Goal: Information Seeking & Learning: Learn about a topic

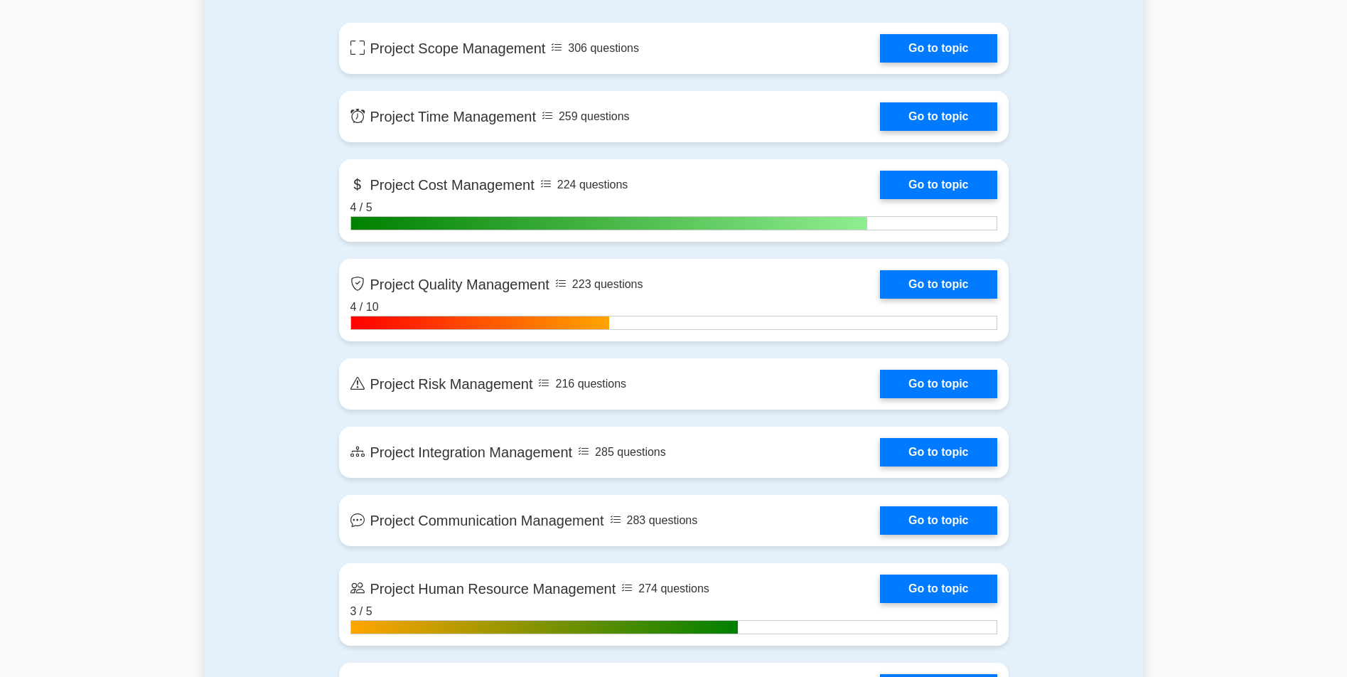
scroll to position [1194, 0]
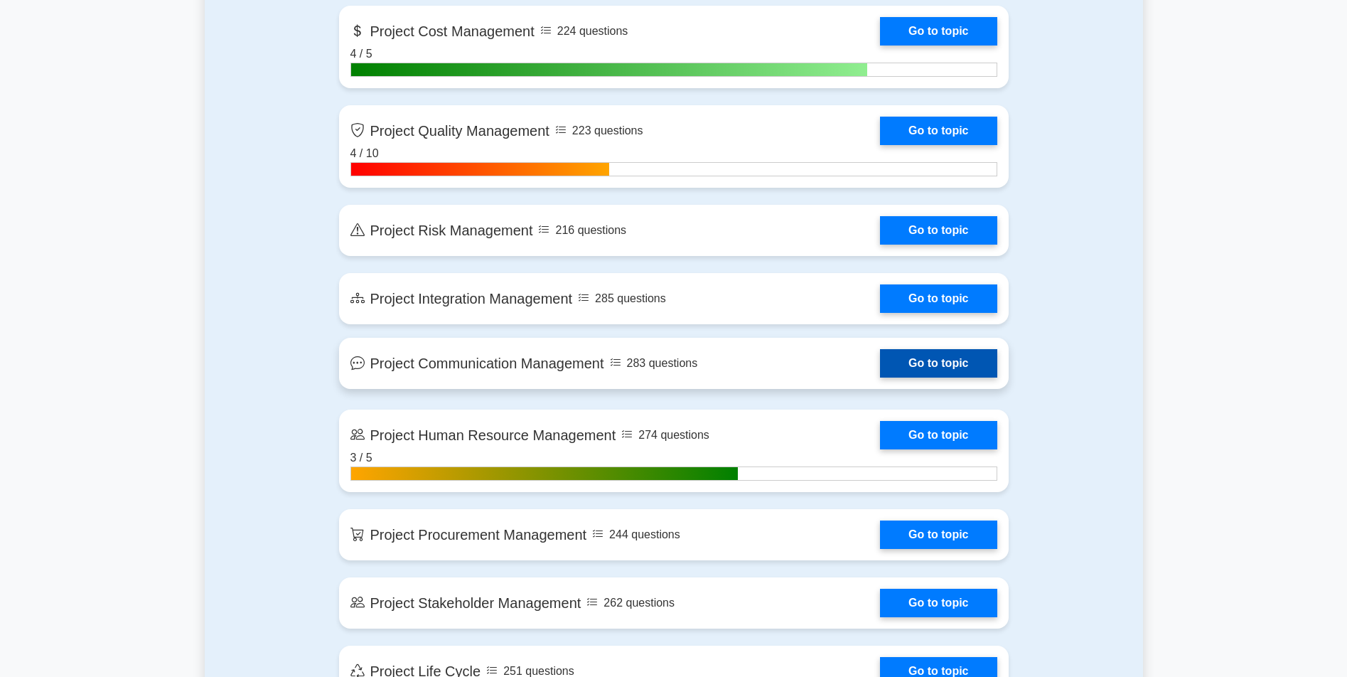
click at [880, 368] on link "Go to topic" at bounding box center [938, 363] width 117 height 28
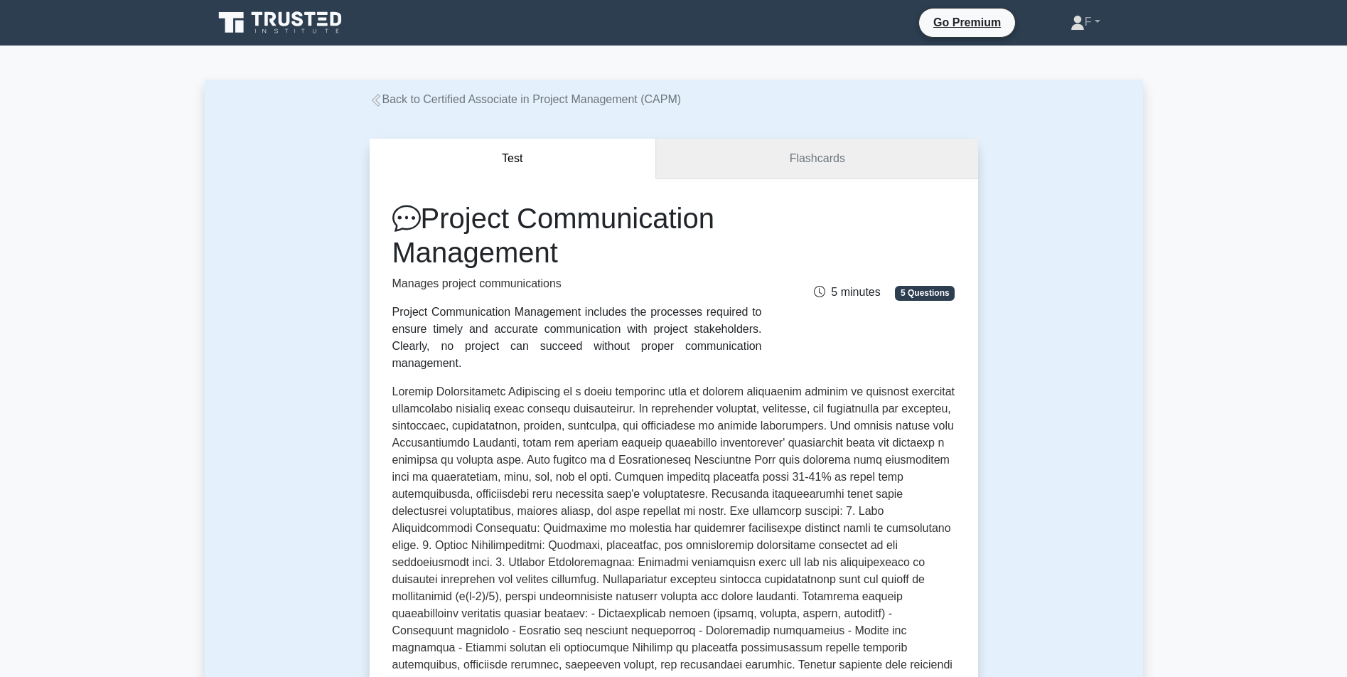
click at [786, 154] on link "Flashcards" at bounding box center [816, 159] width 321 height 41
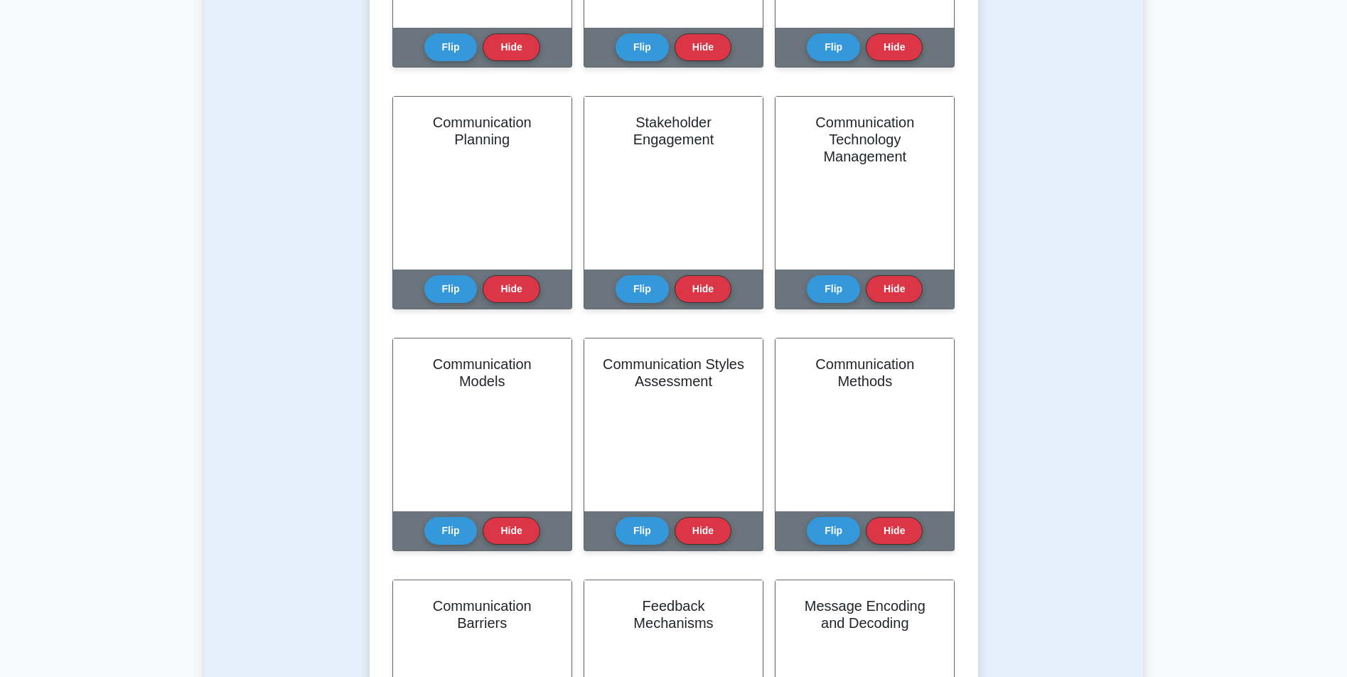
scroll to position [508, 0]
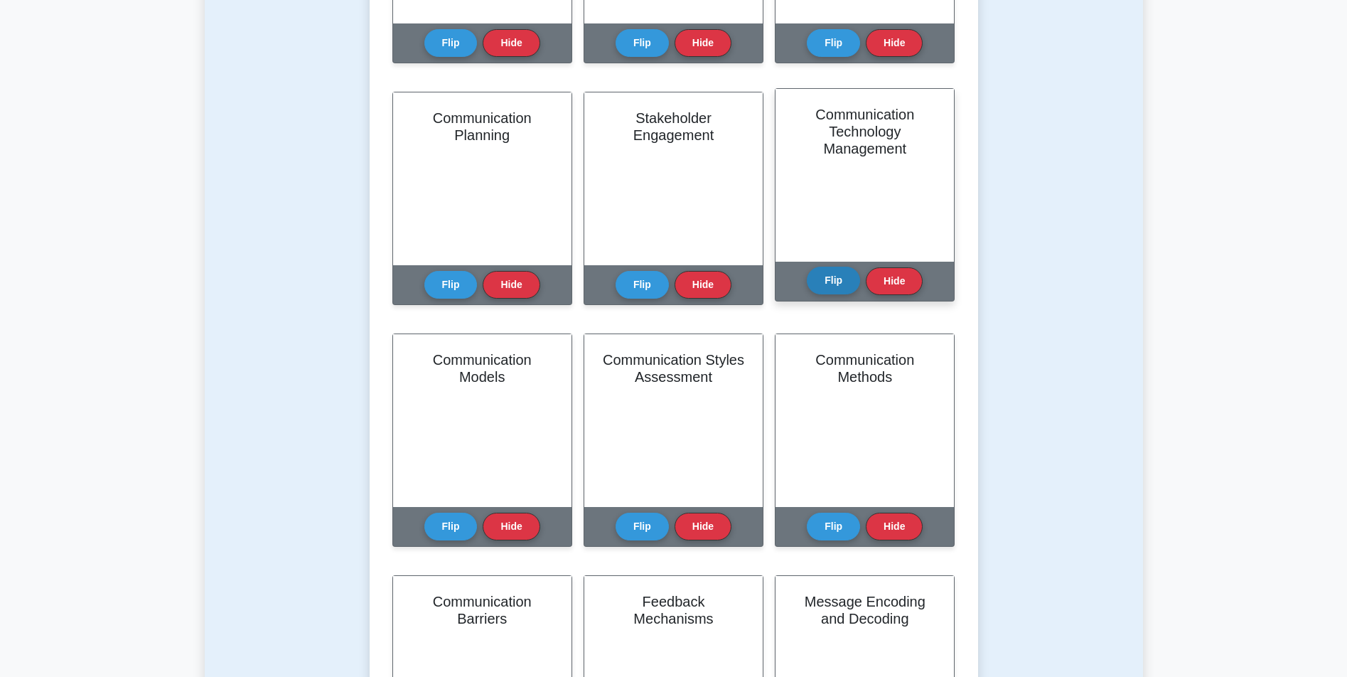
click at [834, 279] on button "Flip" at bounding box center [833, 281] width 53 height 28
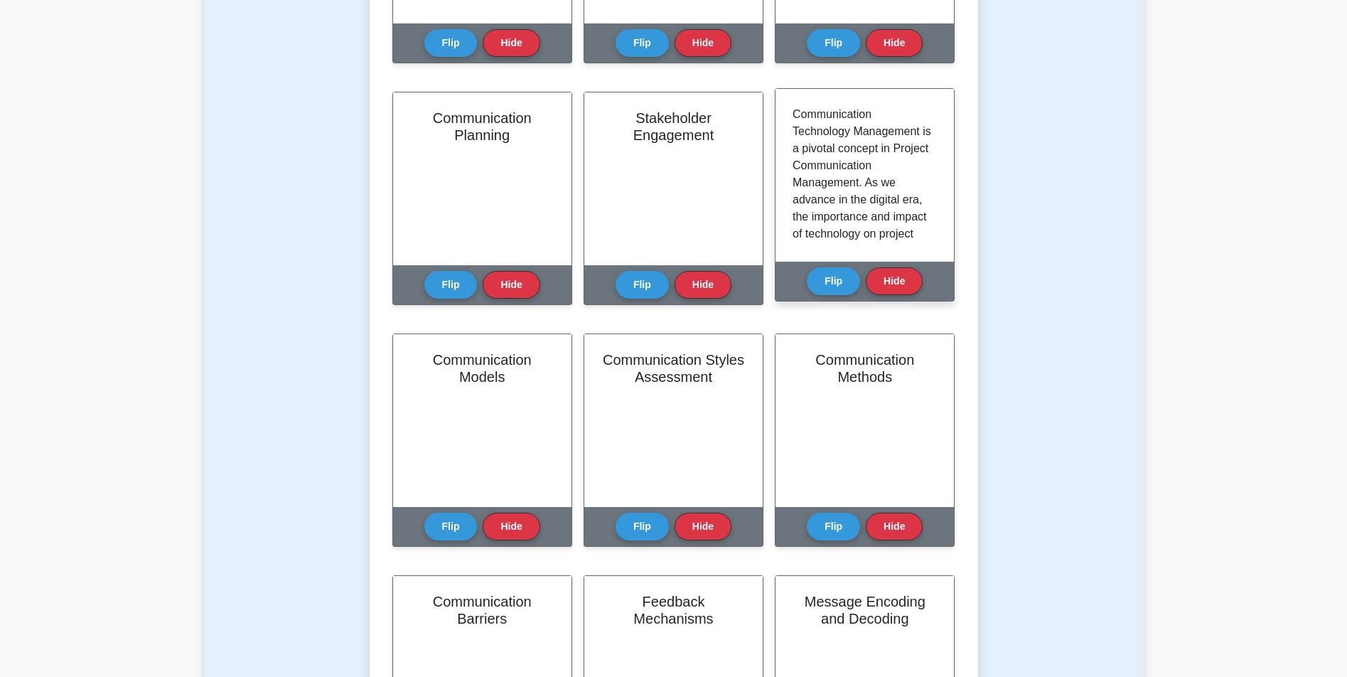
click at [926, 129] on div "Communication Technology Management is a pivotal concept in Project Communicati…" at bounding box center [865, 175] width 144 height 139
click at [838, 269] on button "Flip" at bounding box center [833, 281] width 53 height 28
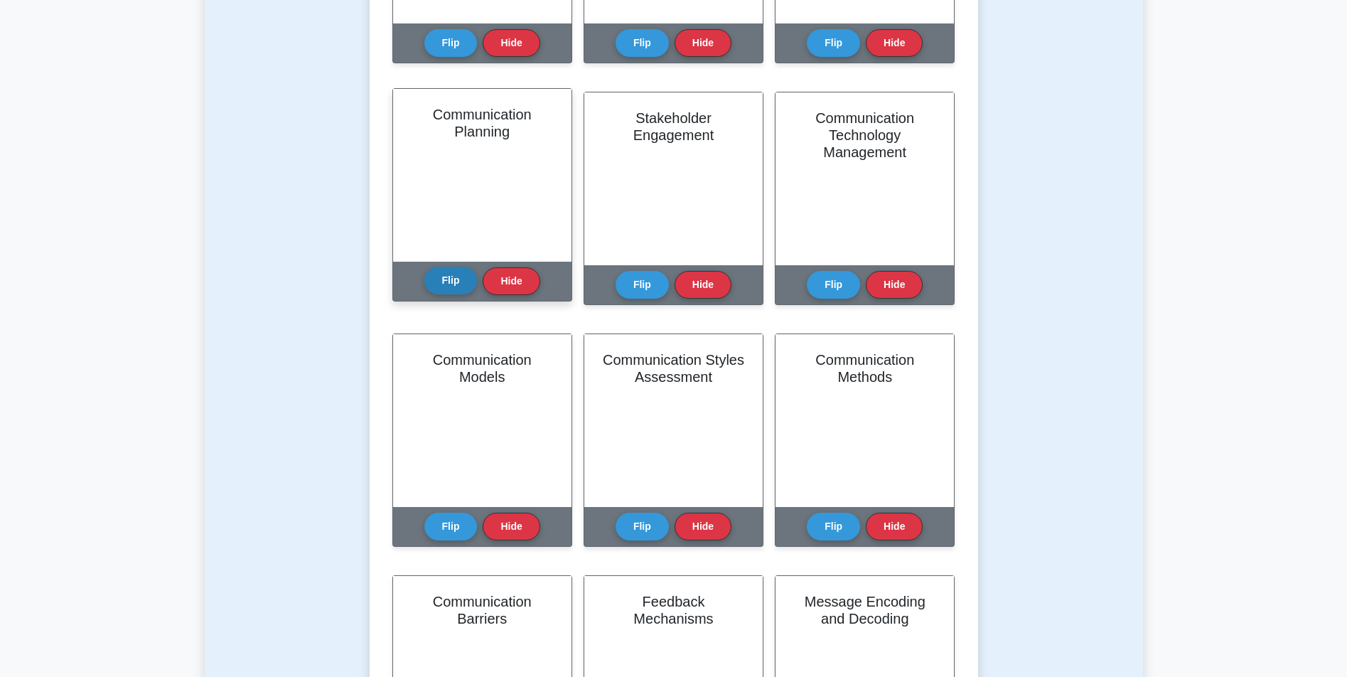
click at [436, 280] on button "Flip" at bounding box center [450, 281] width 53 height 28
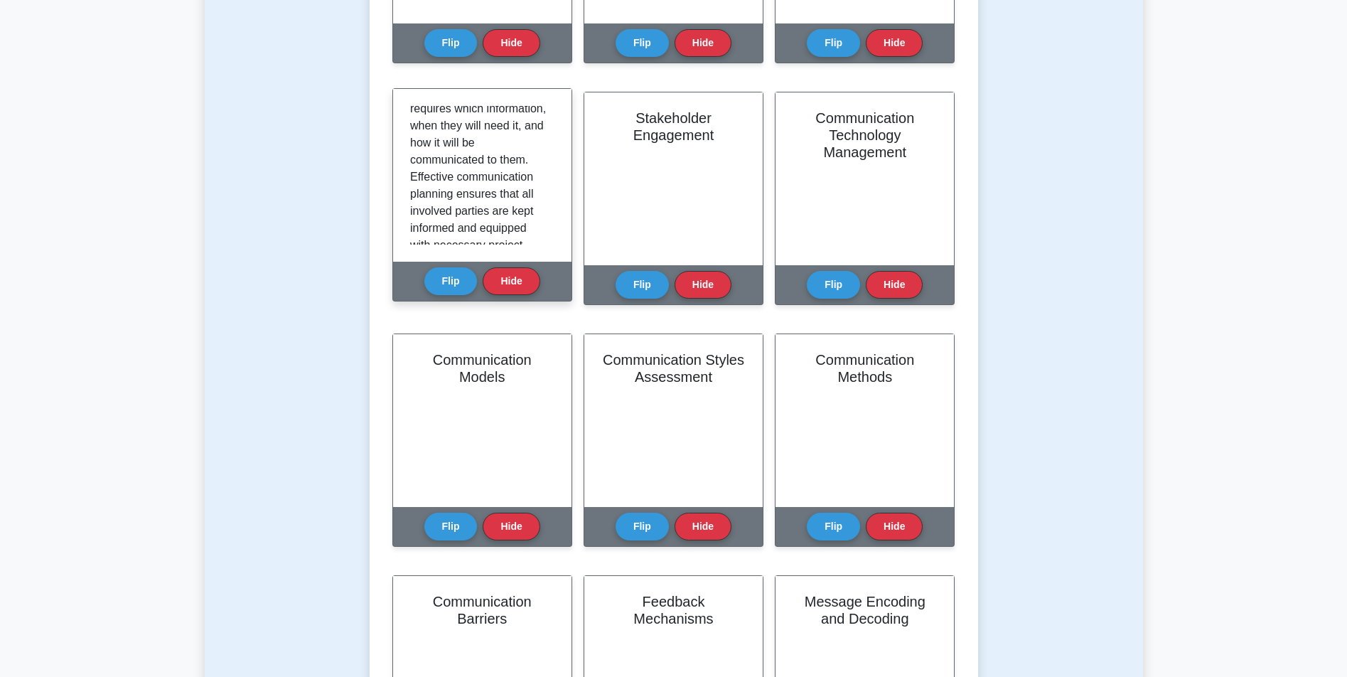
scroll to position [255, 0]
click at [455, 281] on button "Flip" at bounding box center [450, 281] width 53 height 28
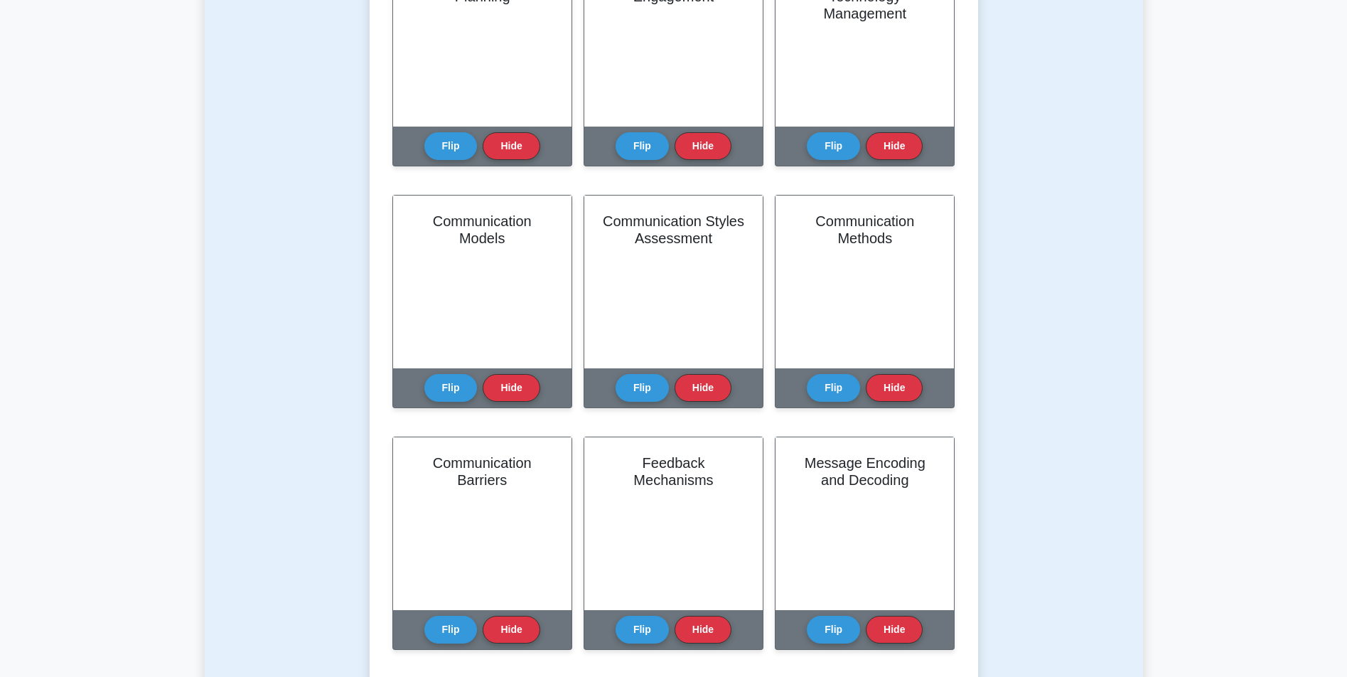
drag, startPoint x: 366, startPoint y: 313, endPoint x: 372, endPoint y: 341, distance: 27.8
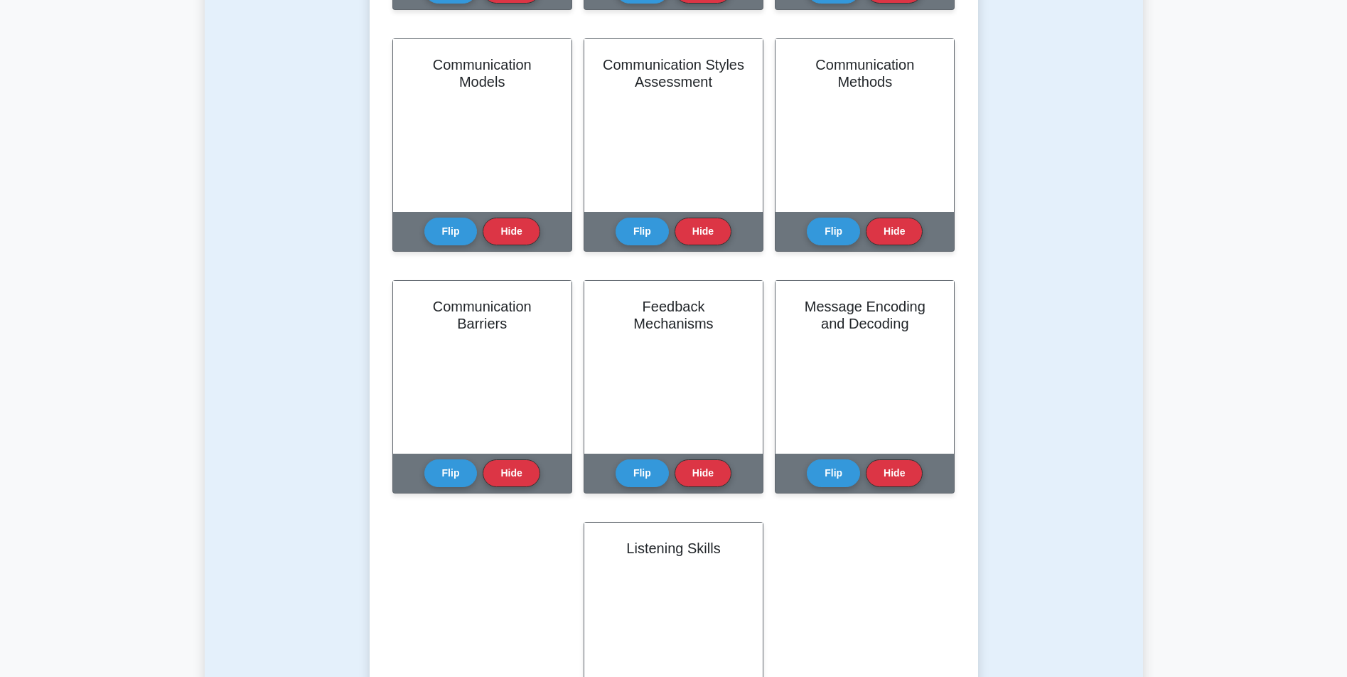
drag, startPoint x: 306, startPoint y: 338, endPoint x: 309, endPoint y: 365, distance: 27.2
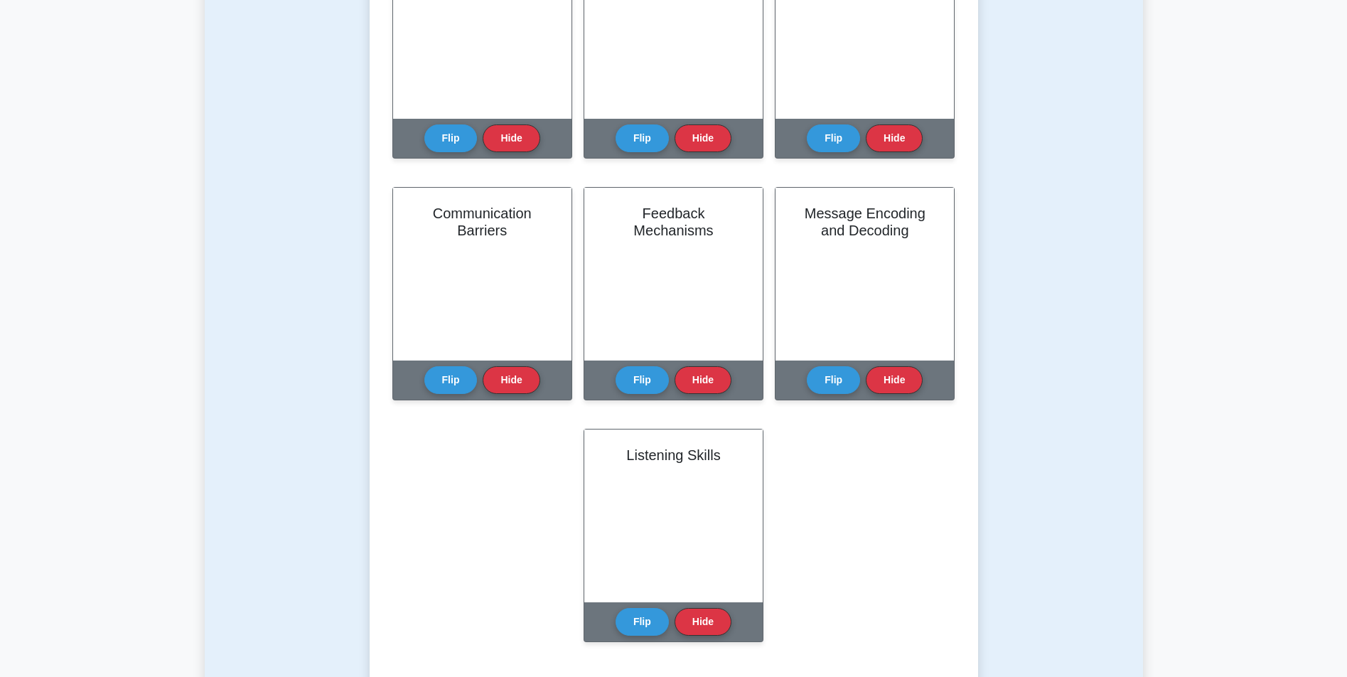
scroll to position [892, 0]
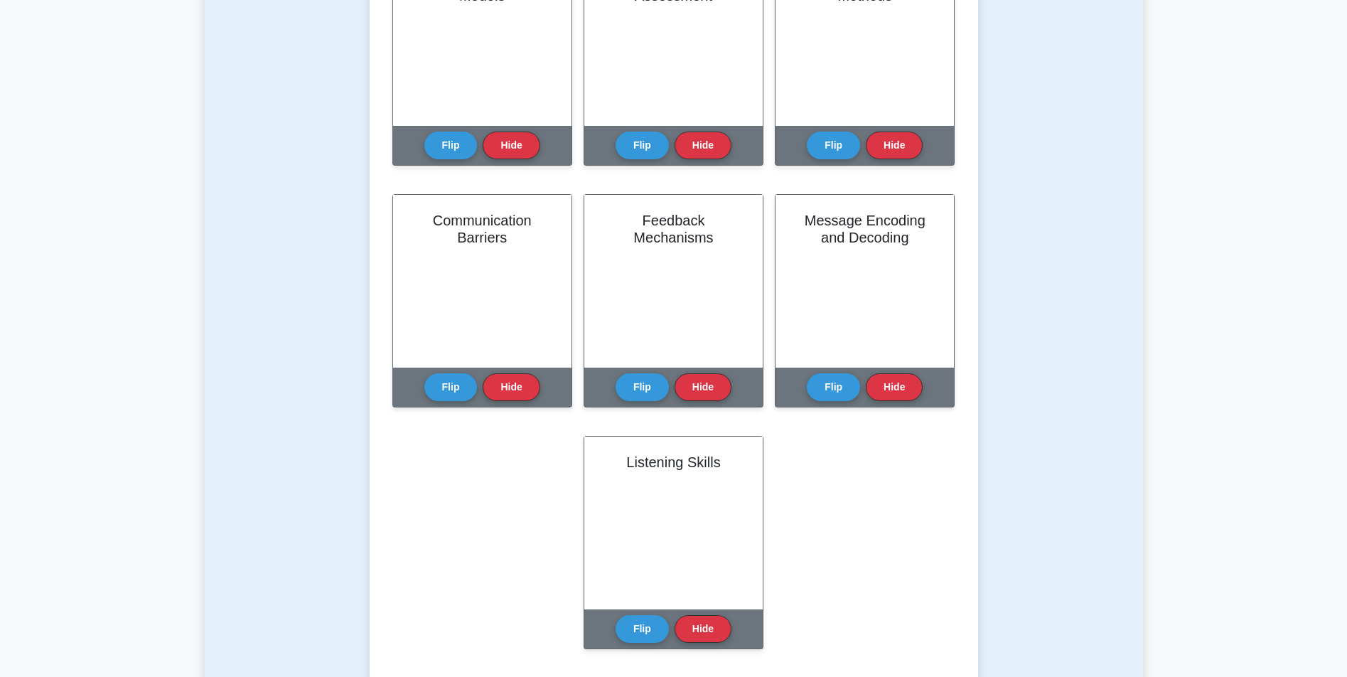
drag, startPoint x: 309, startPoint y: 369, endPoint x: 320, endPoint y: 342, distance: 29.3
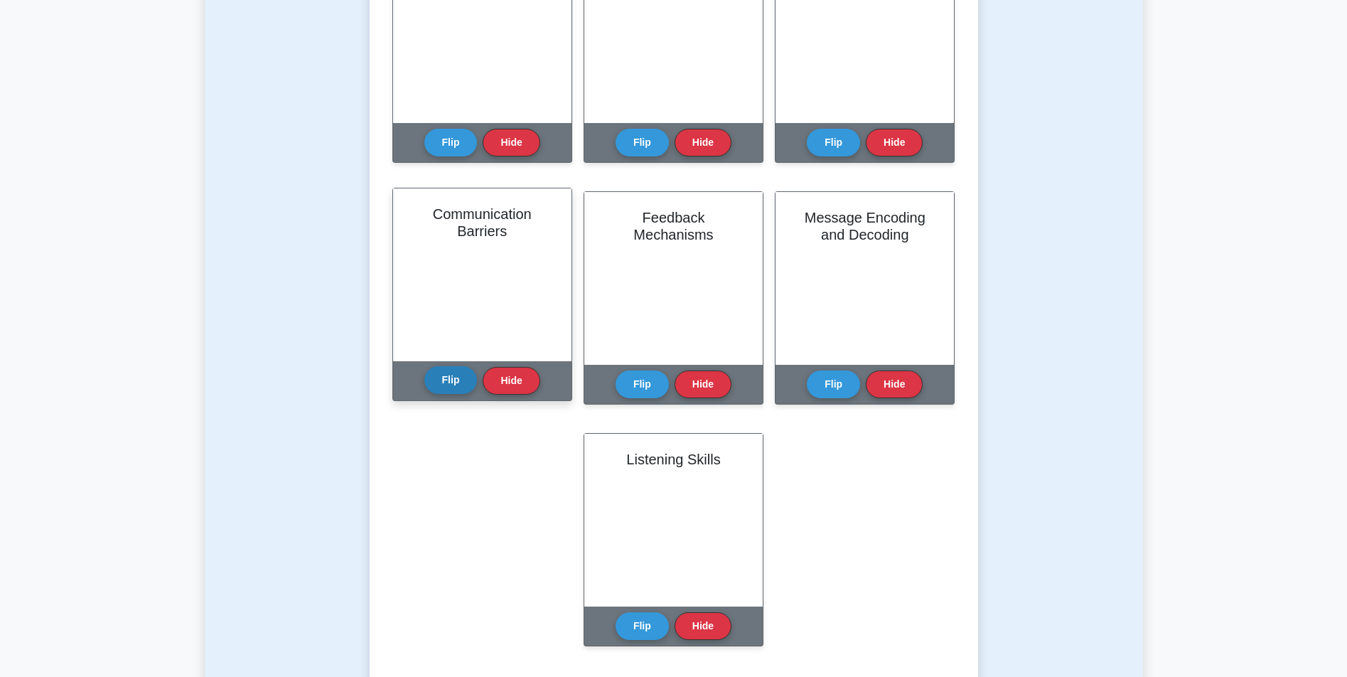
click at [455, 376] on button "Flip" at bounding box center [450, 380] width 53 height 28
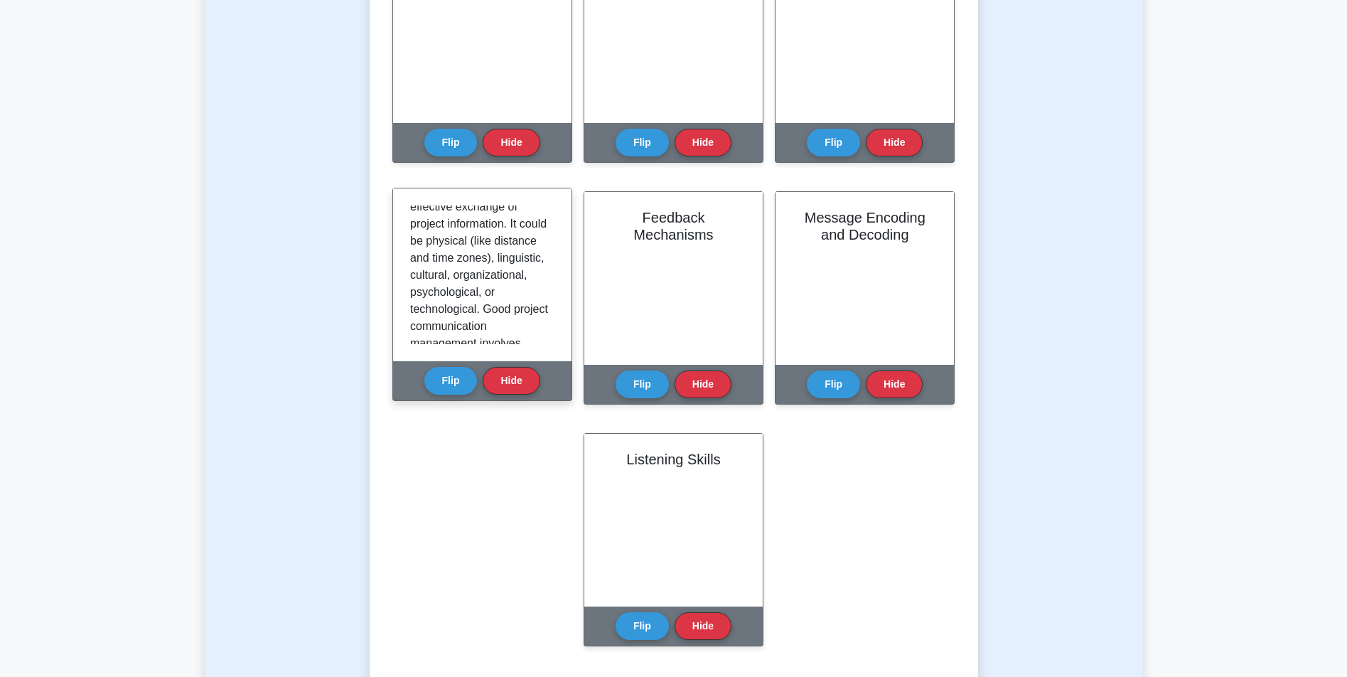
scroll to position [65, 0]
click at [449, 378] on button "Flip" at bounding box center [450, 380] width 53 height 28
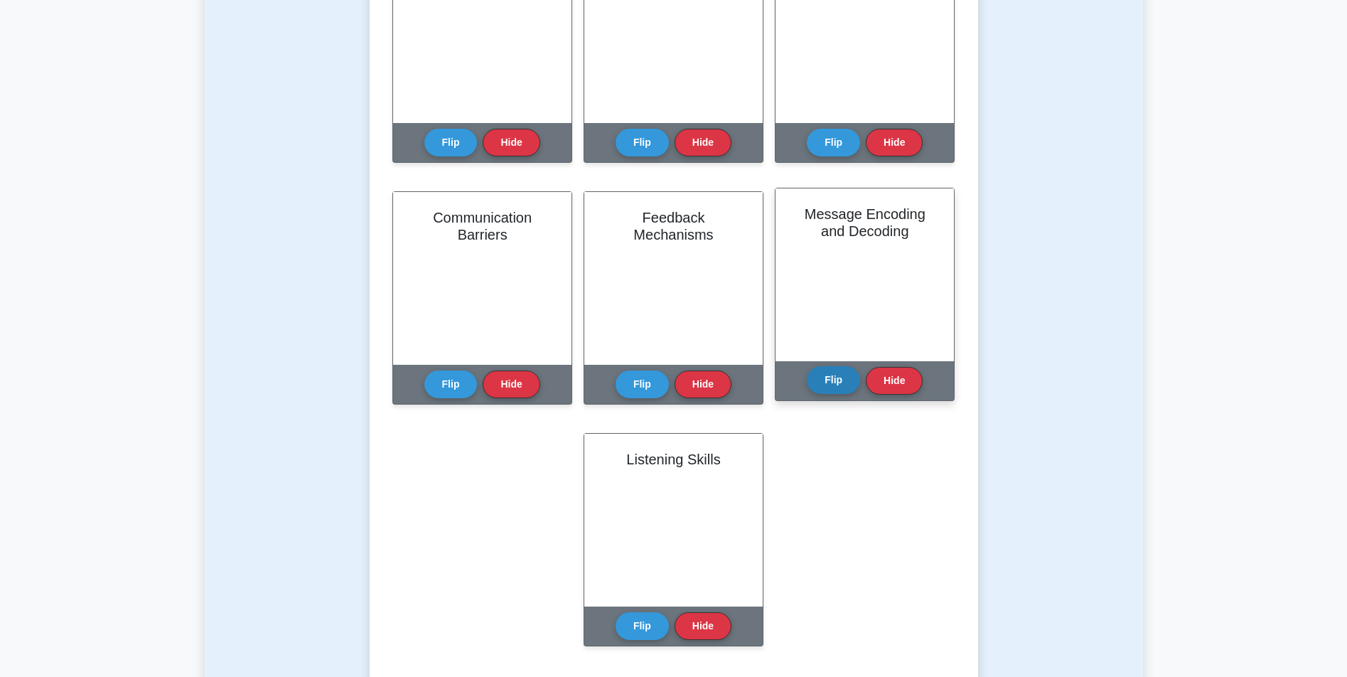
click at [824, 372] on button "Flip" at bounding box center [833, 380] width 53 height 28
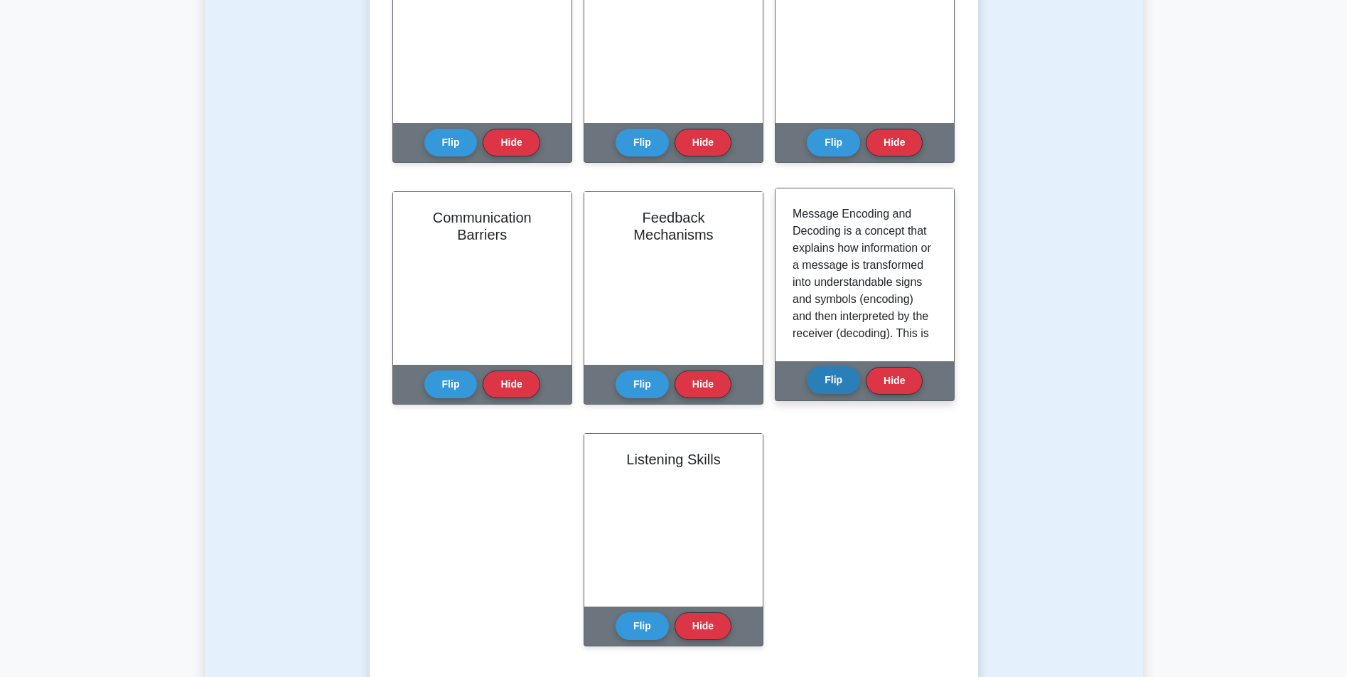
click at [835, 374] on button "Flip" at bounding box center [833, 380] width 53 height 28
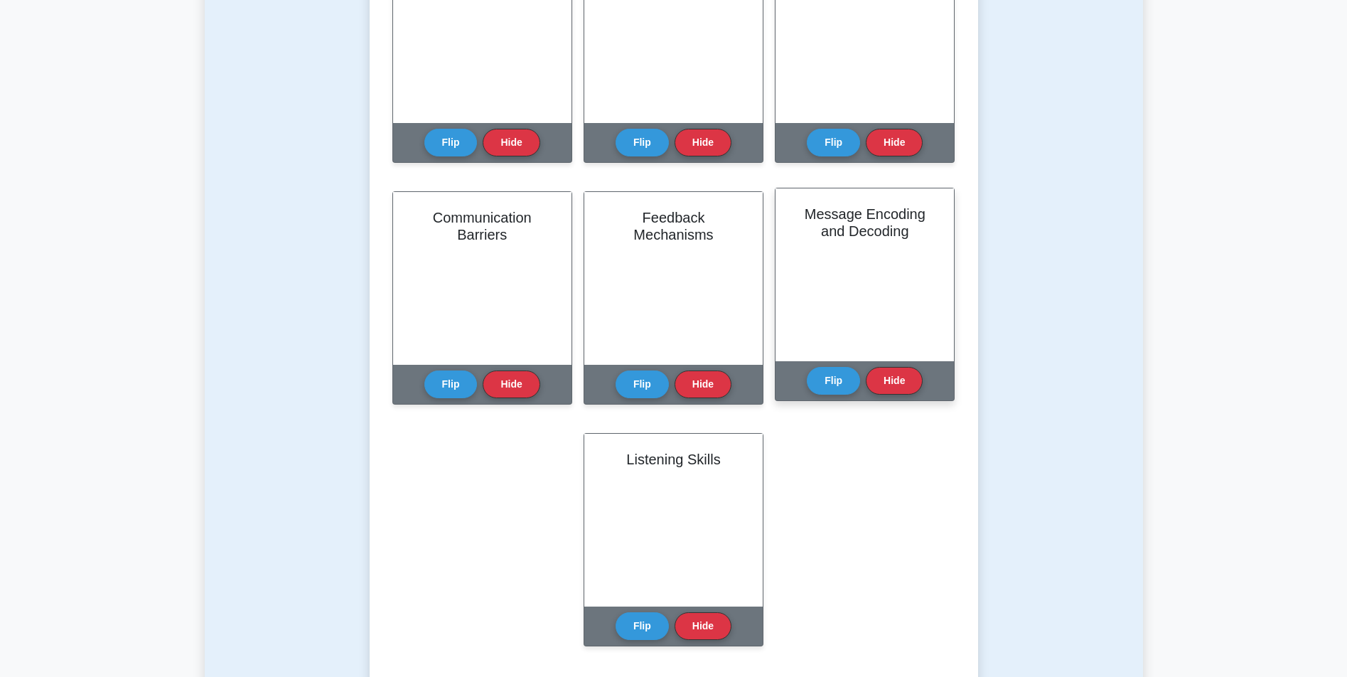
click at [850, 363] on div "Flip Hide" at bounding box center [865, 380] width 116 height 39
click at [846, 371] on button "Flip" at bounding box center [833, 380] width 53 height 28
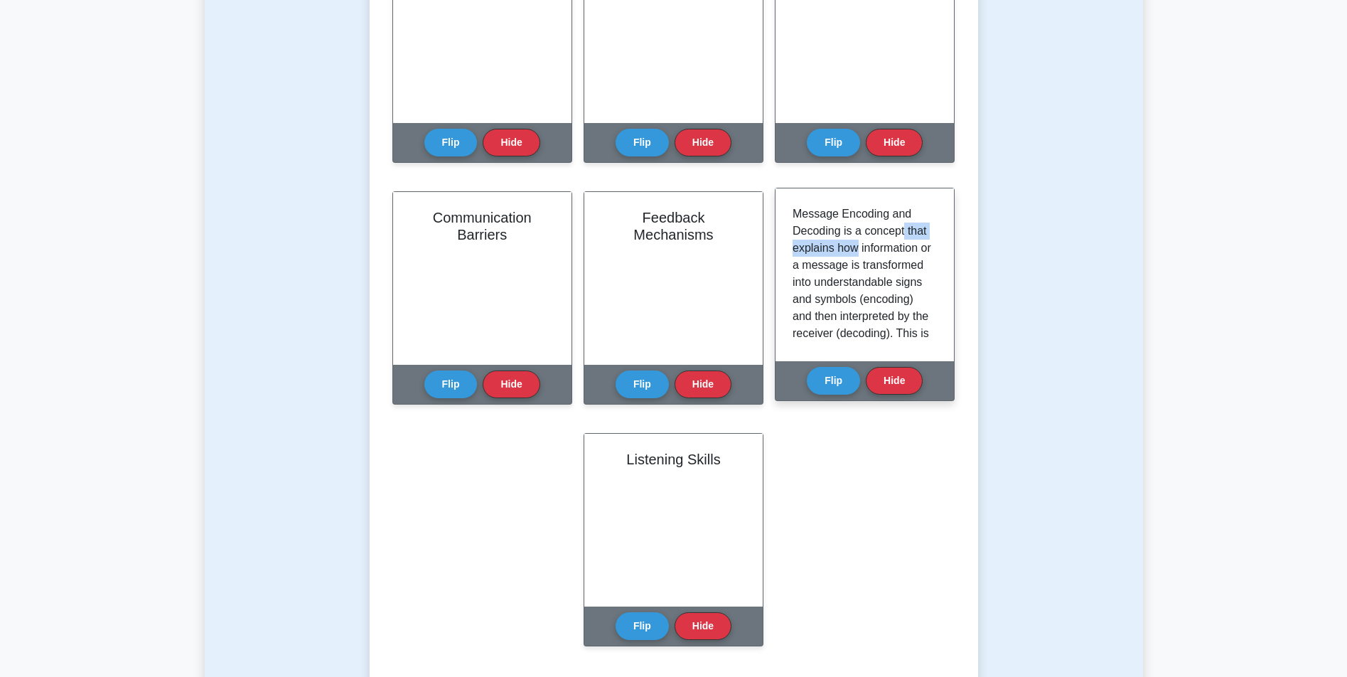
click at [931, 243] on div "Message Encoding and Decoding is a concept that explains how information or a m…" at bounding box center [865, 274] width 144 height 139
click at [913, 240] on p "Message Encoding and Decoding is a concept that explains how information or a m…" at bounding box center [862, 358] width 139 height 307
click at [840, 367] on button "Flip" at bounding box center [833, 380] width 53 height 28
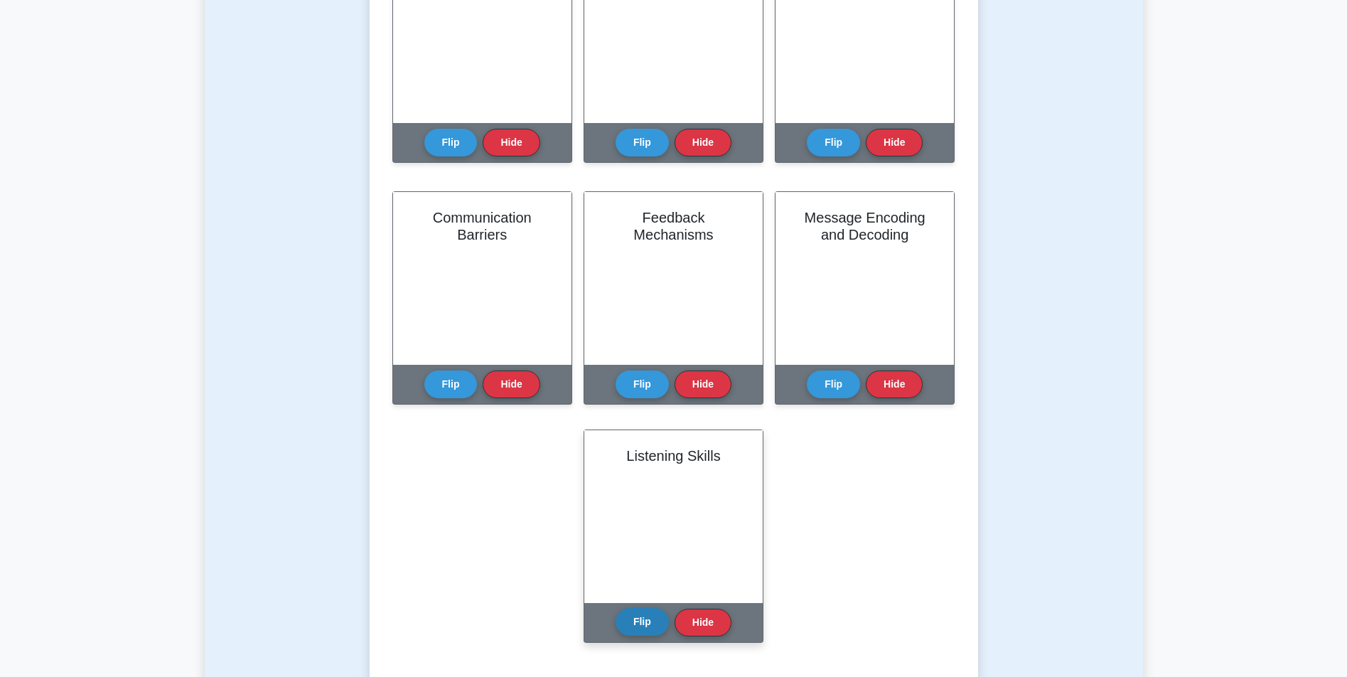
click at [640, 626] on button "Flip" at bounding box center [642, 622] width 53 height 28
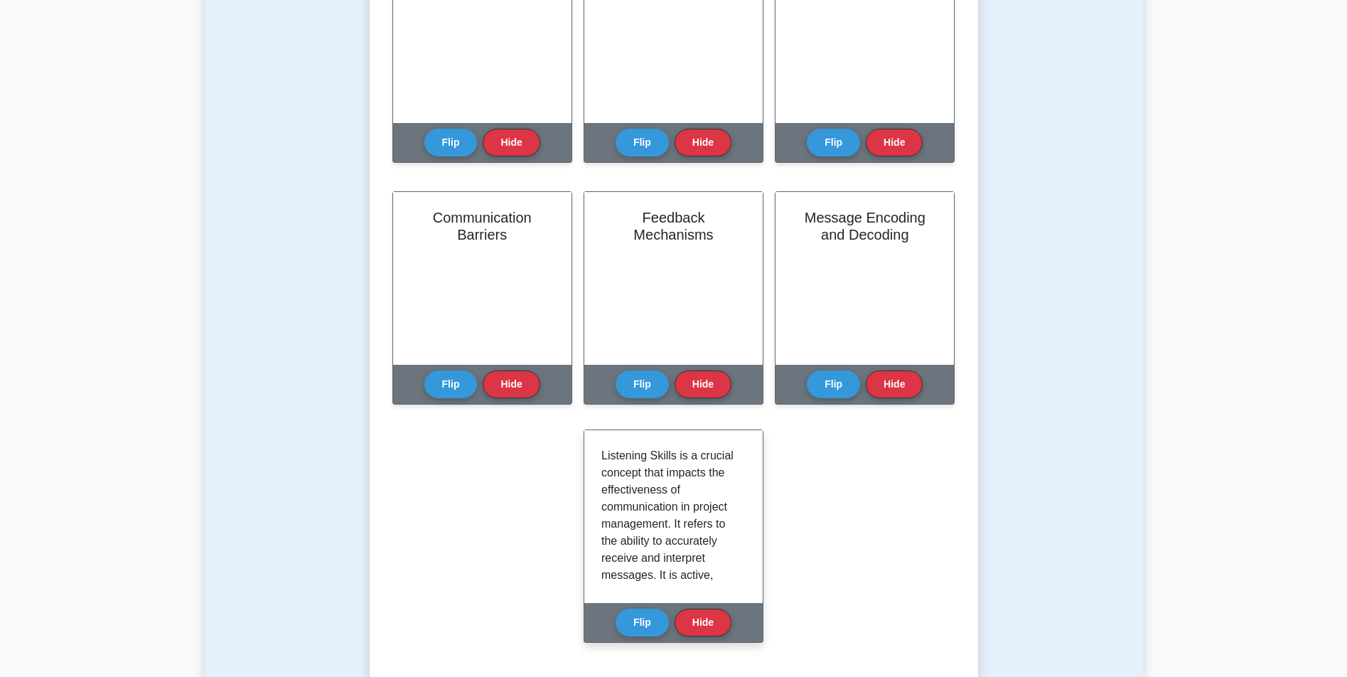
click at [746, 495] on div "Listening Skills is a crucial concept that impacts the effectiveness of communi…" at bounding box center [673, 516] width 144 height 139
click at [645, 627] on button "Flip" at bounding box center [642, 622] width 53 height 28
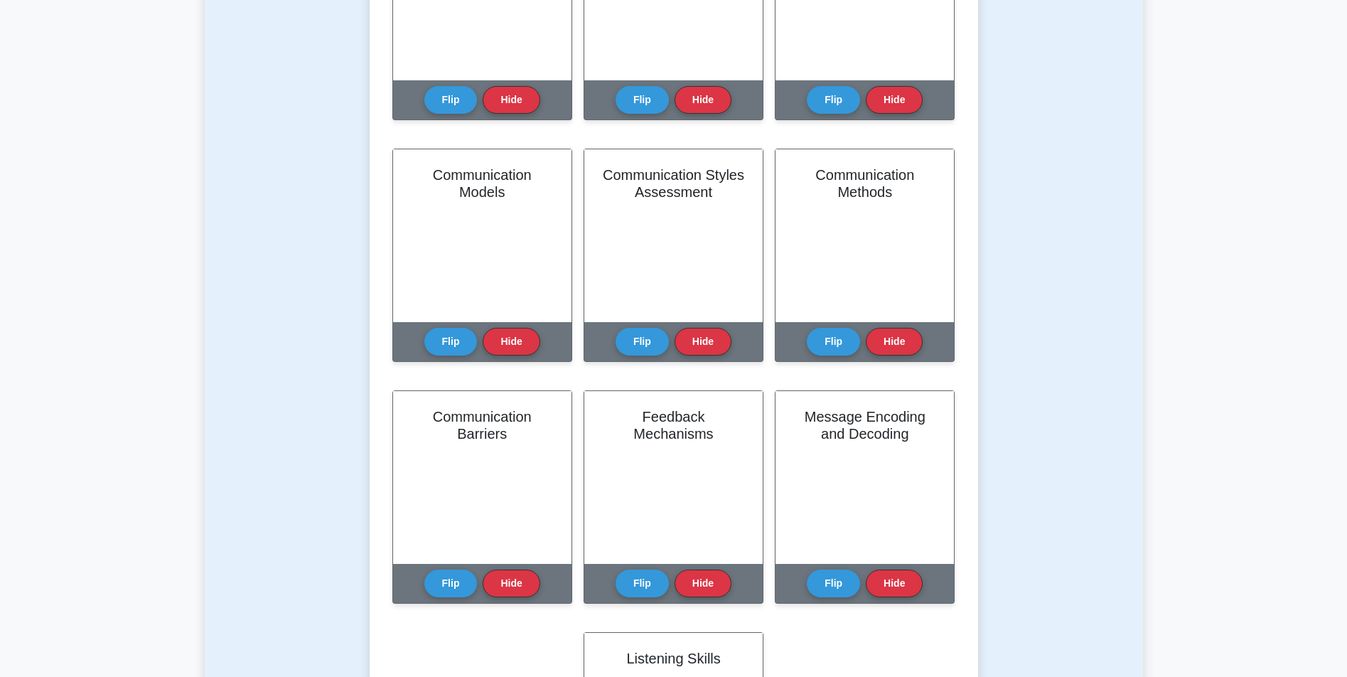
drag, startPoint x: 963, startPoint y: 439, endPoint x: 970, endPoint y: 400, distance: 38.9
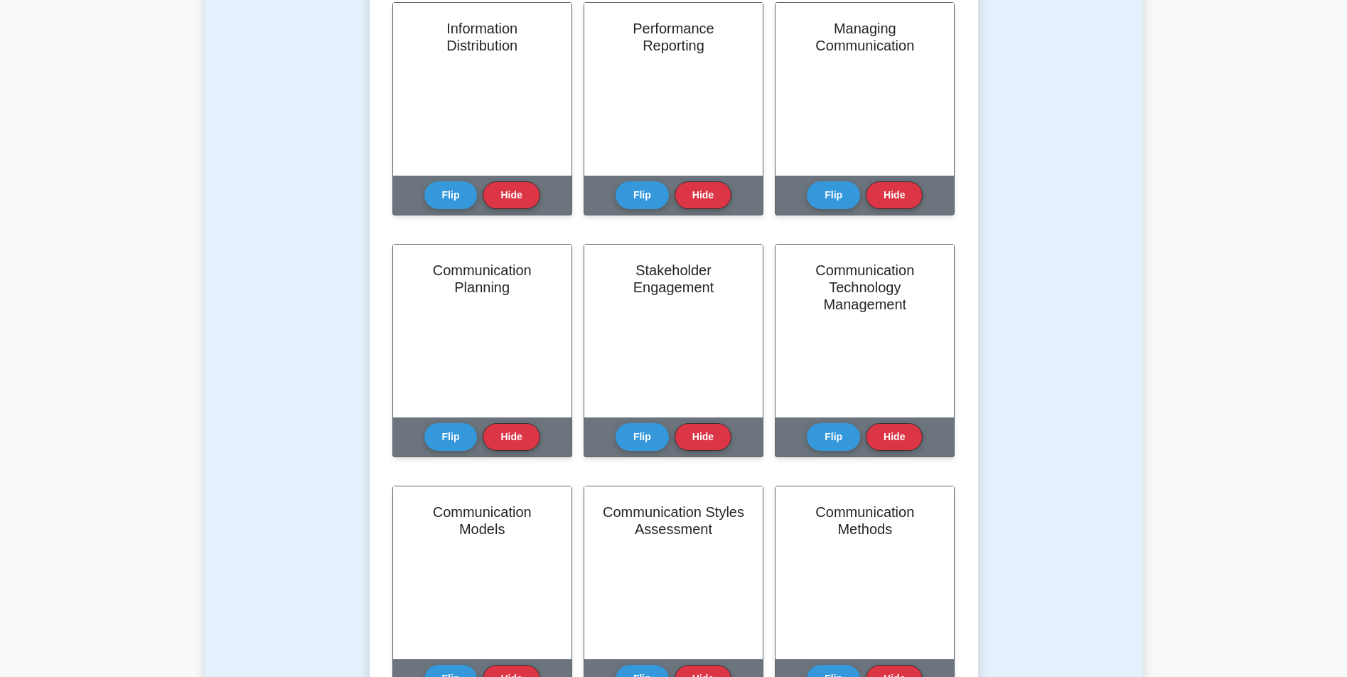
scroll to position [283, 0]
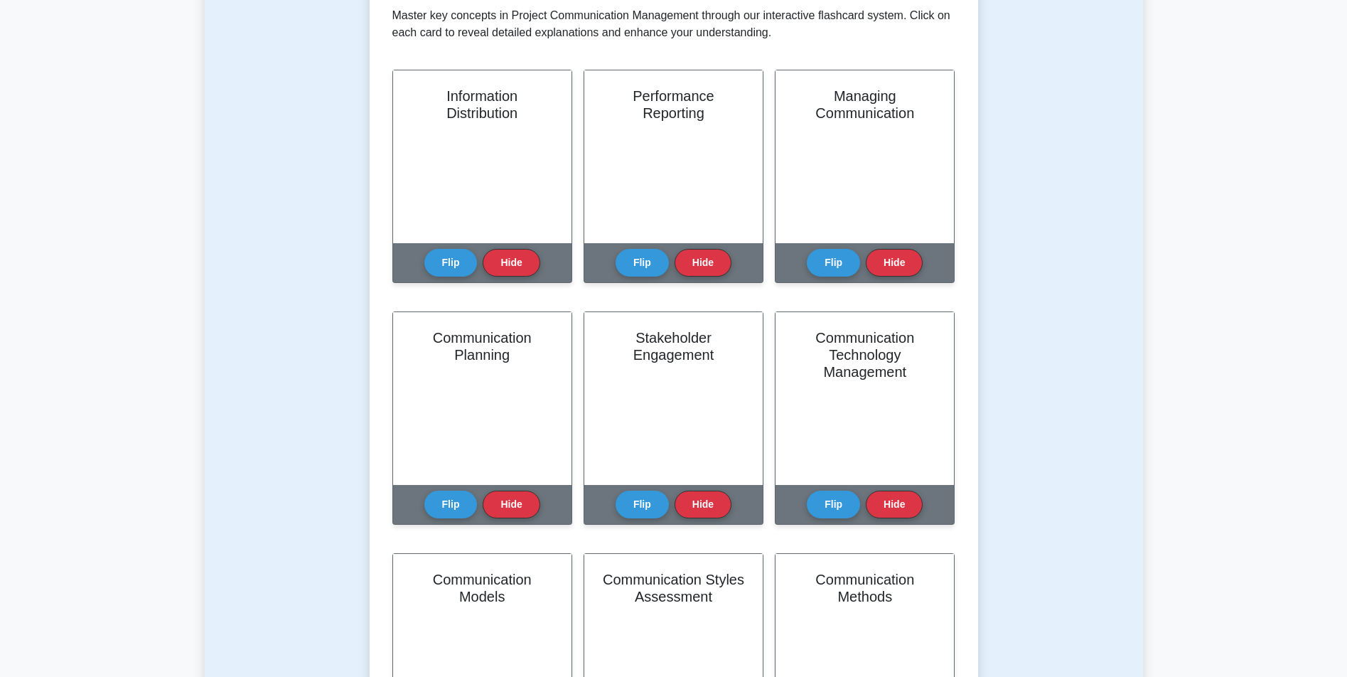
drag, startPoint x: 980, startPoint y: 368, endPoint x: 986, endPoint y: 340, distance: 29.0
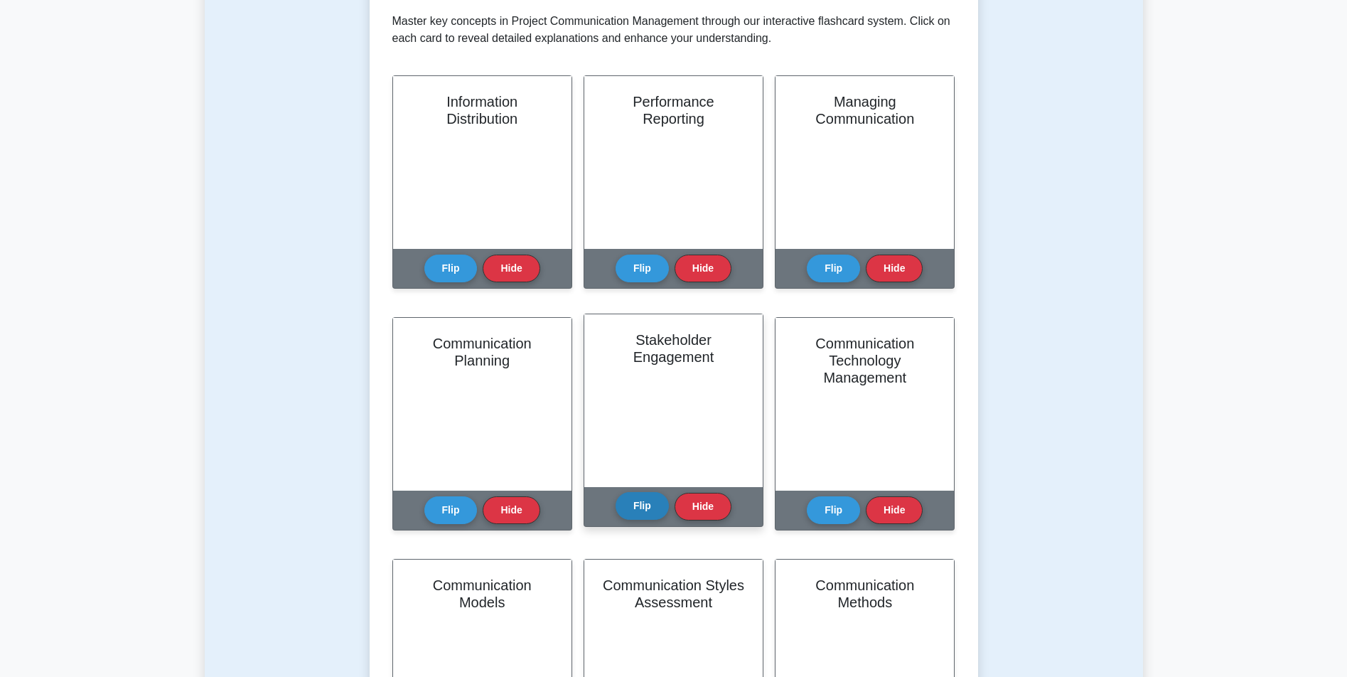
click at [643, 499] on button "Flip" at bounding box center [642, 506] width 53 height 28
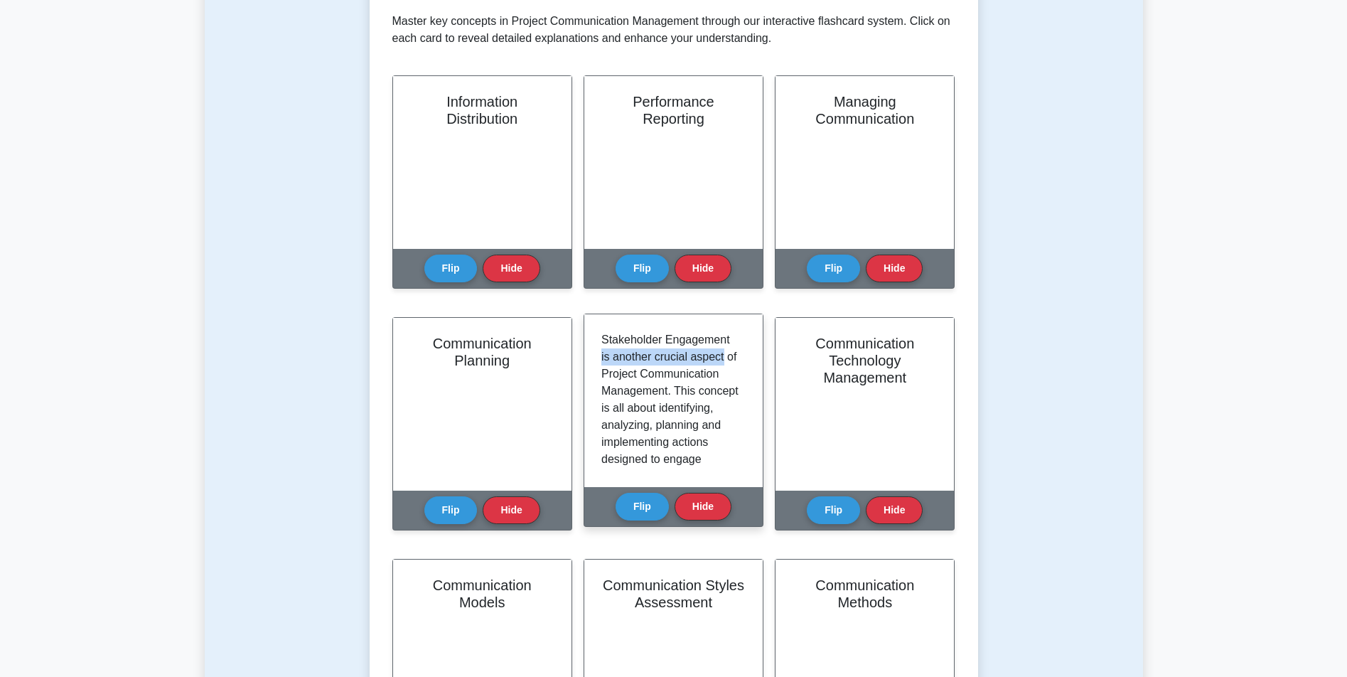
drag, startPoint x: 739, startPoint y: 344, endPoint x: 737, endPoint y: 358, distance: 14.4
click at [737, 358] on div "Stakeholder Engagement is another crucial aspect of Project Communication Manag…" at bounding box center [673, 400] width 144 height 139
click at [668, 392] on p "Stakeholder Engagement is another crucial aspect of Project Communication Manag…" at bounding box center [670, 604] width 139 height 546
click at [650, 504] on button "Flip" at bounding box center [642, 506] width 53 height 28
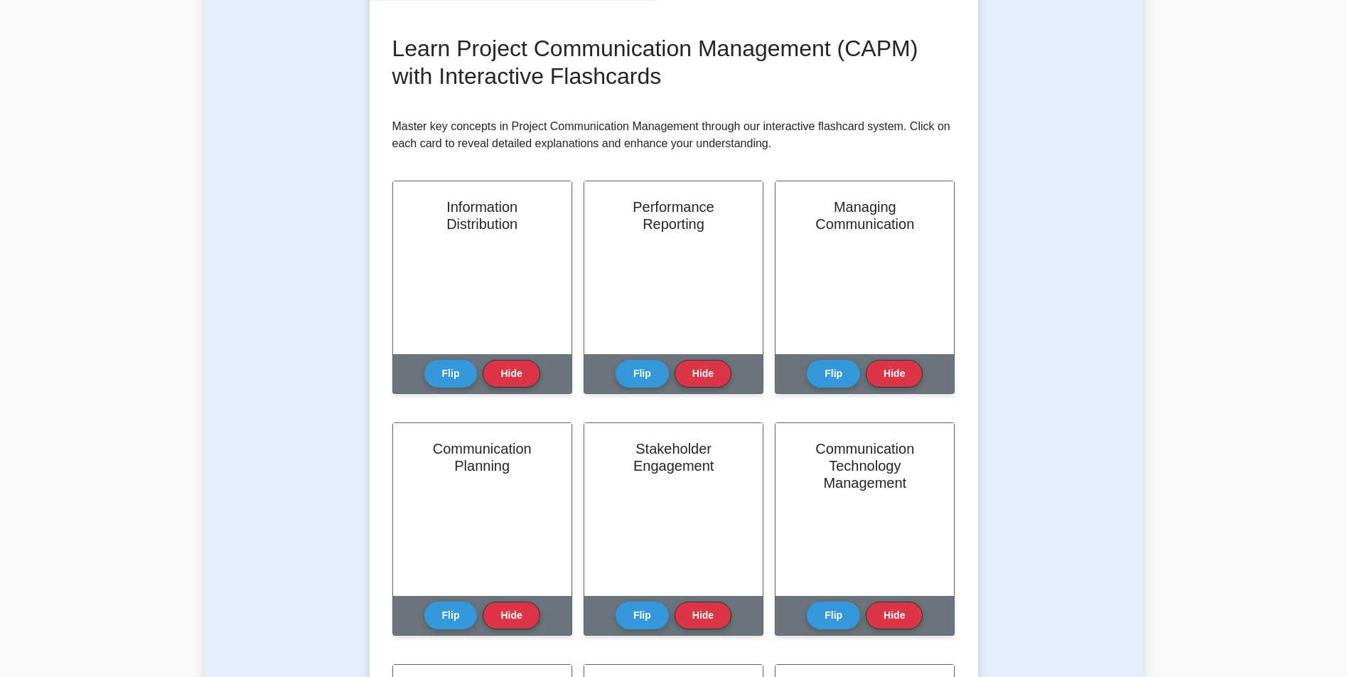
drag, startPoint x: 294, startPoint y: 246, endPoint x: 301, endPoint y: 217, distance: 30.0
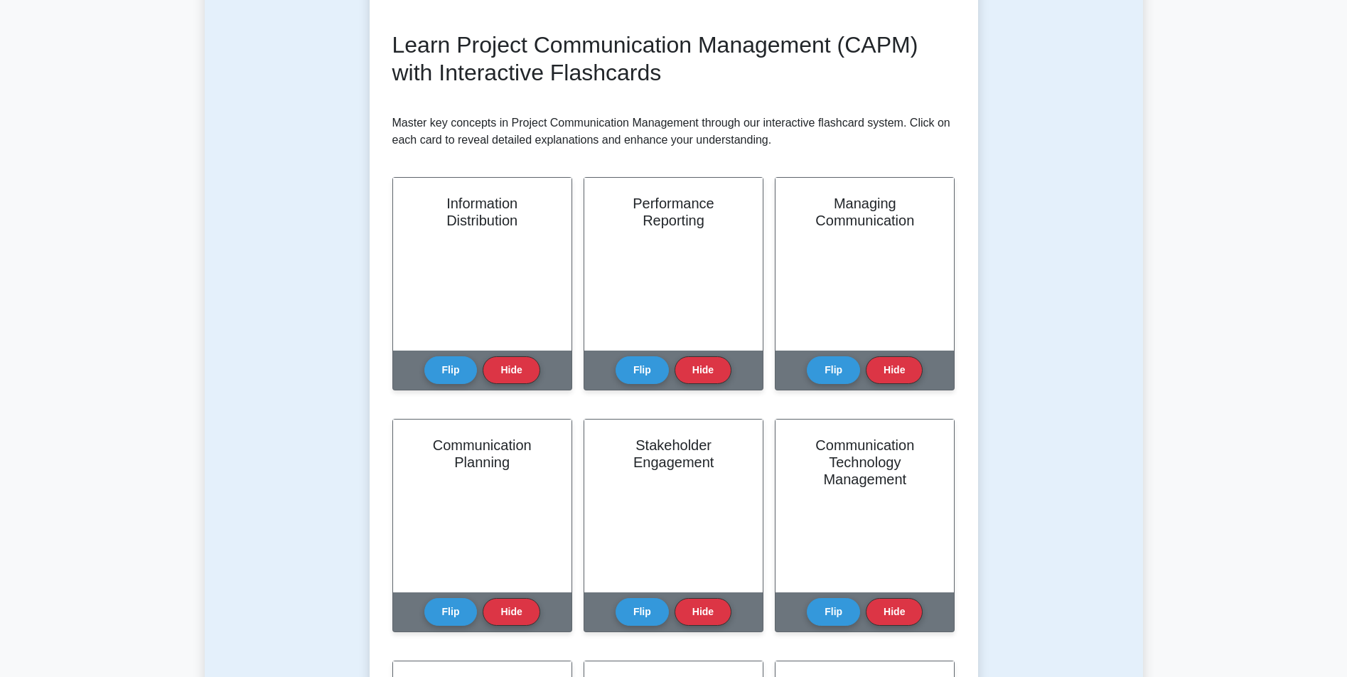
scroll to position [125, 0]
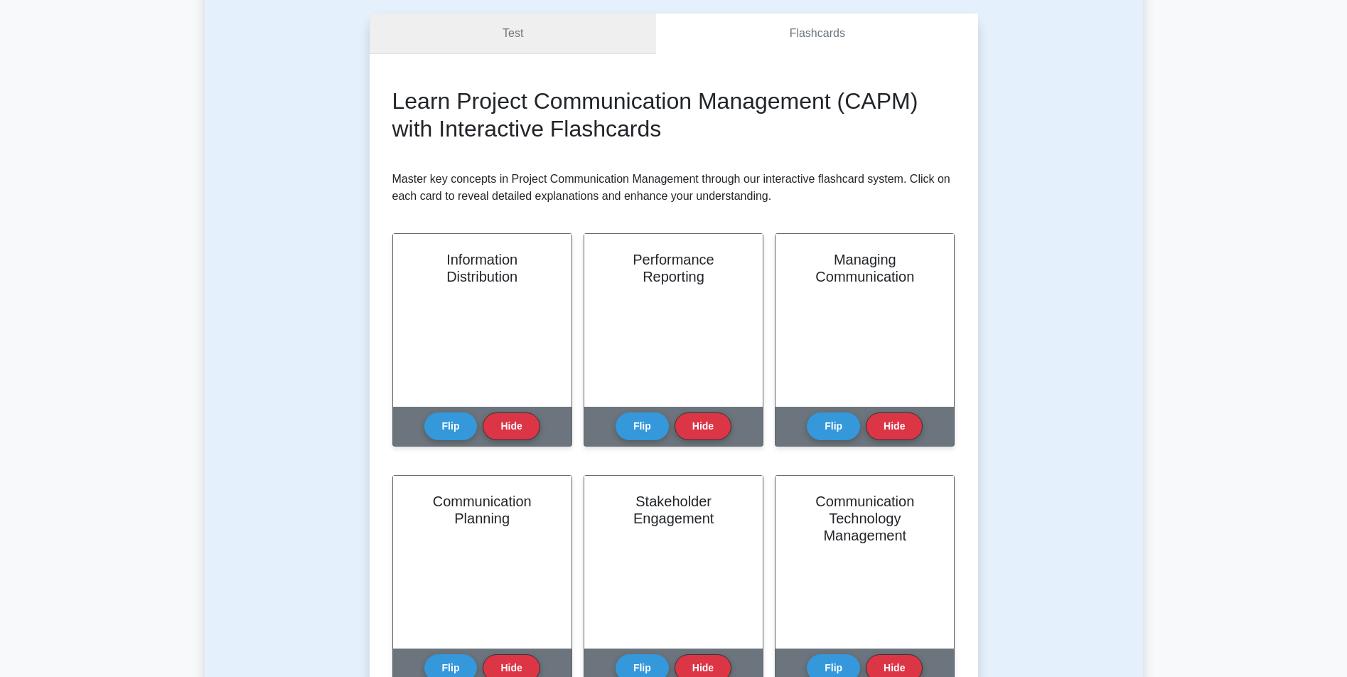
click at [559, 41] on link "Test" at bounding box center [513, 34] width 287 height 41
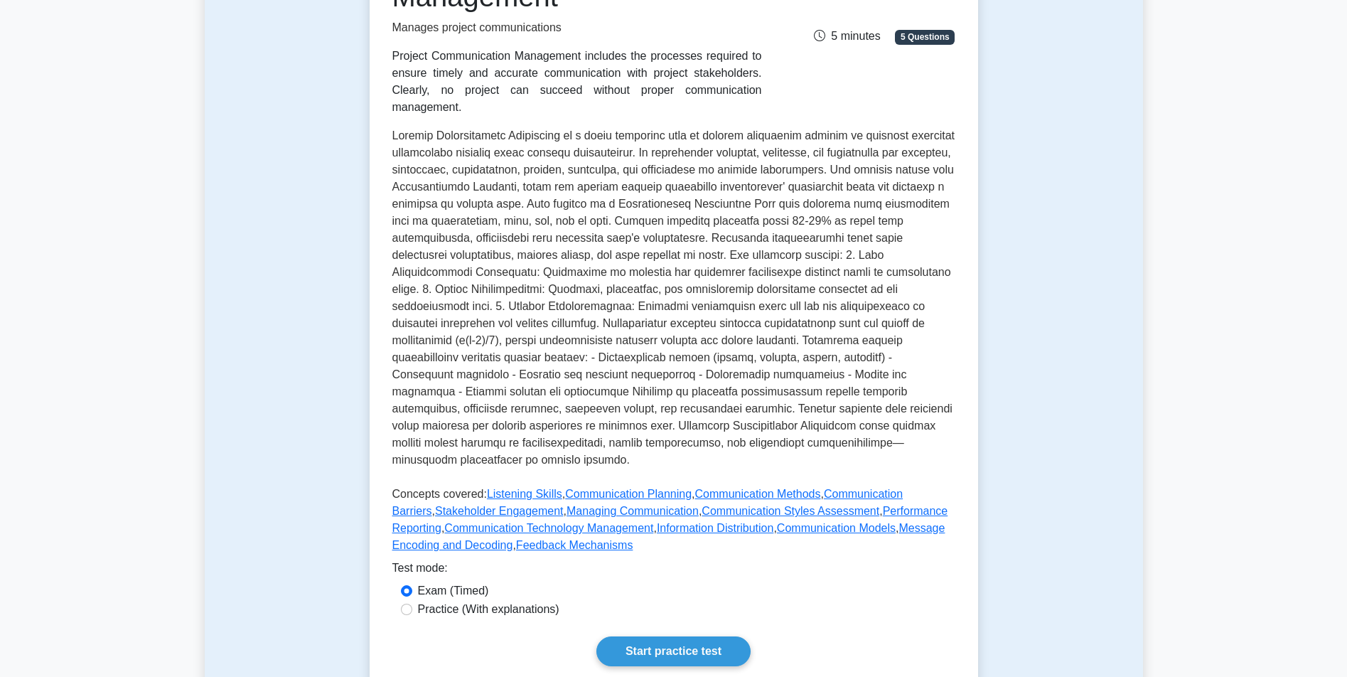
scroll to position [324, 0]
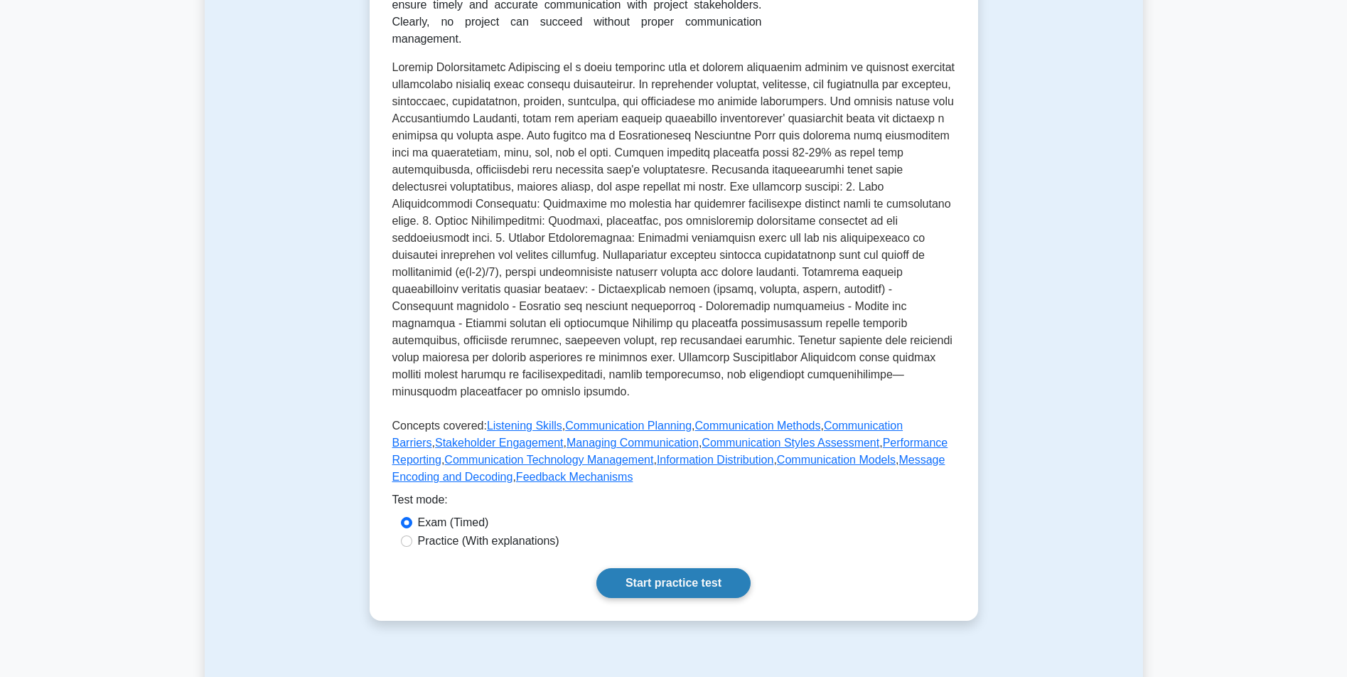
click at [717, 568] on link "Start practice test" at bounding box center [673, 583] width 154 height 30
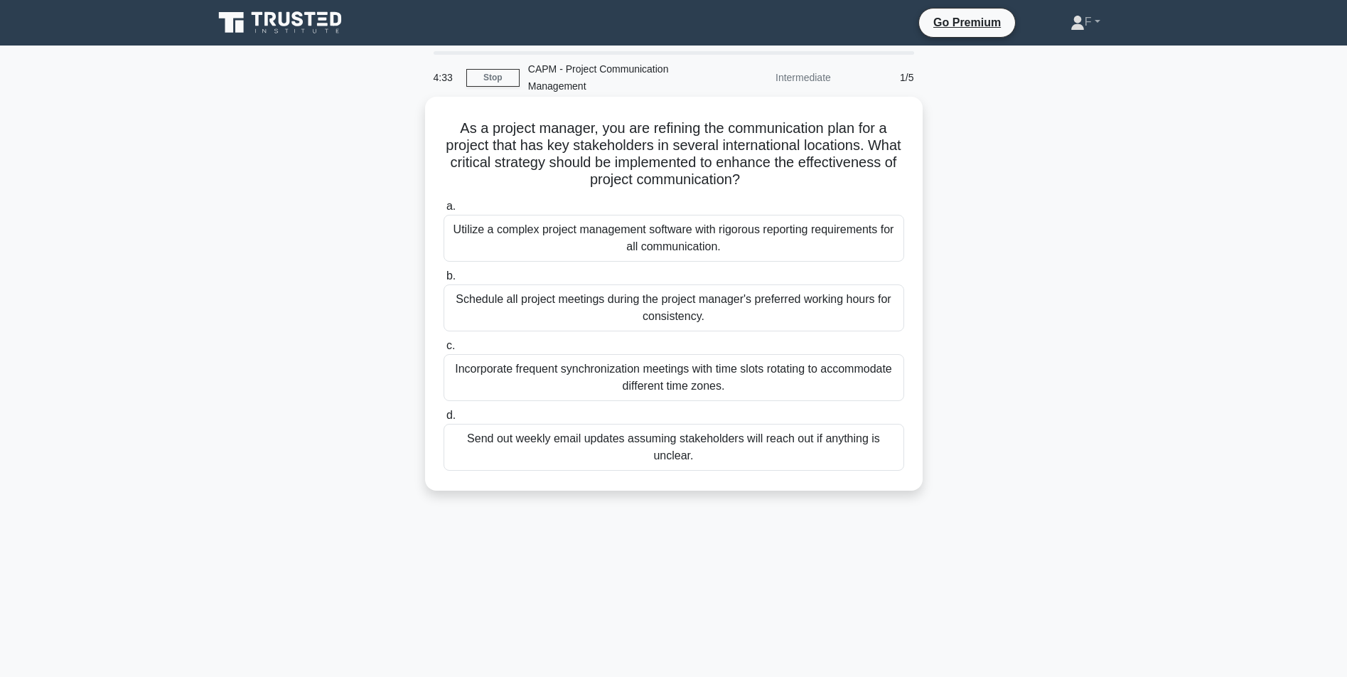
drag, startPoint x: 454, startPoint y: 124, endPoint x: 916, endPoint y: 479, distance: 583.1
click at [916, 479] on div "As a project manager, you are refining the communication plan for a project tha…" at bounding box center [674, 293] width 486 height 382
copy div "As a project manager, you are refining the communication plan for a project tha…"
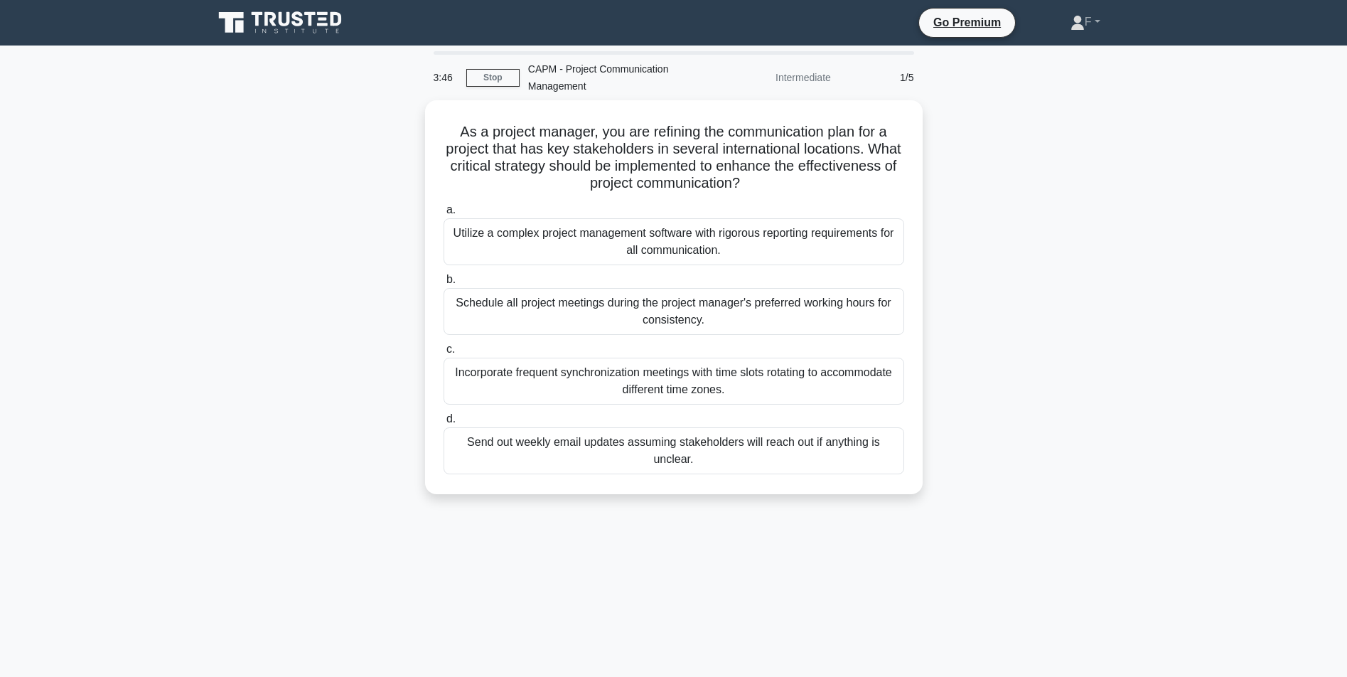
click at [296, 194] on div "As a project manager, you are refining the communication plan for a project tha…" at bounding box center [674, 305] width 938 height 411
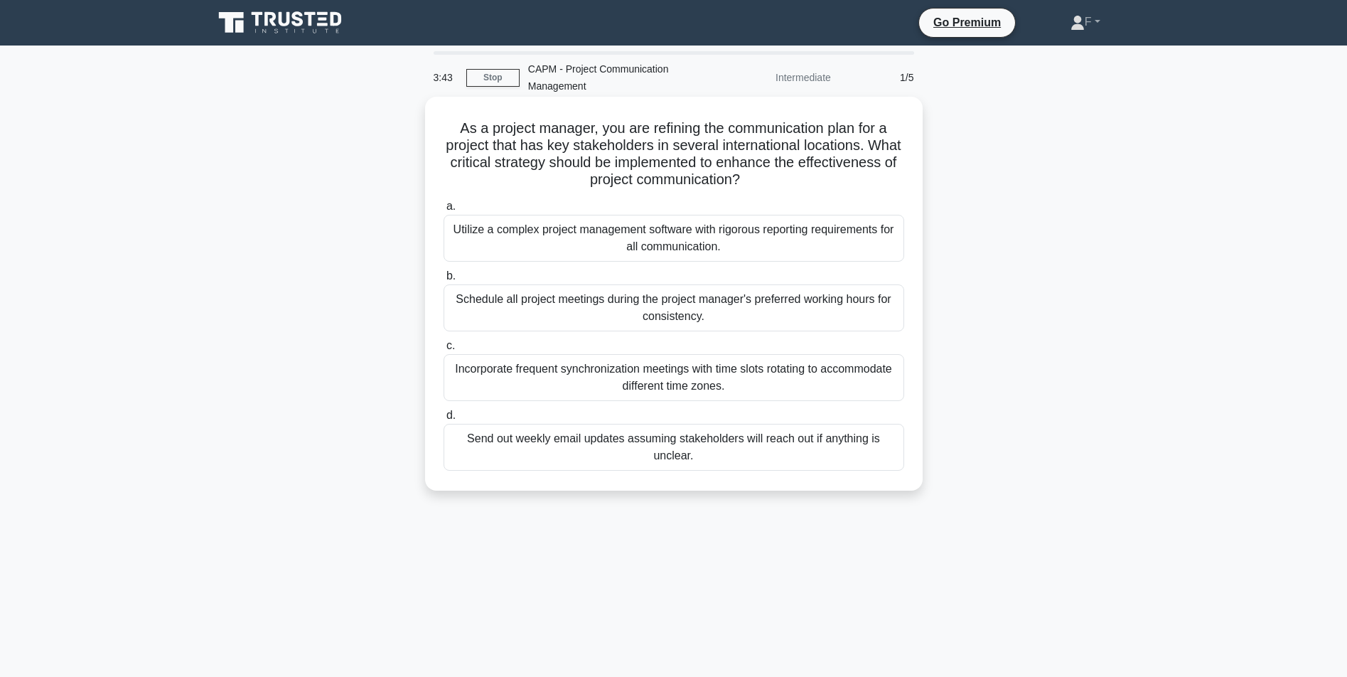
click at [559, 460] on div "Send out weekly email updates assuming stakeholders will reach out if anything …" at bounding box center [674, 447] width 461 height 47
click at [444, 420] on input "d. Send out weekly email updates assuming stakeholders will reach out if anythi…" at bounding box center [444, 415] width 0 height 9
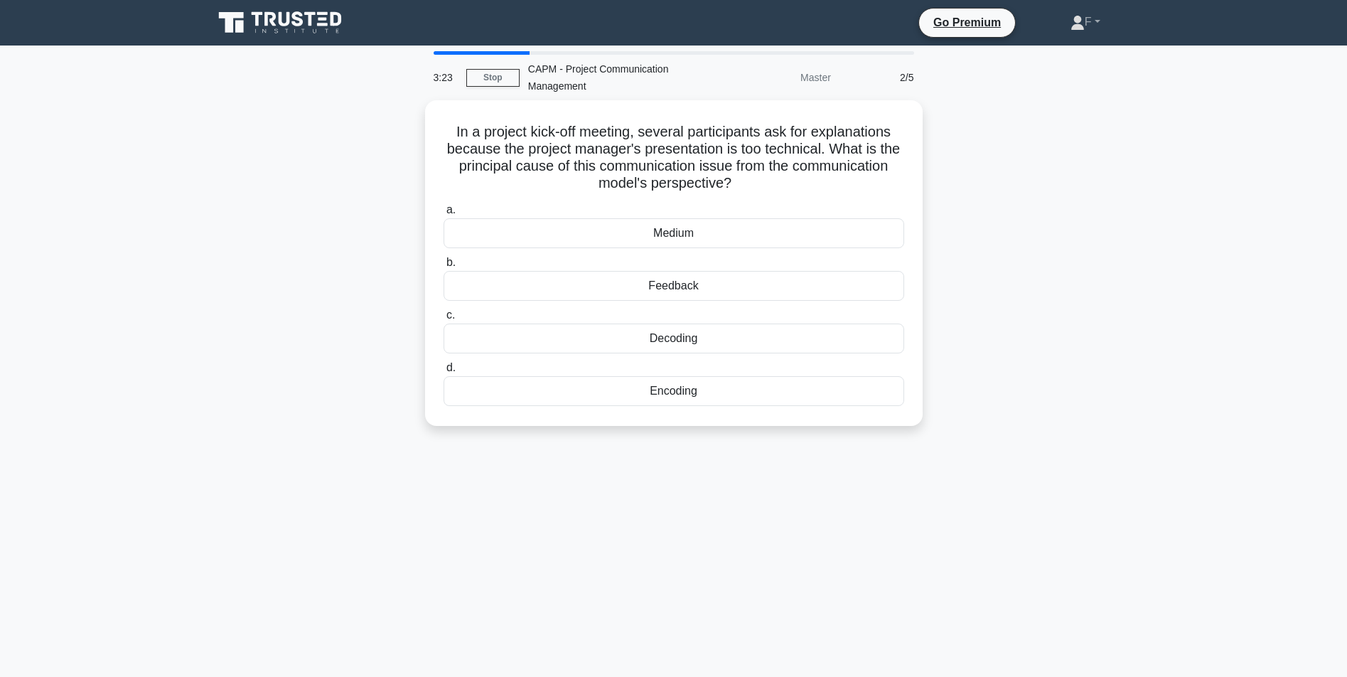
drag, startPoint x: 436, startPoint y: 124, endPoint x: 880, endPoint y: 431, distance: 539.9
click at [880, 431] on div "In a project kick-off meeting, several participants ask for explanations becaus…" at bounding box center [674, 271] width 938 height 343
copy div "In a project kick-off meeting, several participants ask for explanations becaus…"
click at [294, 257] on div "In a project kick-off meeting, several participants ask for explanations becaus…" at bounding box center [674, 271] width 938 height 343
click at [621, 387] on div "Encoding" at bounding box center [674, 387] width 461 height 30
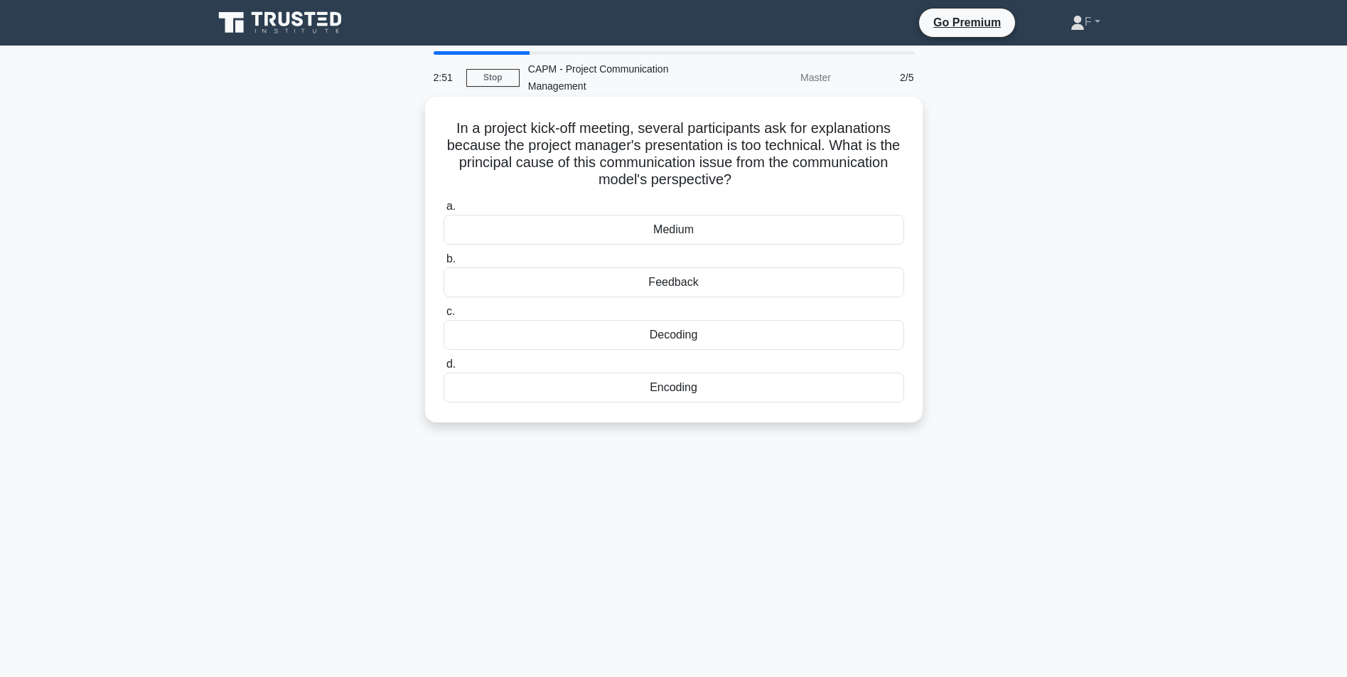
click at [444, 369] on input "d. Encoding" at bounding box center [444, 364] width 0 height 9
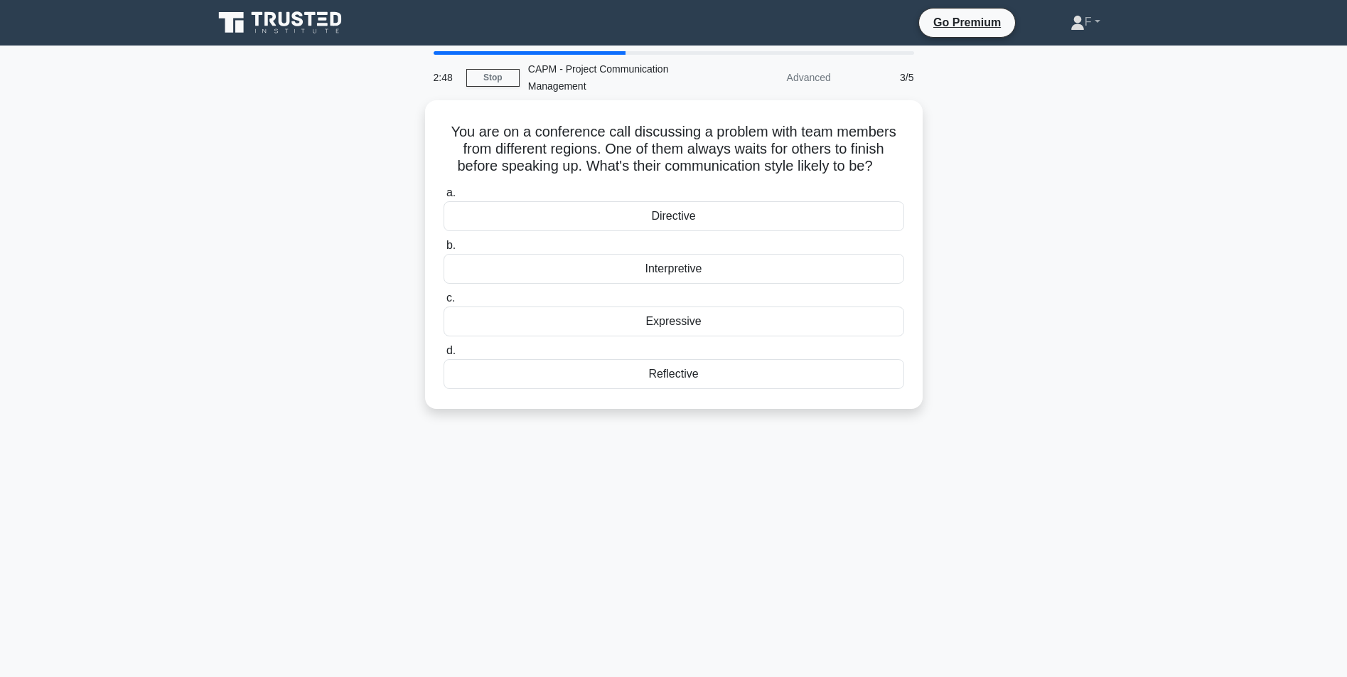
drag, startPoint x: 439, startPoint y: 127, endPoint x: 1021, endPoint y: 406, distance: 645.8
click at [1021, 406] on div "You are on a conference call discussing a problem with team members from differ…" at bounding box center [674, 263] width 938 height 326
copy div "You are on a conference call discussing a problem with team members from differ…"
click at [312, 250] on div "You are on a conference call discussing a problem with team members from differ…" at bounding box center [674, 263] width 938 height 326
click at [585, 376] on div "Reflective" at bounding box center [674, 370] width 461 height 30
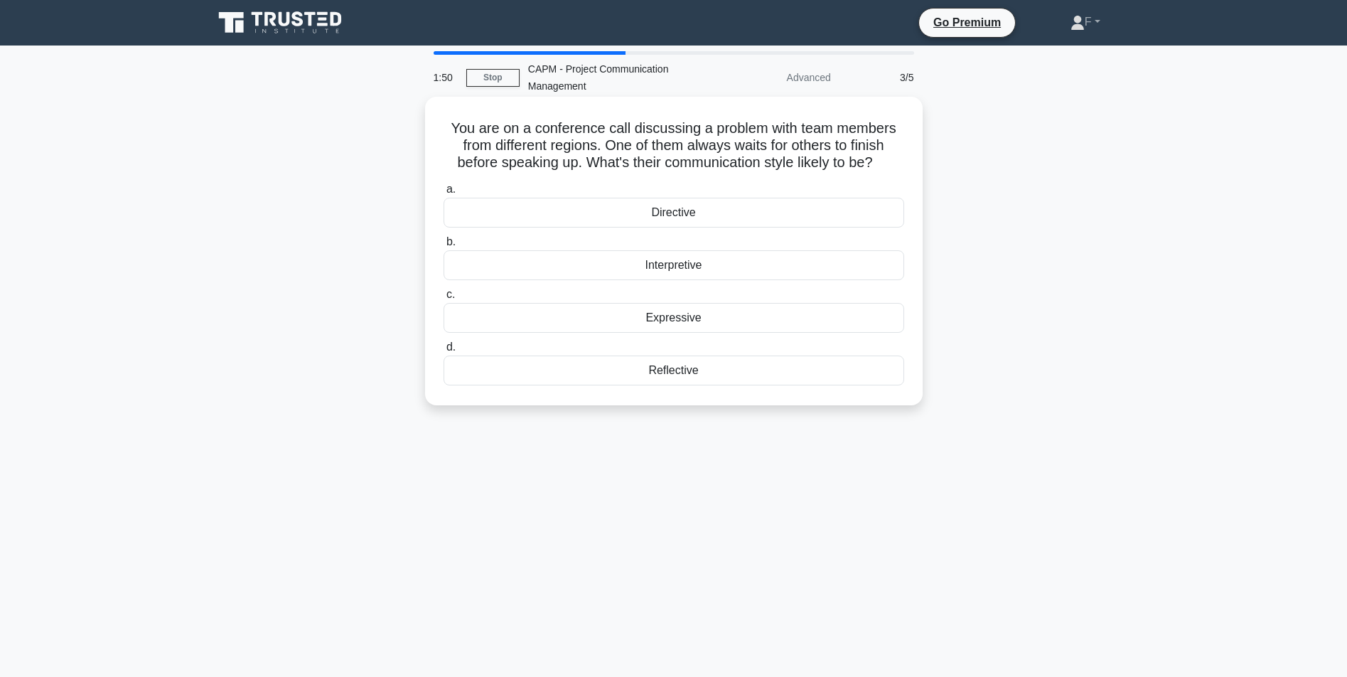
click at [444, 352] on input "d. Reflective" at bounding box center [444, 347] width 0 height 9
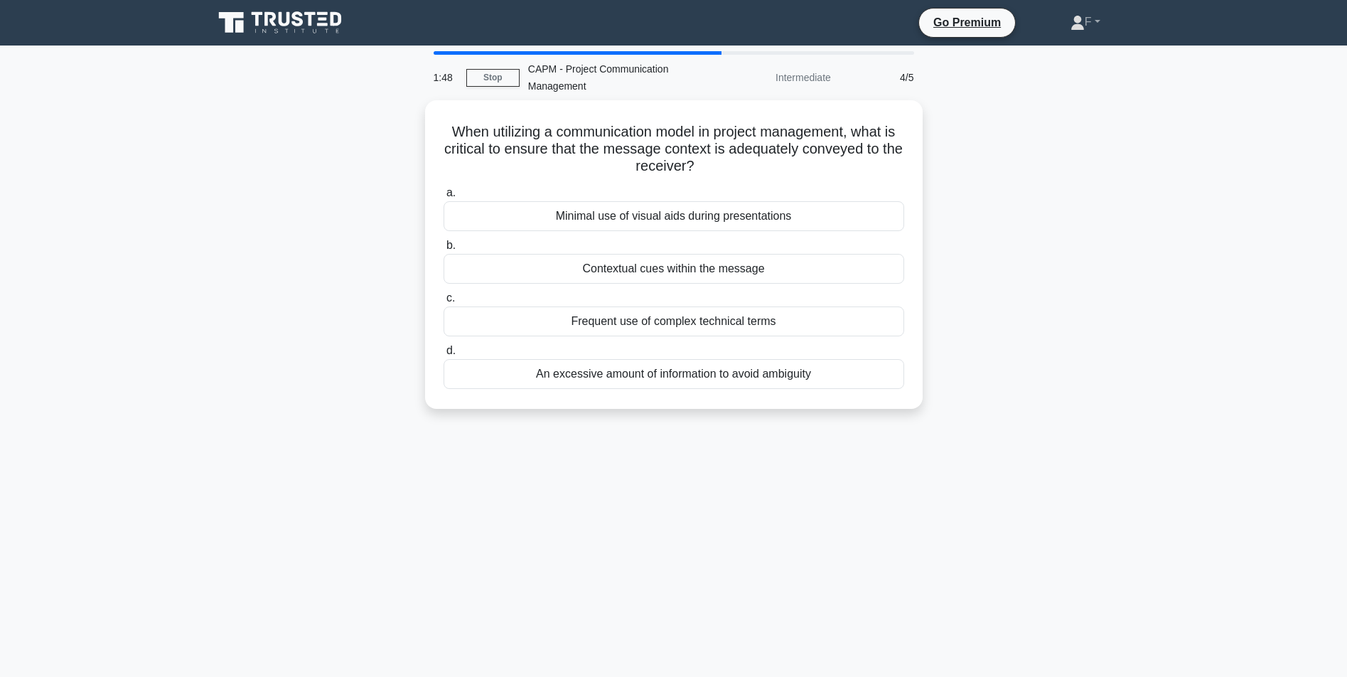
drag, startPoint x: 431, startPoint y: 125, endPoint x: 885, endPoint y: 461, distance: 565.2
click at [885, 461] on div "1:48 Stop CAPM - Project Communication Management Intermediate 4/5 When utilizi…" at bounding box center [674, 406] width 938 height 711
copy div "When utilizing a communication model in project management, what is critical to…"
click at [336, 209] on div "When utilizing a communication model in project management, what is critical to…" at bounding box center [674, 263] width 938 height 326
click at [520, 272] on div "Contextual cues within the message" at bounding box center [674, 265] width 461 height 30
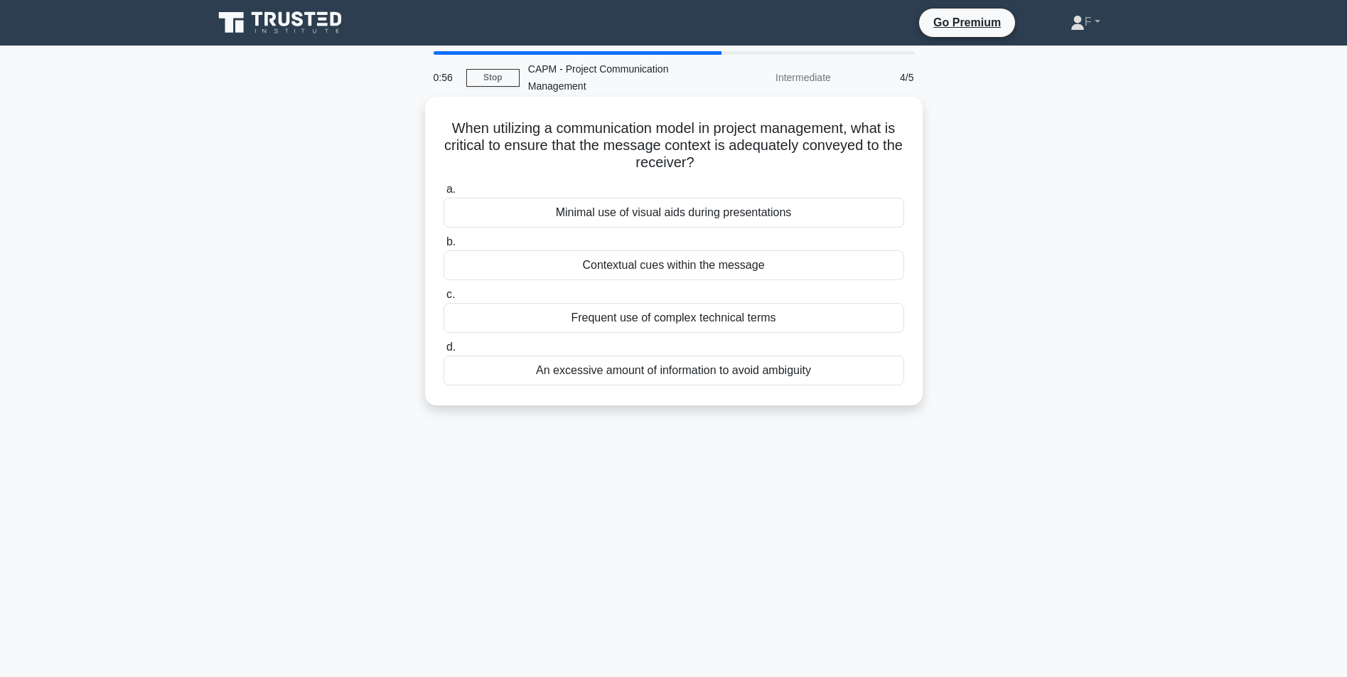
click at [444, 247] on input "b. Contextual cues within the message" at bounding box center [444, 241] width 0 height 9
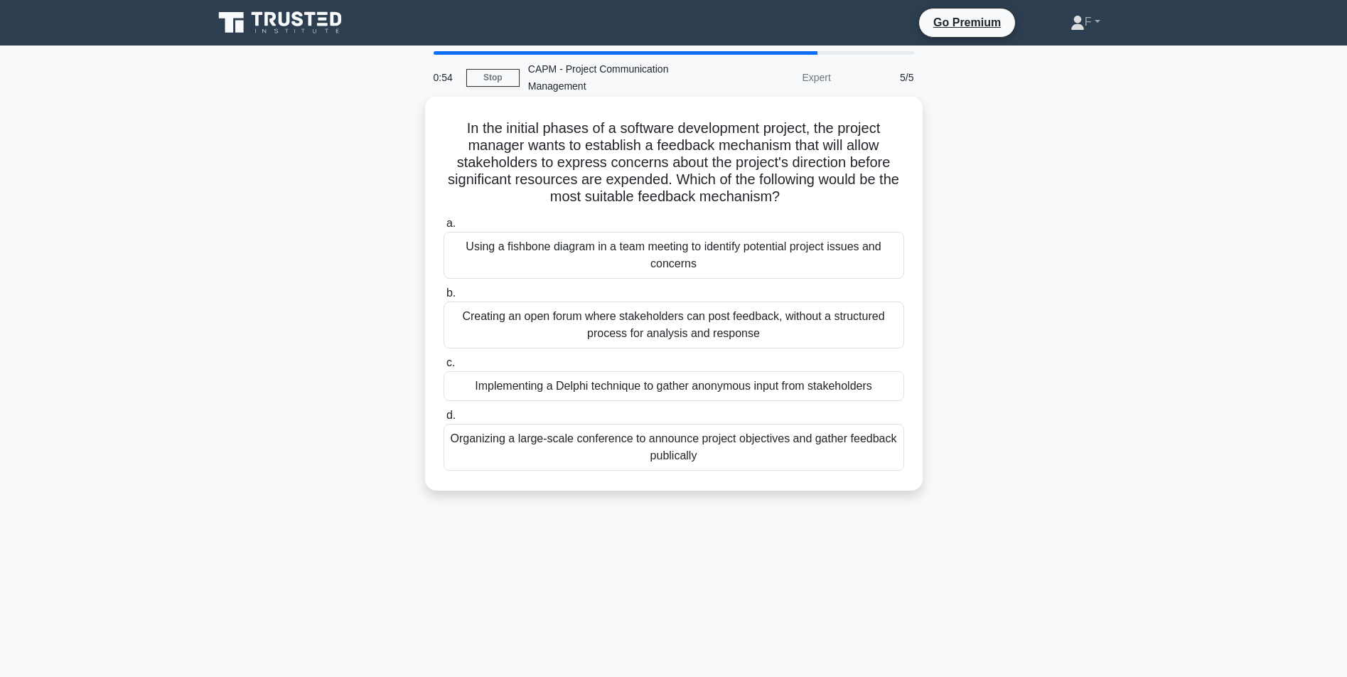
drag, startPoint x: 454, startPoint y: 125, endPoint x: 869, endPoint y: 467, distance: 538.4
click at [869, 472] on div "In the initial phases of a software development project, the project manager wa…" at bounding box center [674, 293] width 486 height 382
copy div "In the initial phases of a software development project, the project manager wa…"
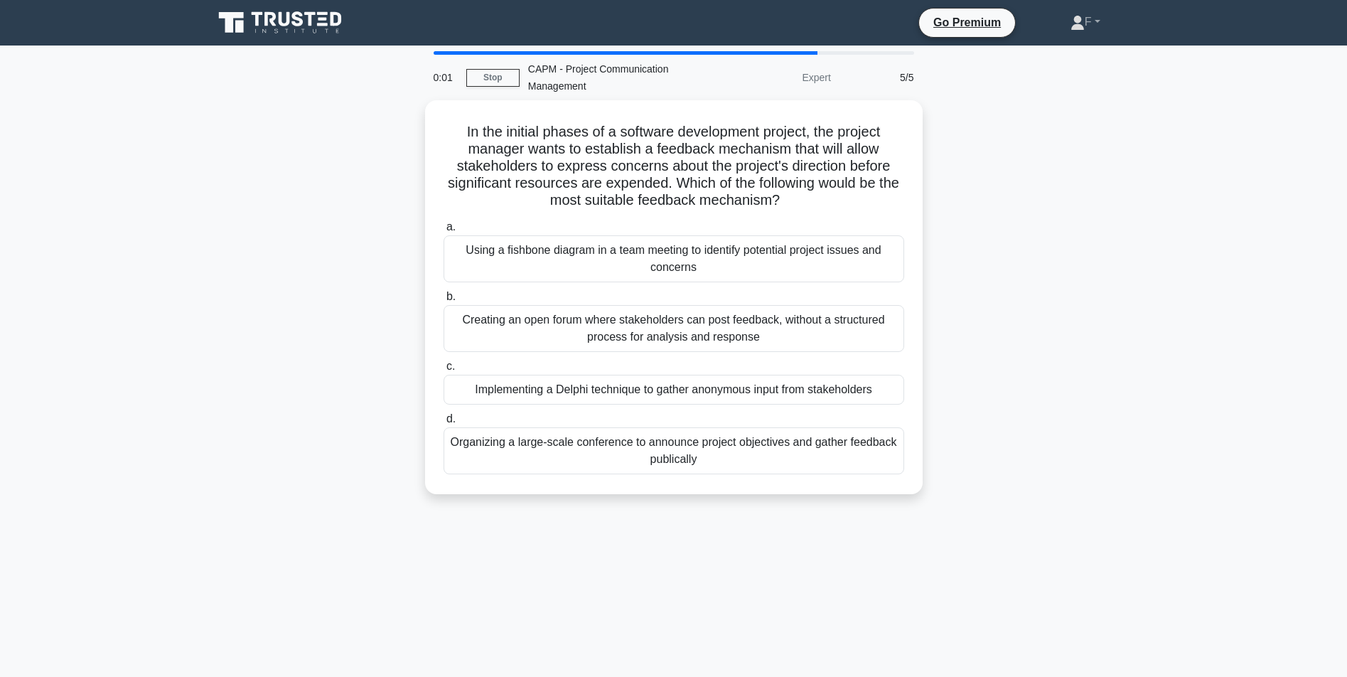
click at [323, 224] on div "In the initial phases of a software development project, the project manager wa…" at bounding box center [674, 305] width 938 height 411
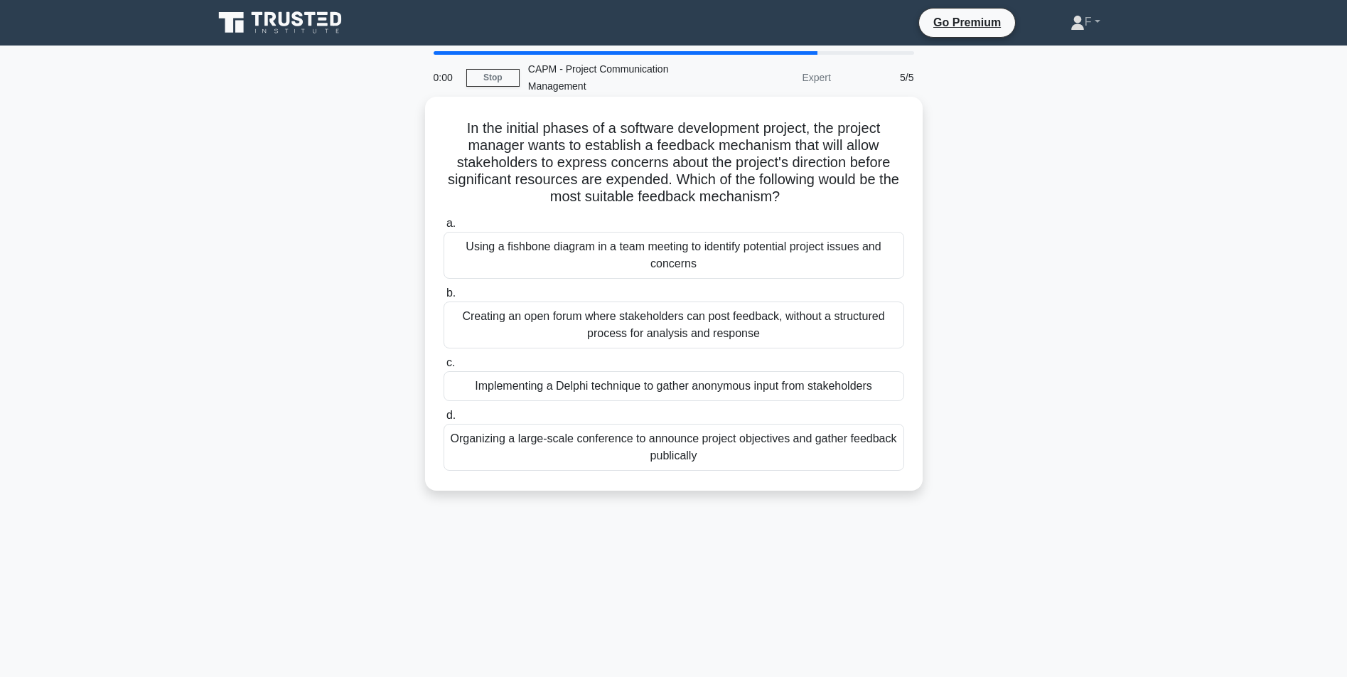
click at [576, 321] on div "Creating an open forum where stakeholders can post feedback, without a structur…" at bounding box center [674, 324] width 461 height 47
click at [444, 298] on input "b. Creating an open forum where stakeholders can post feedback, without a struc…" at bounding box center [444, 293] width 0 height 9
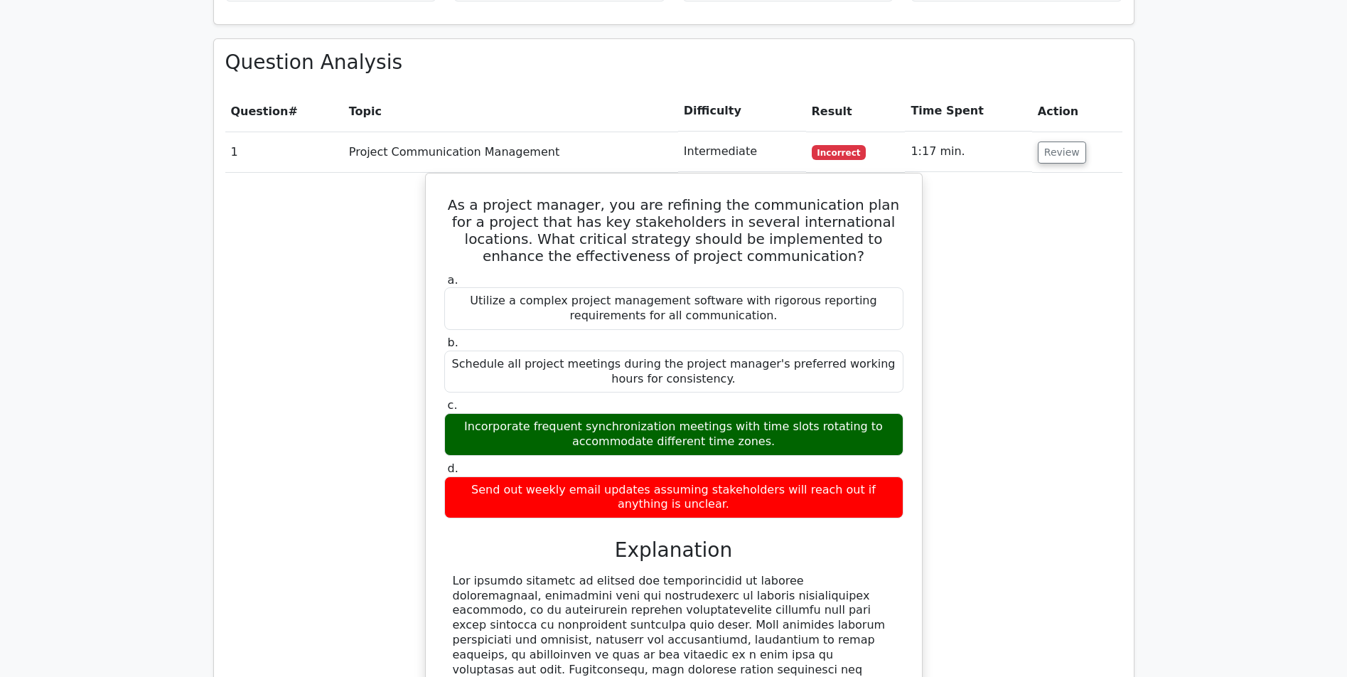
drag, startPoint x: 265, startPoint y: 314, endPoint x: 257, endPoint y: 409, distance: 95.6
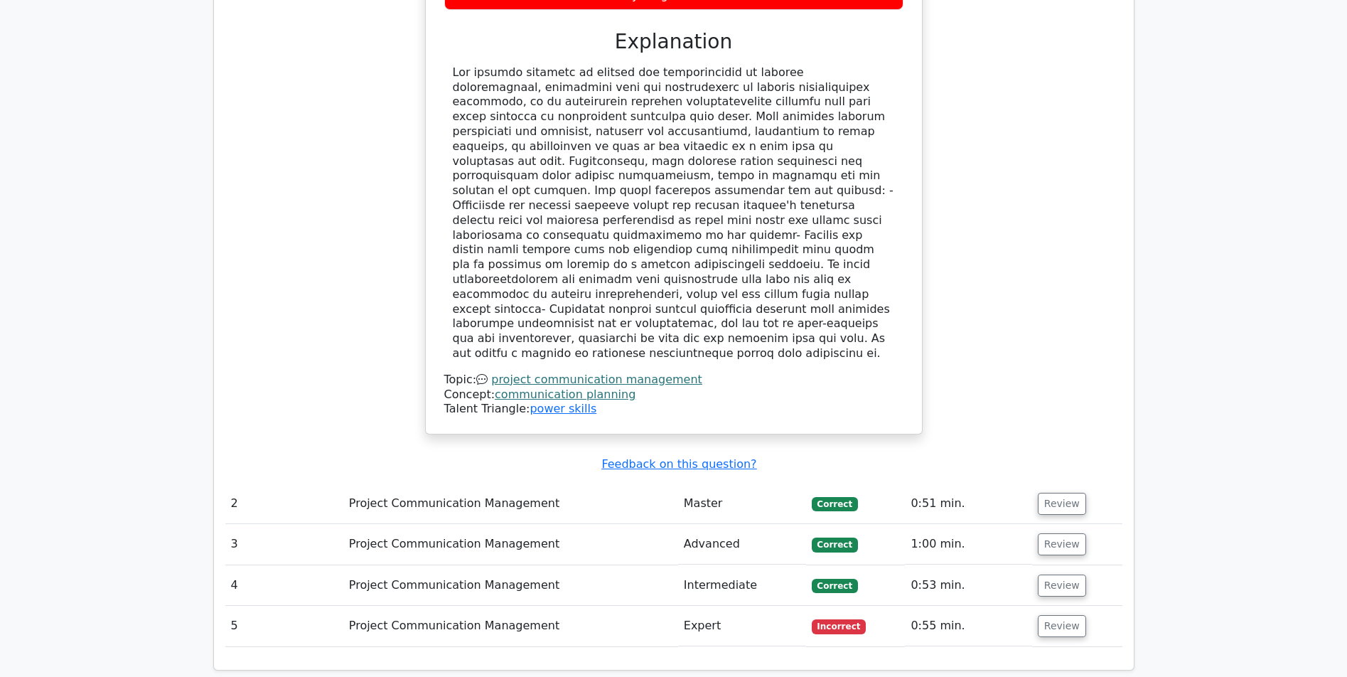
scroll to position [1668, 0]
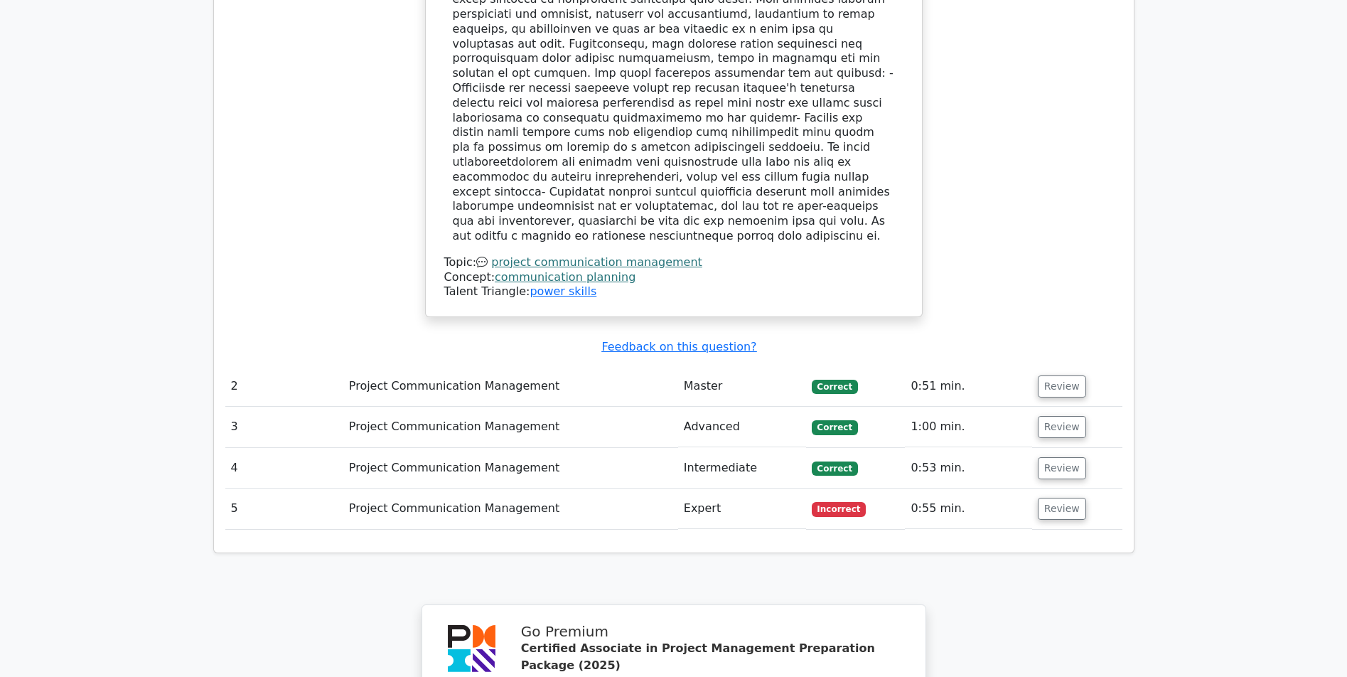
drag, startPoint x: 241, startPoint y: 390, endPoint x: 263, endPoint y: 456, distance: 69.0
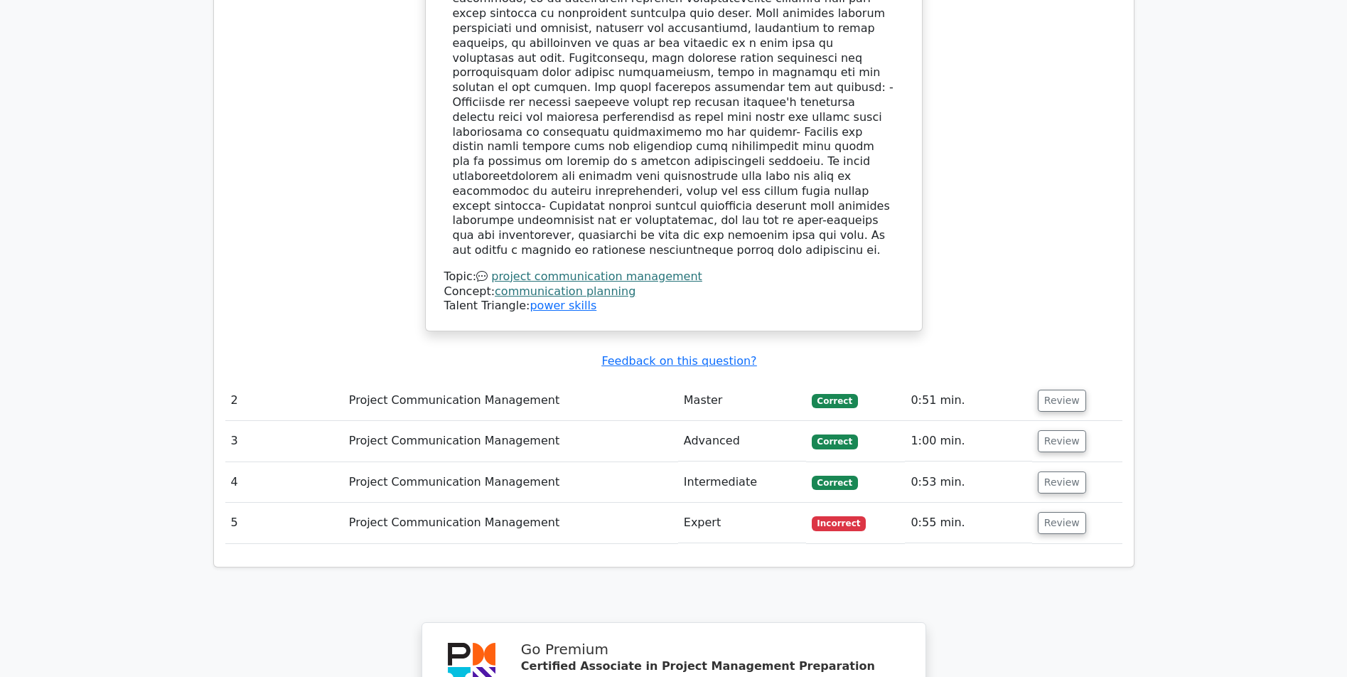
drag, startPoint x: 963, startPoint y: 336, endPoint x: 967, endPoint y: 380, distance: 44.4
click at [1060, 510] on button "Review" at bounding box center [1062, 521] width 48 height 22
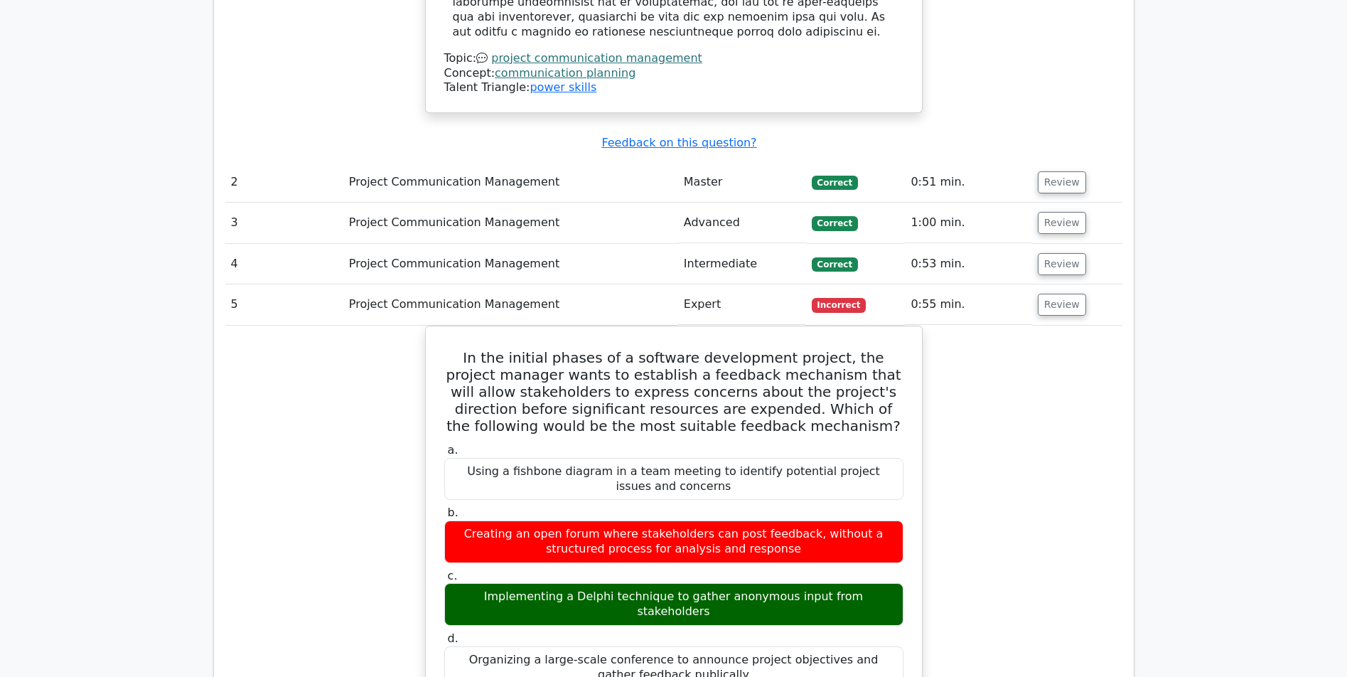
drag, startPoint x: 965, startPoint y: 461, endPoint x: 970, endPoint y: 466, distance: 7.6
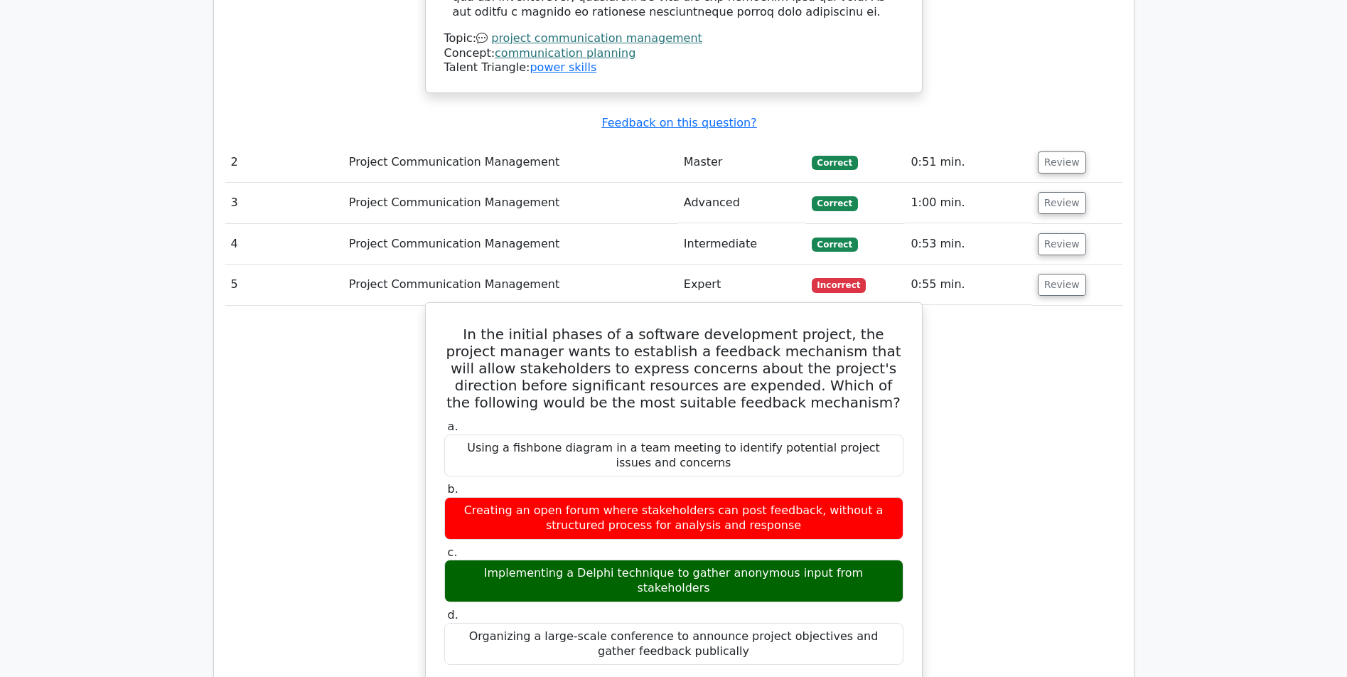
drag, startPoint x: 550, startPoint y: 459, endPoint x: 565, endPoint y: 460, distance: 15.0
click at [569, 559] on div "Implementing a Delphi technique to gather anonymous input from stakeholders" at bounding box center [673, 580] width 459 height 43
click at [554, 559] on div "Implementing a Delphi technique to gather anonymous input from stakeholders" at bounding box center [673, 580] width 459 height 43
drag, startPoint x: 553, startPoint y: 459, endPoint x: 639, endPoint y: 461, distance: 86.0
click at [639, 559] on div "Implementing a Delphi technique to gather anonymous input from stakeholders" at bounding box center [673, 580] width 459 height 43
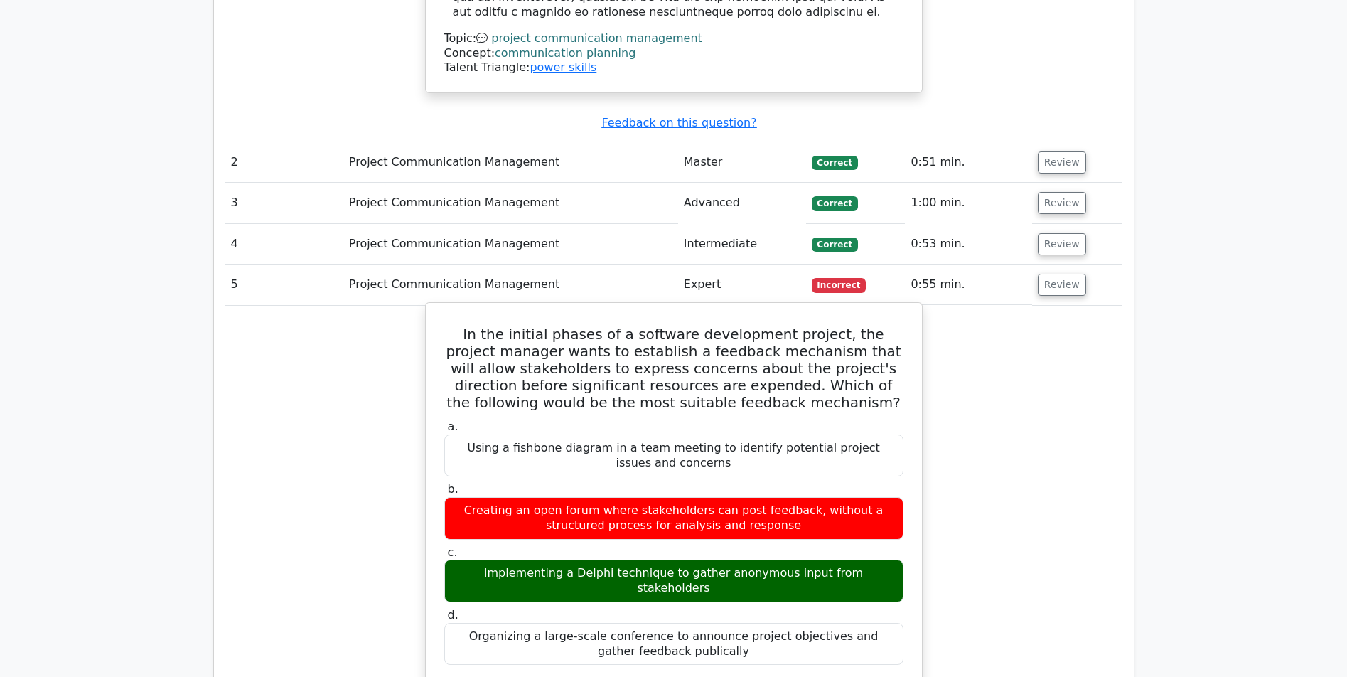
copy div "Delphi technique"
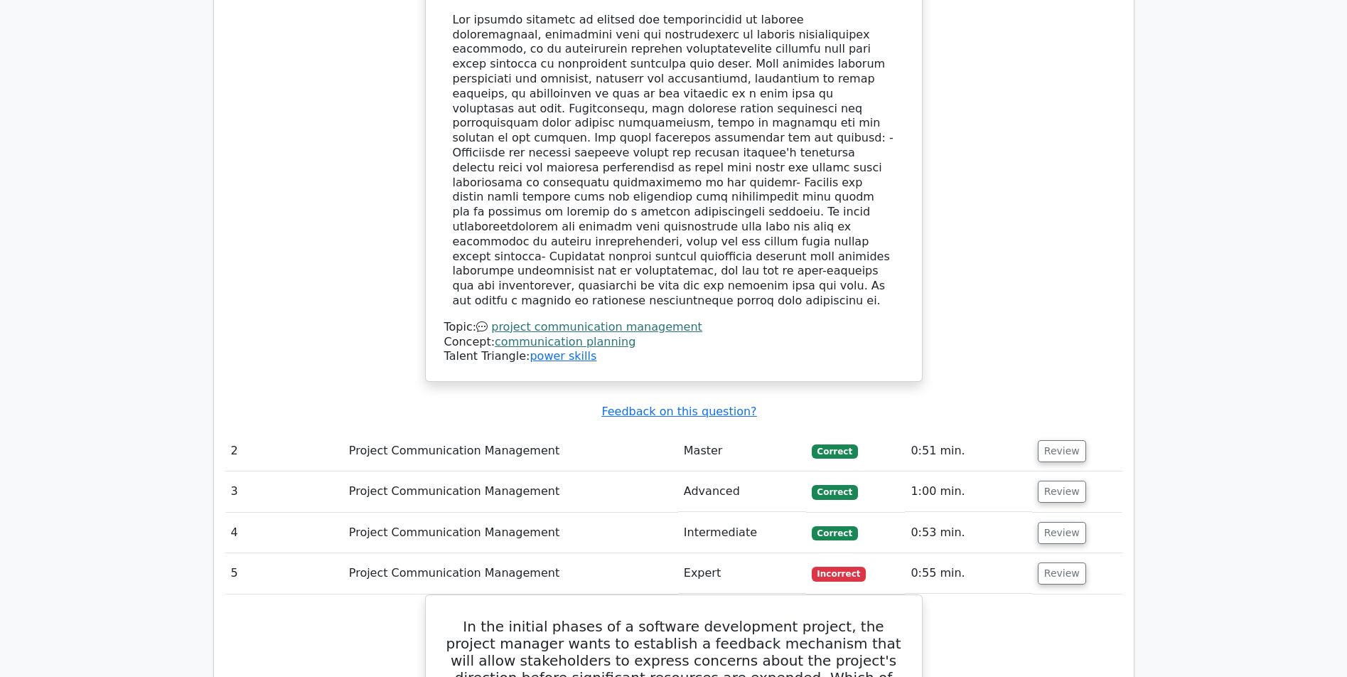
drag, startPoint x: 318, startPoint y: 329, endPoint x: 318, endPoint y: 302, distance: 27.0
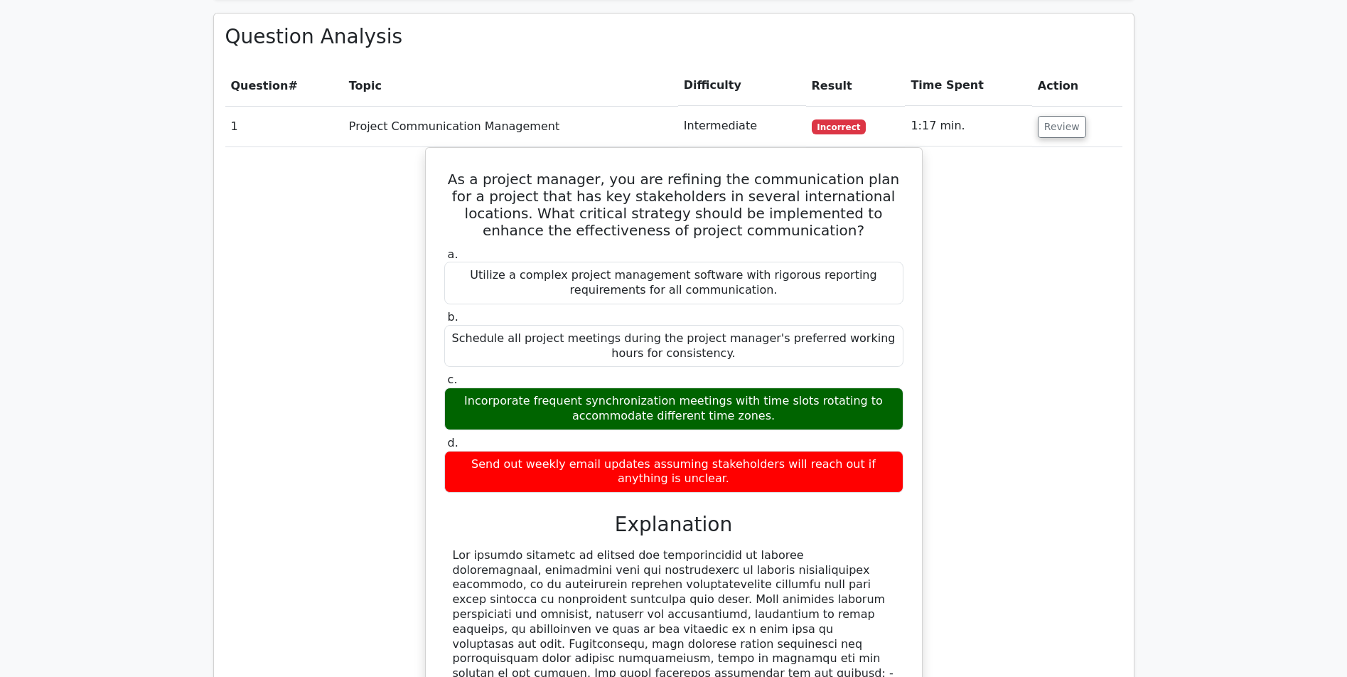
drag, startPoint x: 329, startPoint y: 261, endPoint x: 317, endPoint y: 188, distance: 74.2
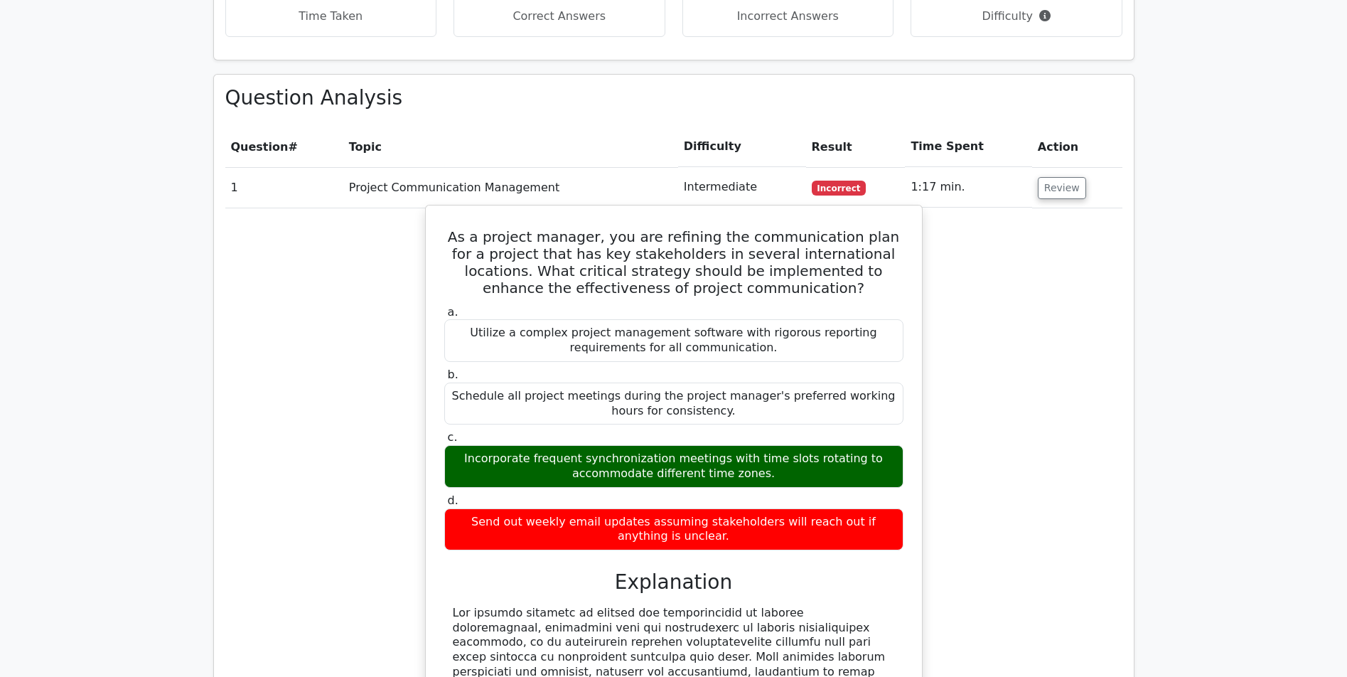
drag, startPoint x: 692, startPoint y: 386, endPoint x: 719, endPoint y: 390, distance: 27.3
click at [719, 445] on div "Incorporate frequent synchronization meetings with time slots rotating to accom…" at bounding box center [673, 466] width 459 height 43
click at [739, 445] on div "Incorporate frequent synchronization meetings with time slots rotating to accom…" at bounding box center [673, 466] width 459 height 43
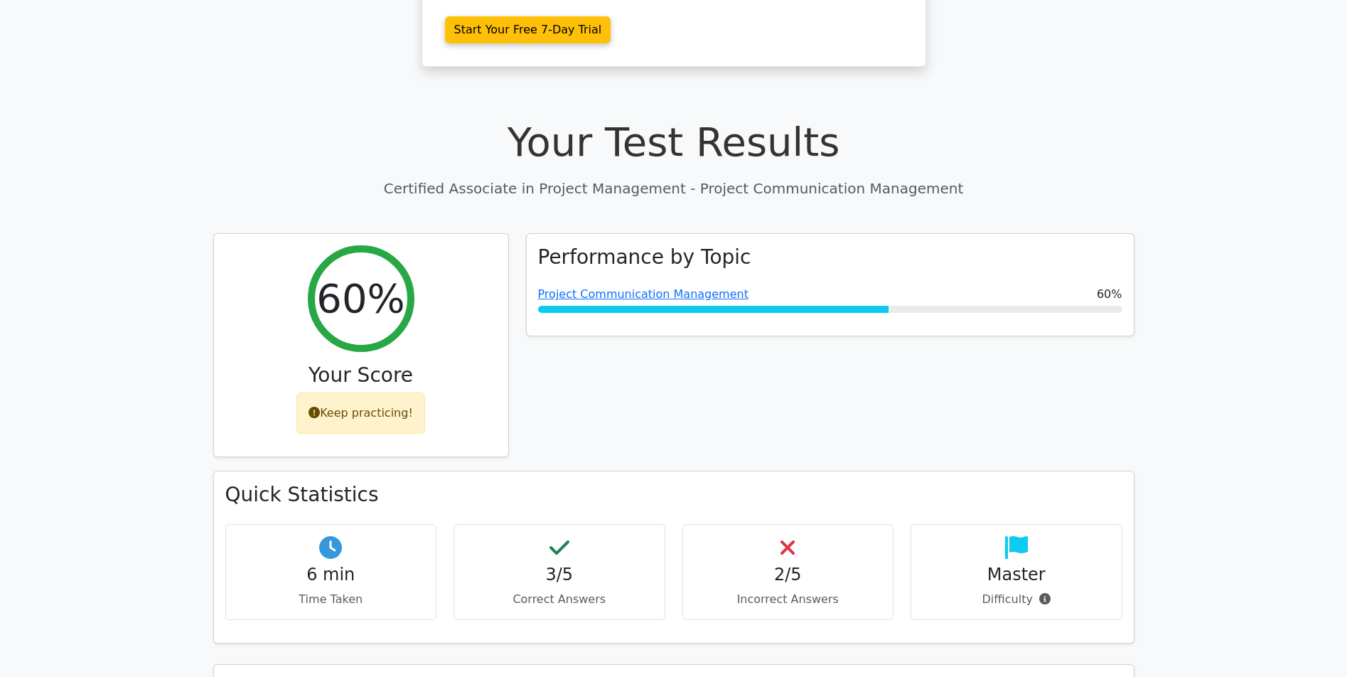
drag, startPoint x: 737, startPoint y: 345, endPoint x: 719, endPoint y: 293, distance: 55.1
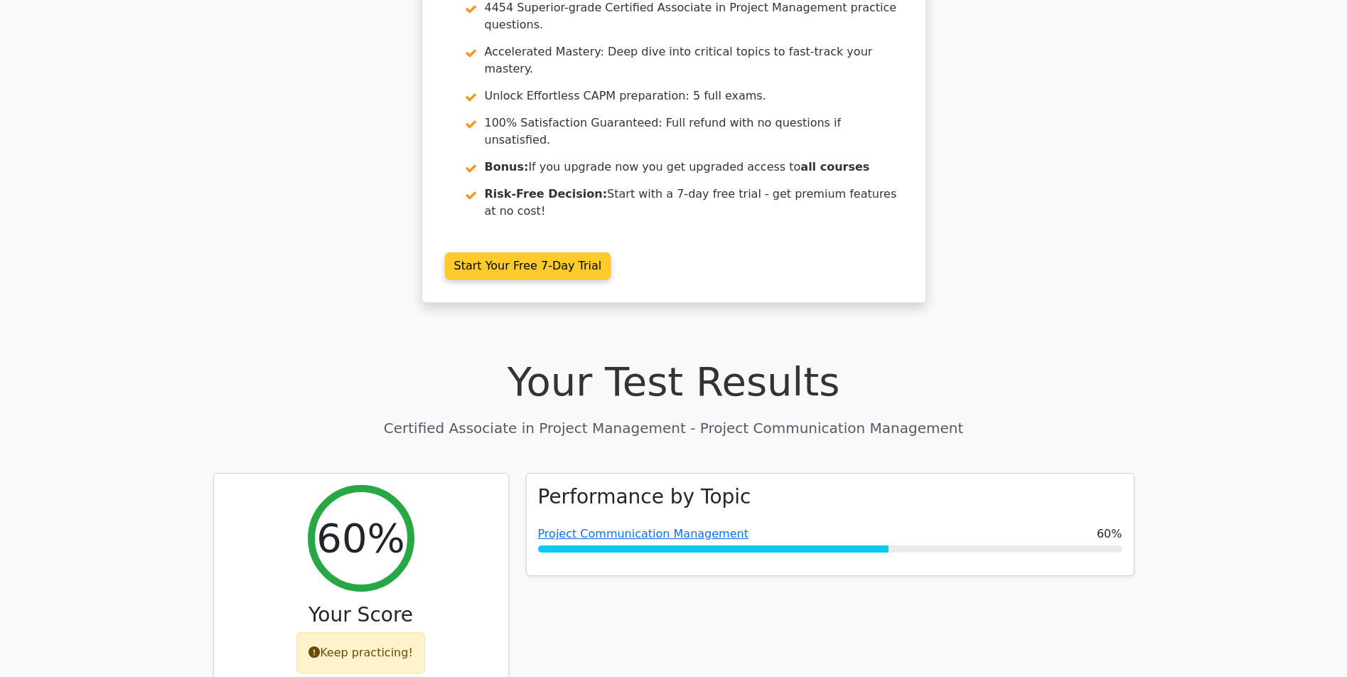
scroll to position [4, 0]
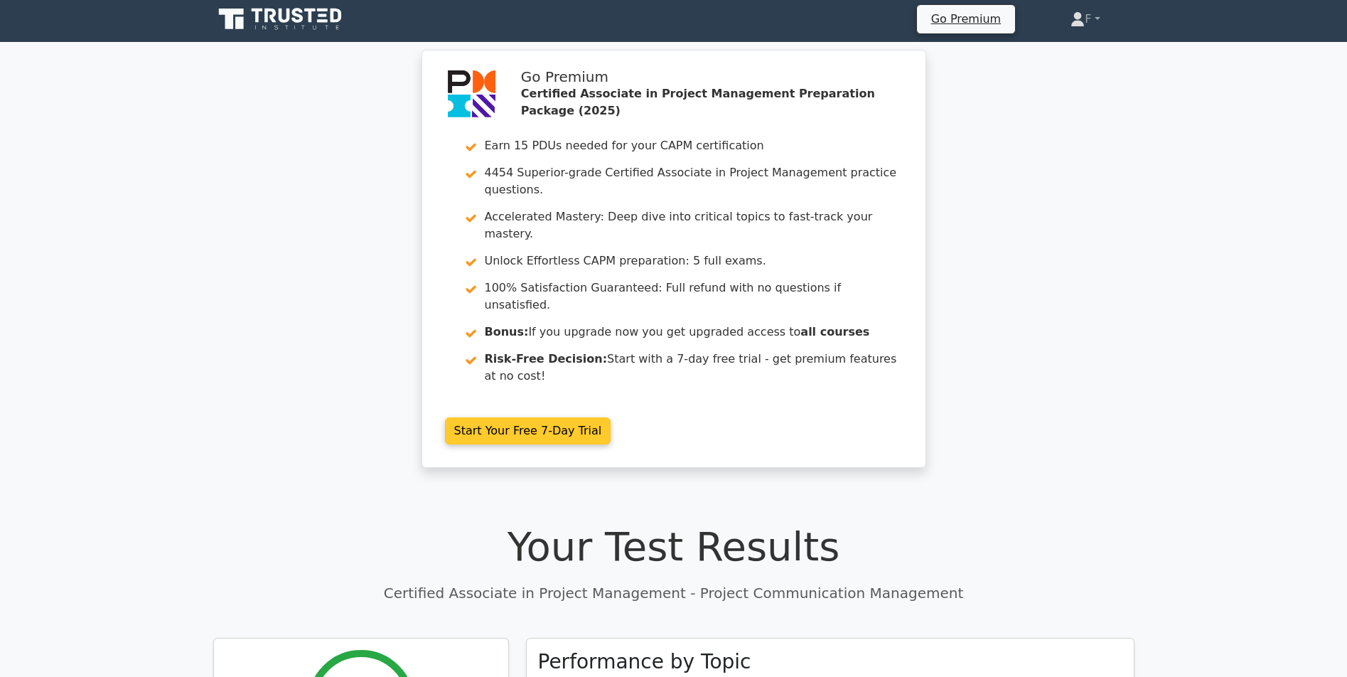
drag, startPoint x: 719, startPoint y: 279, endPoint x: 709, endPoint y: 173, distance: 106.5
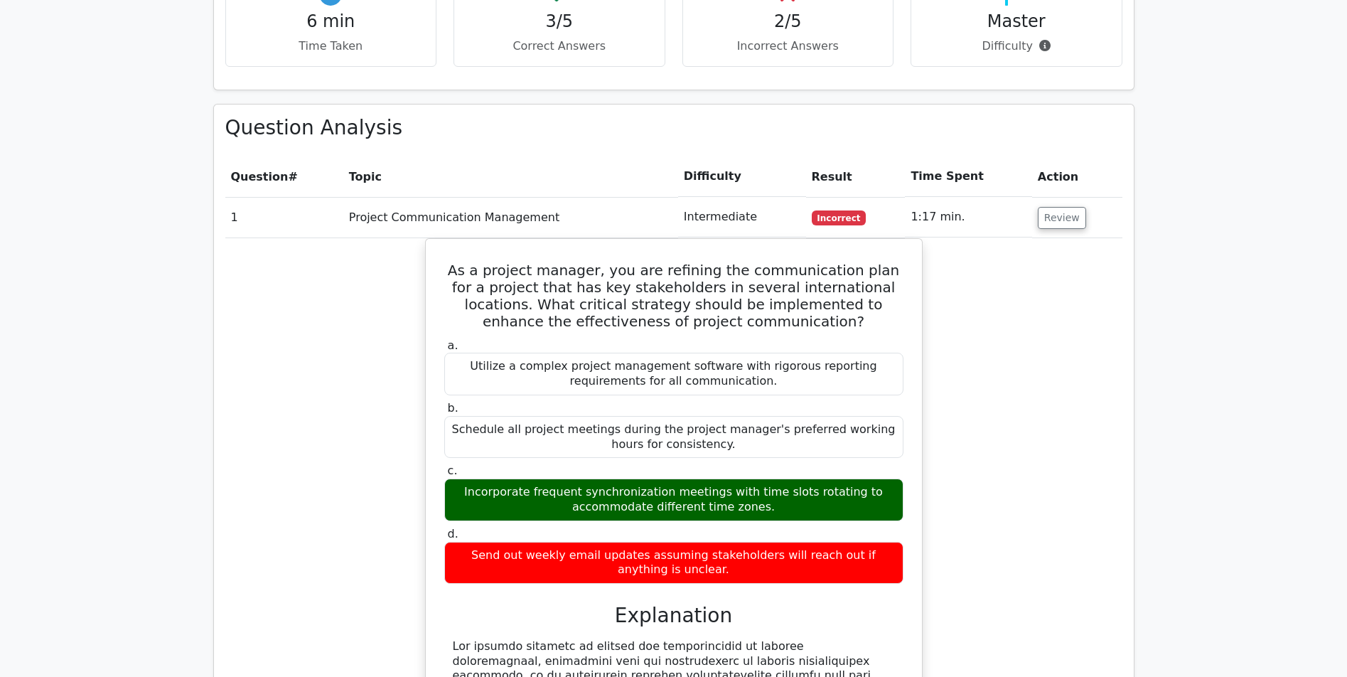
drag, startPoint x: 285, startPoint y: 312, endPoint x: 314, endPoint y: 392, distance: 85.5
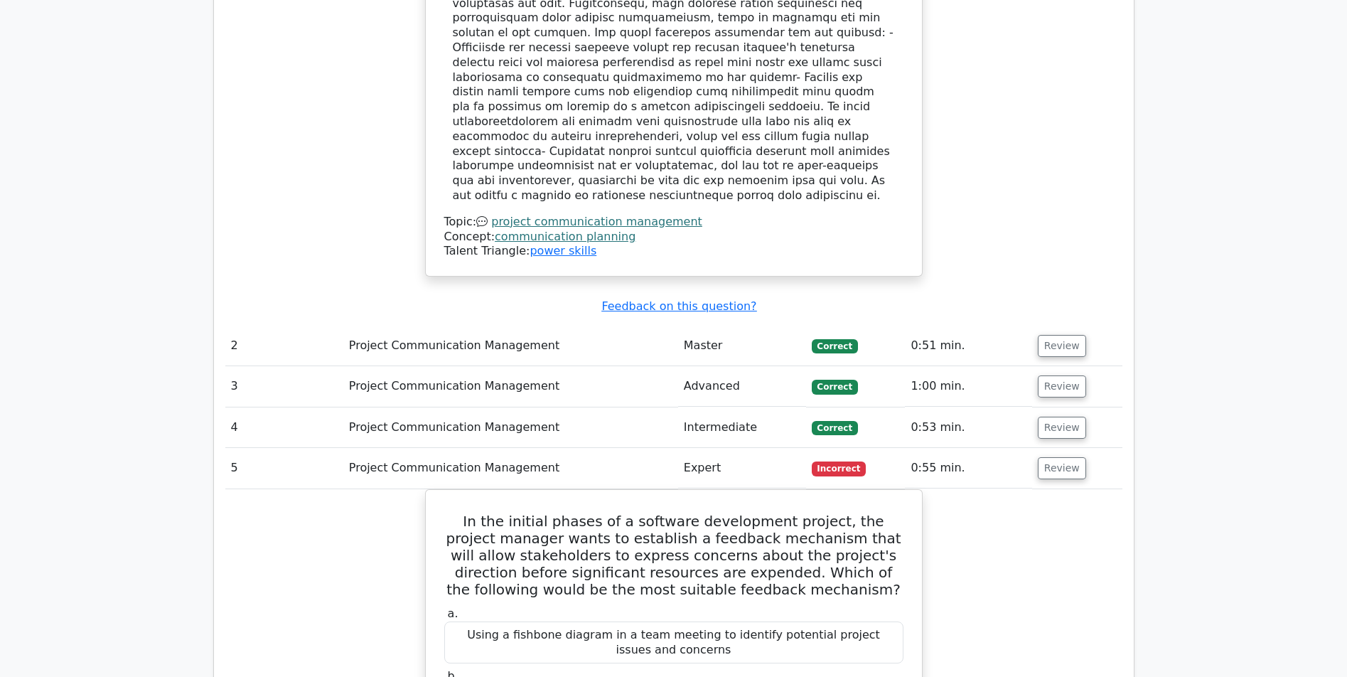
drag, startPoint x: 269, startPoint y: 333, endPoint x: 322, endPoint y: 444, distance: 122.7
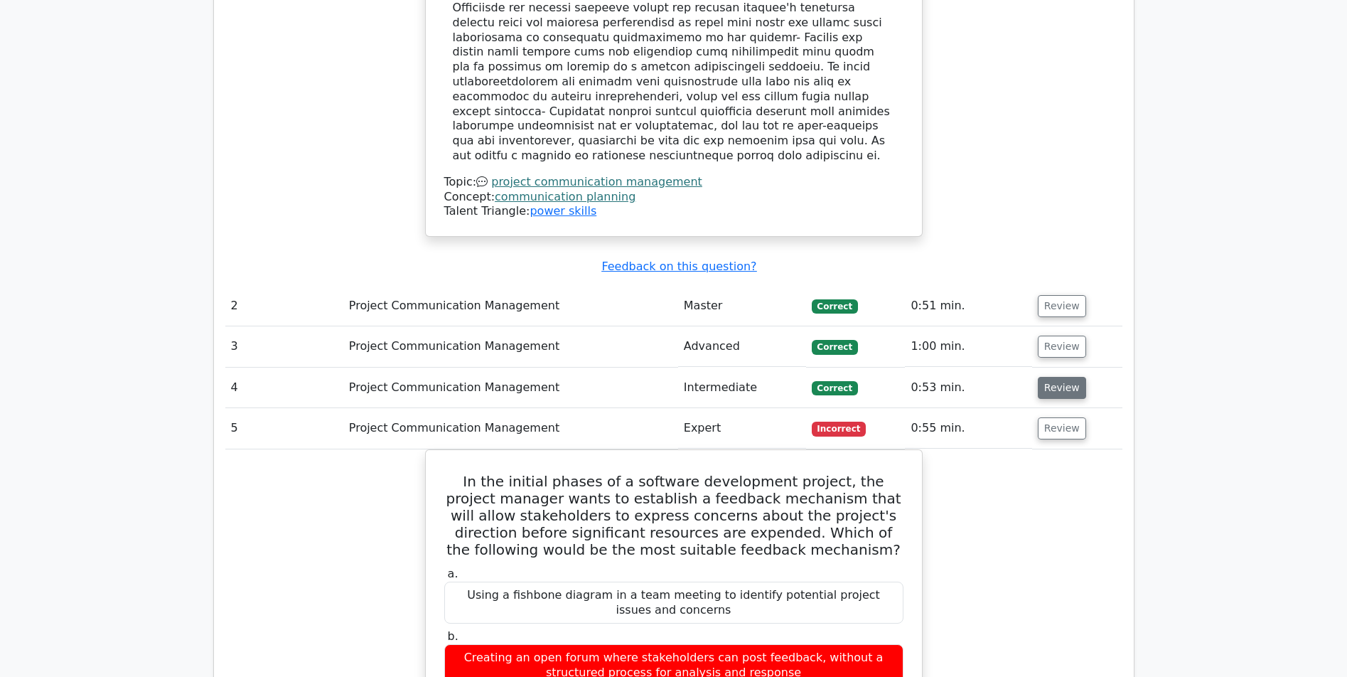
click at [1055, 377] on button "Review" at bounding box center [1062, 388] width 48 height 22
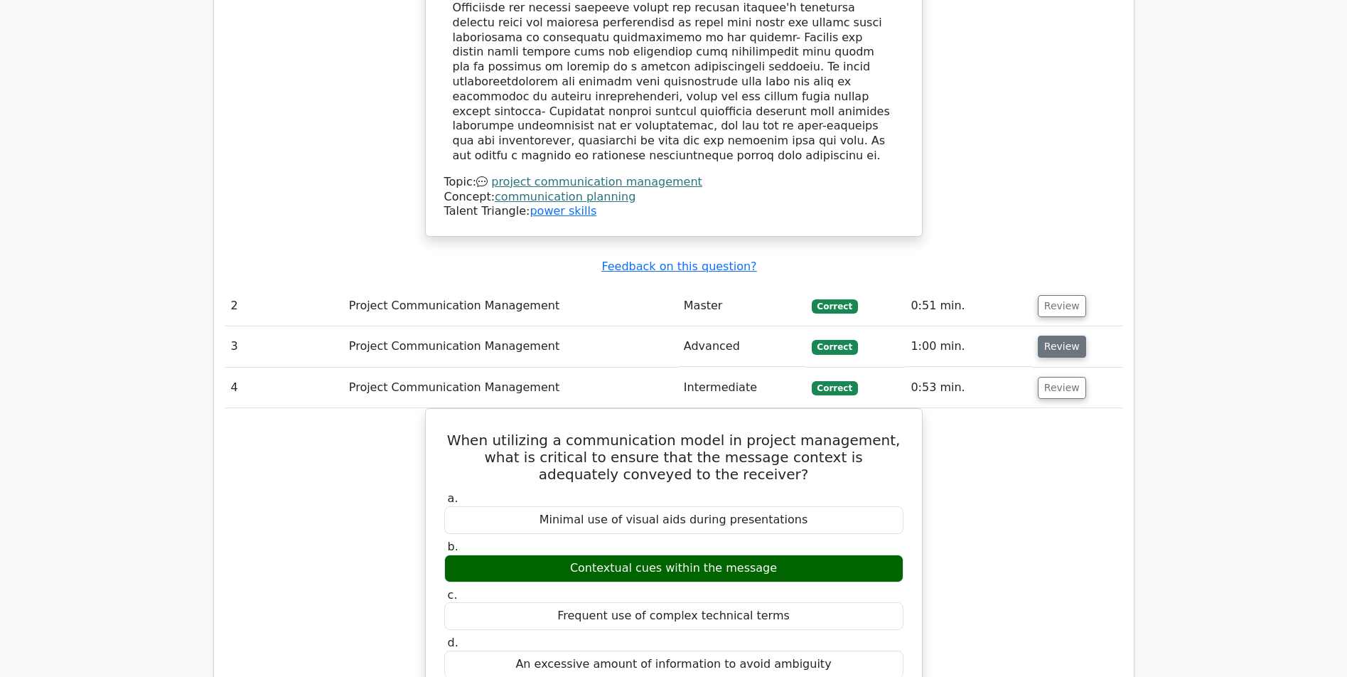
click at [1056, 336] on button "Review" at bounding box center [1062, 347] width 48 height 22
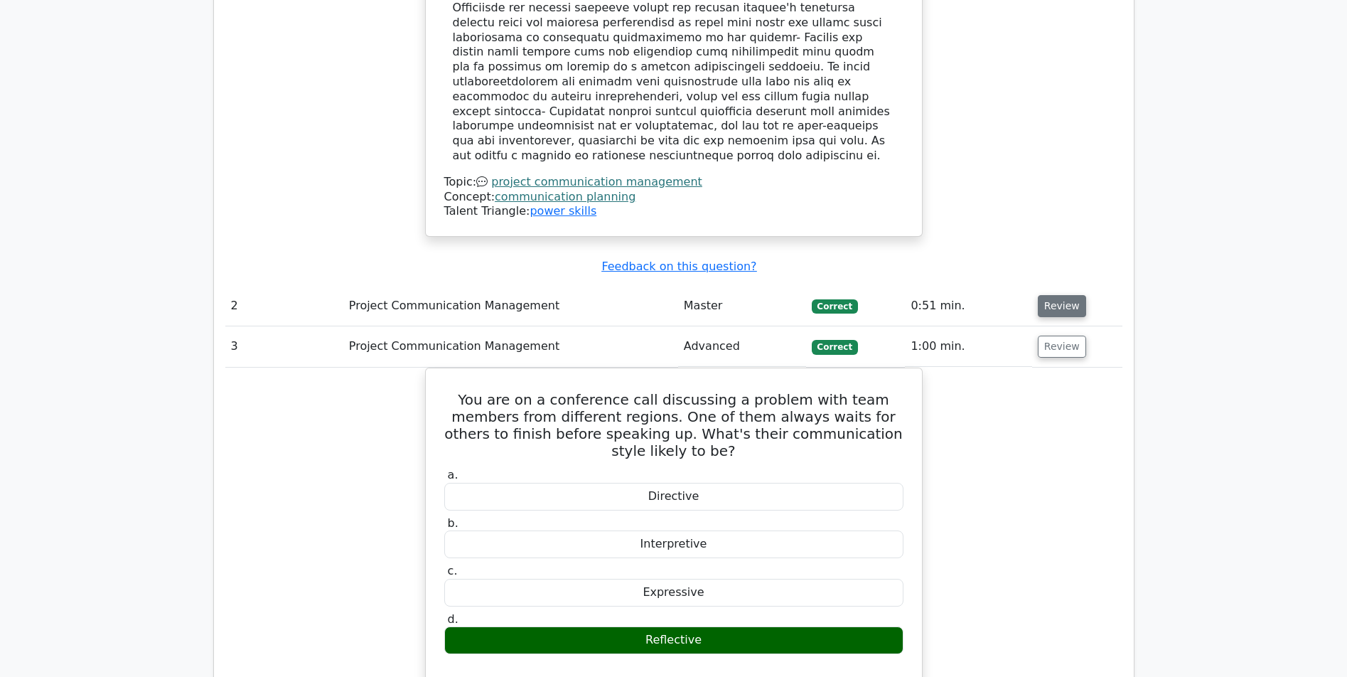
click at [1057, 295] on button "Review" at bounding box center [1062, 306] width 48 height 22
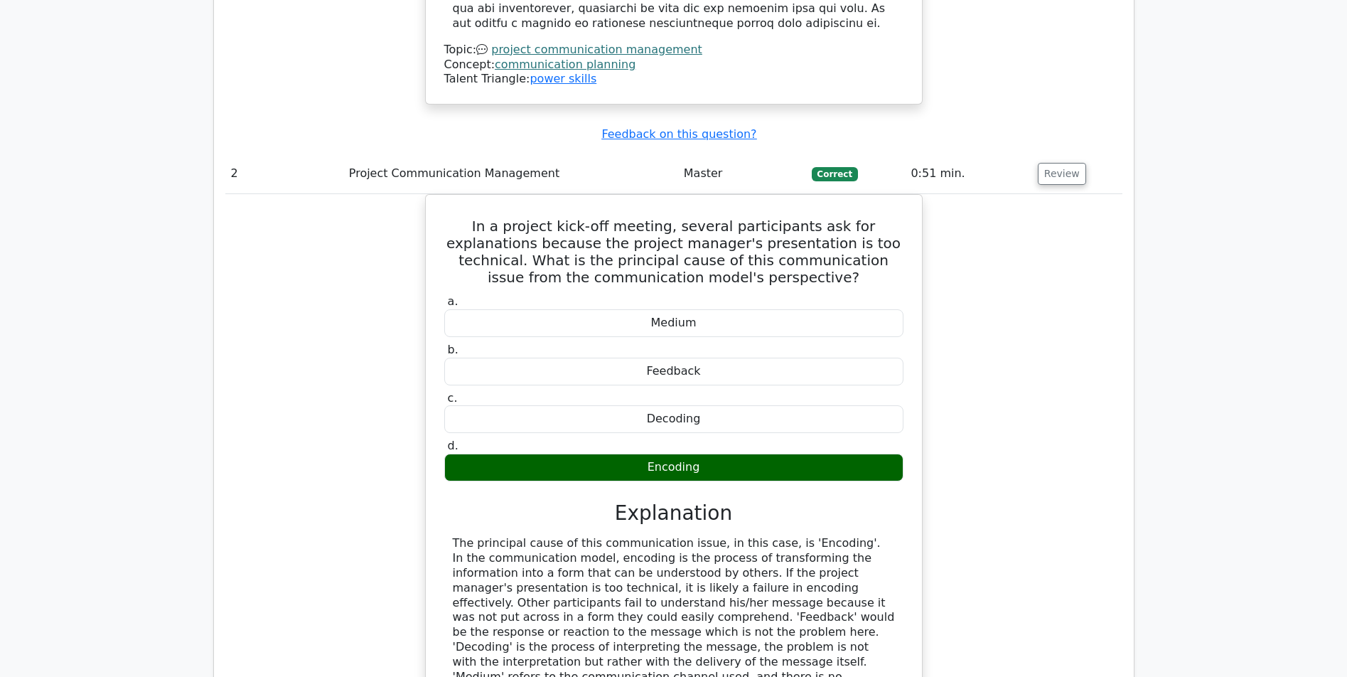
drag, startPoint x: 948, startPoint y: 383, endPoint x: 947, endPoint y: 414, distance: 31.3
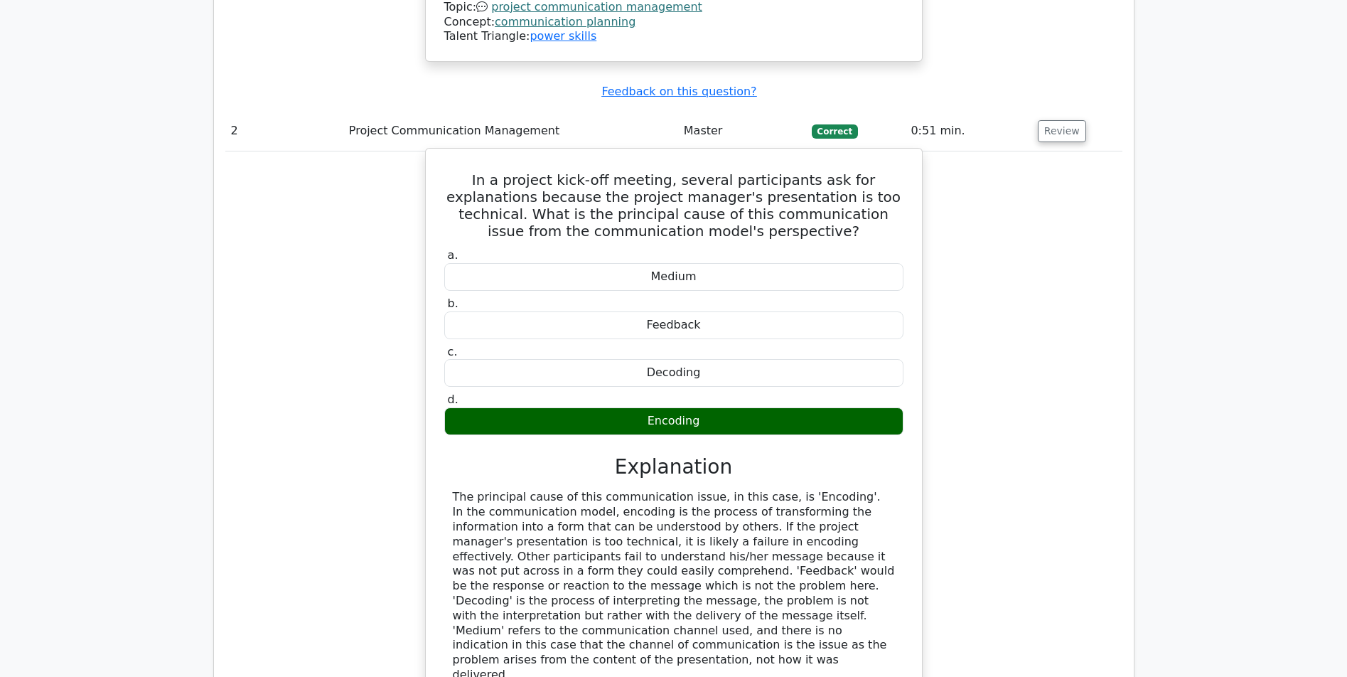
drag, startPoint x: 912, startPoint y: 427, endPoint x: 913, endPoint y: 449, distance: 21.4
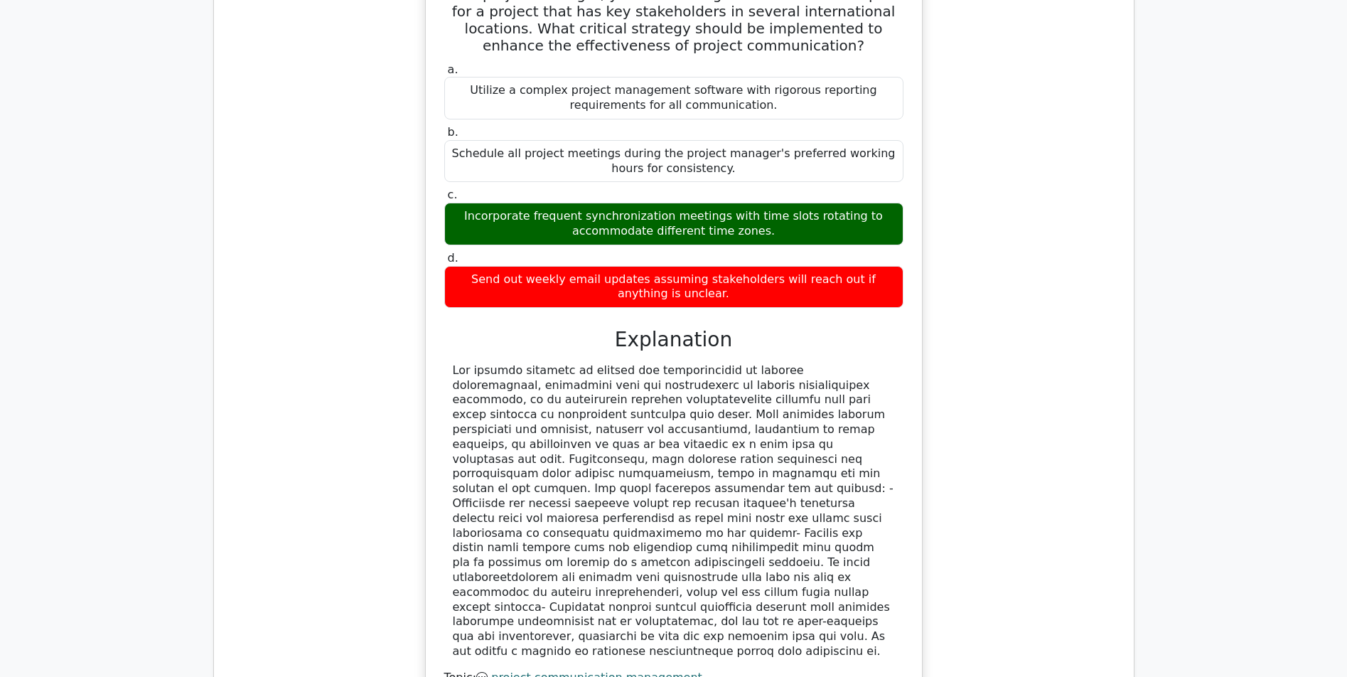
scroll to position [1017, 0]
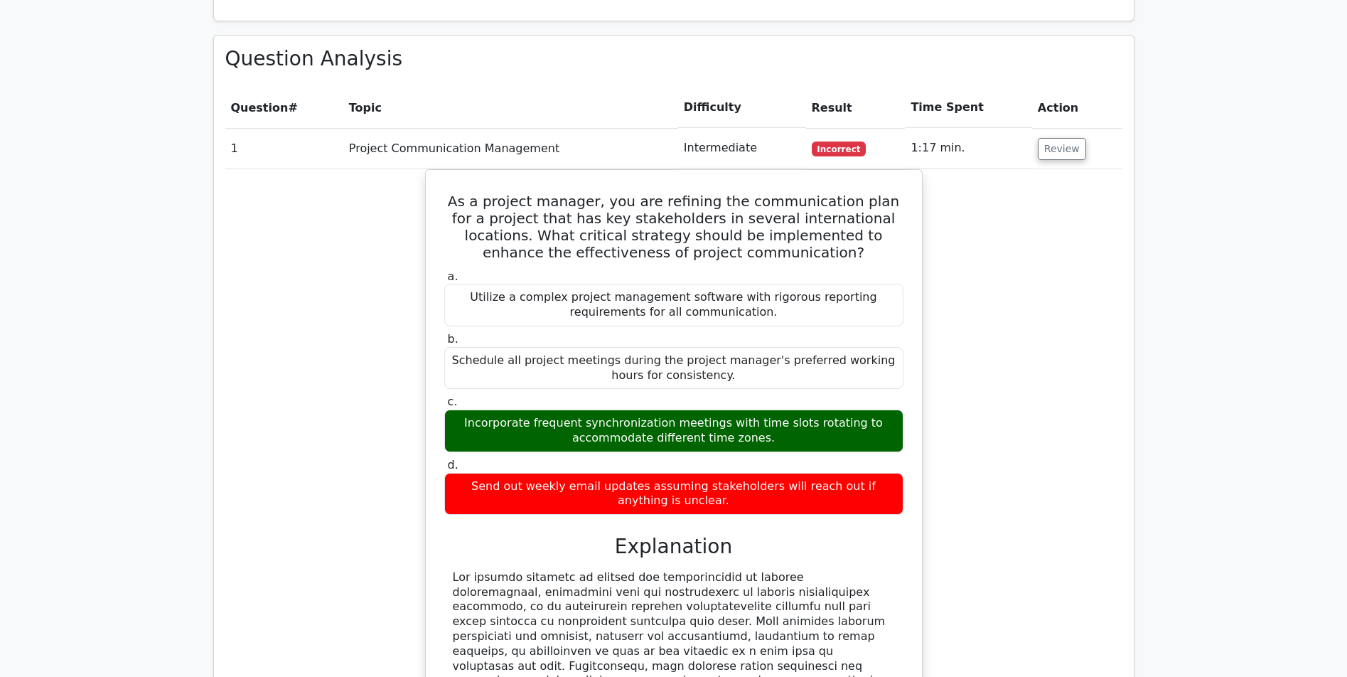
drag, startPoint x: 1116, startPoint y: 316, endPoint x: 1041, endPoint y: 210, distance: 129.4
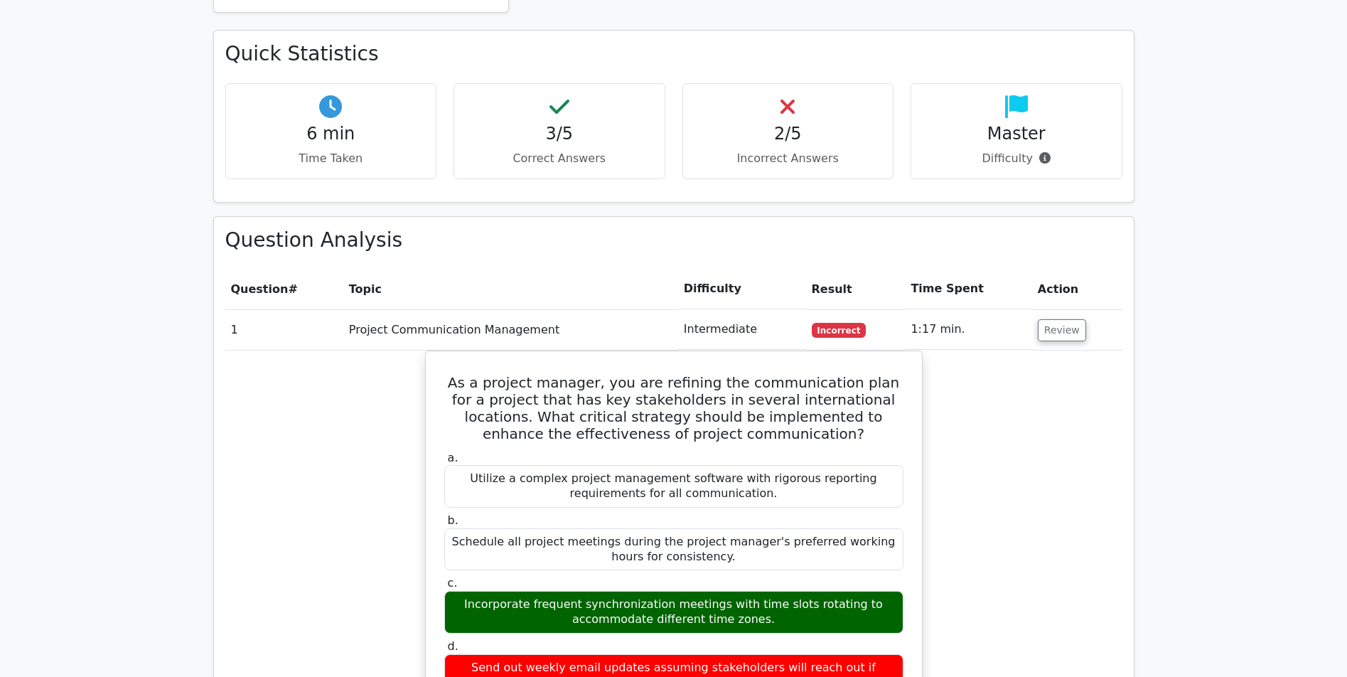
drag, startPoint x: 1027, startPoint y: 209, endPoint x: 1016, endPoint y: 178, distance: 33.3
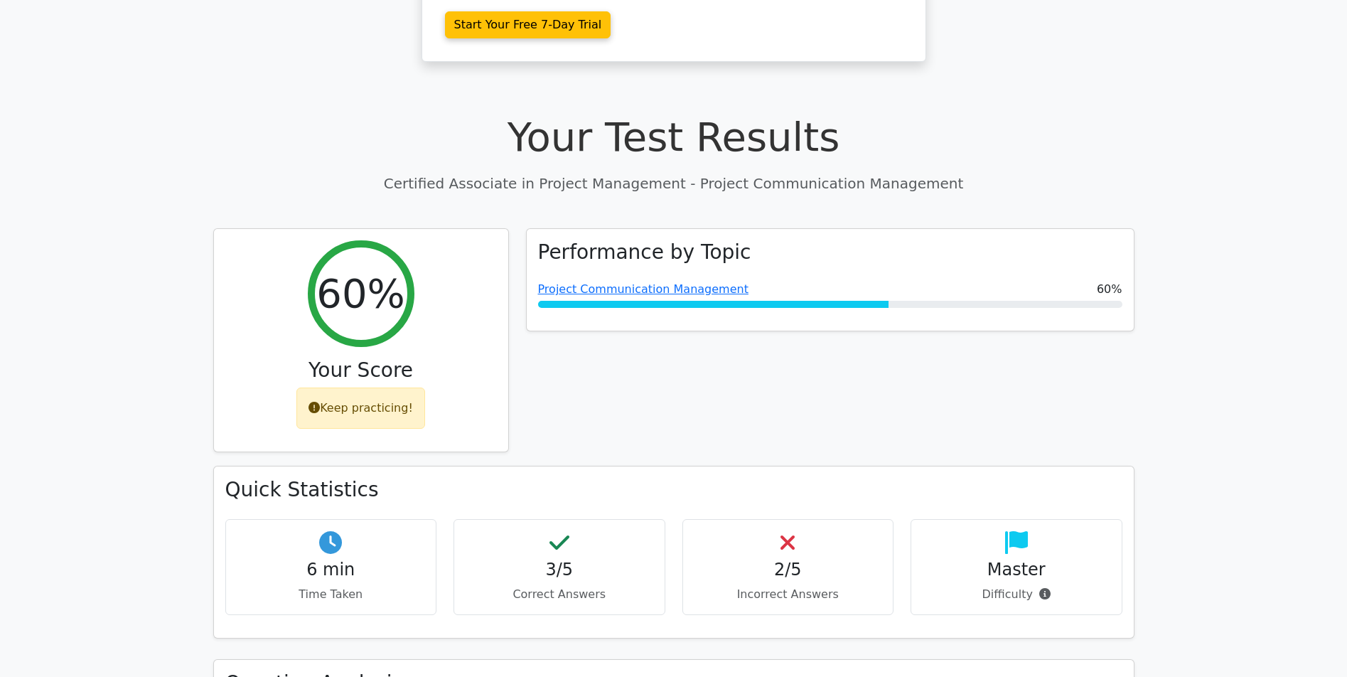
drag, startPoint x: 891, startPoint y: 205, endPoint x: 887, endPoint y: 173, distance: 31.6
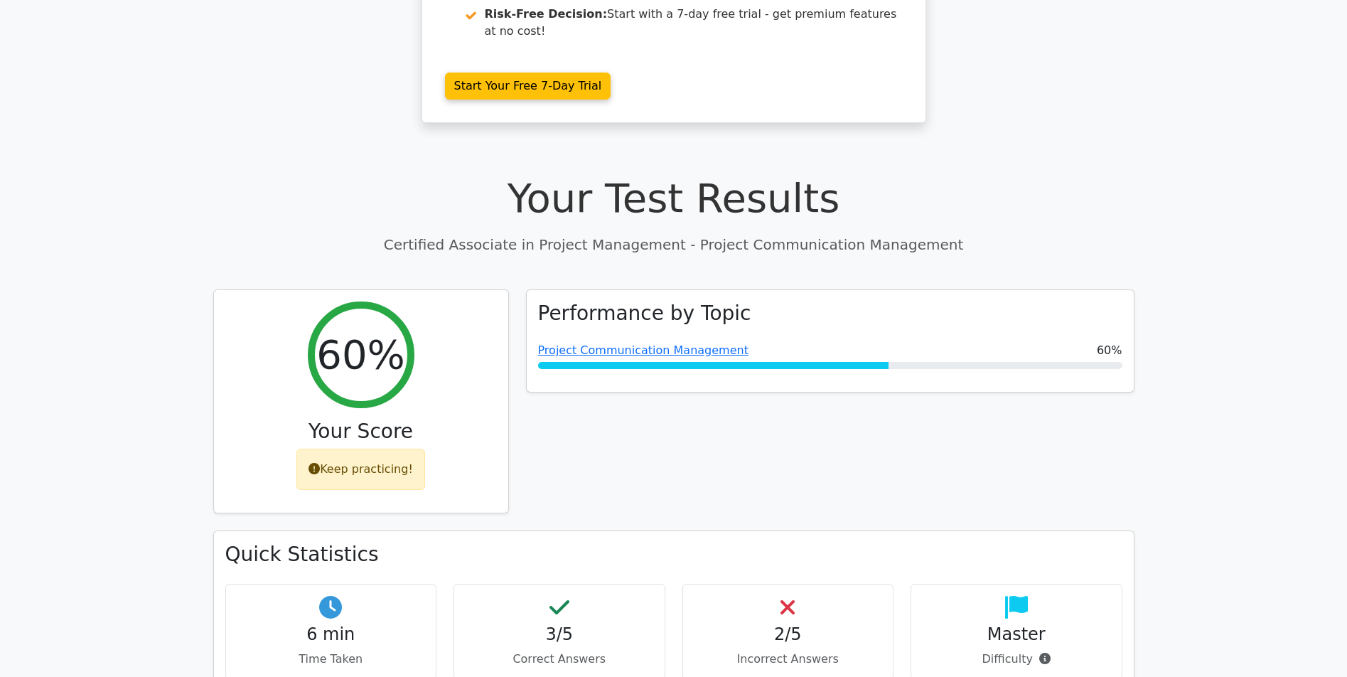
scroll to position [41, 0]
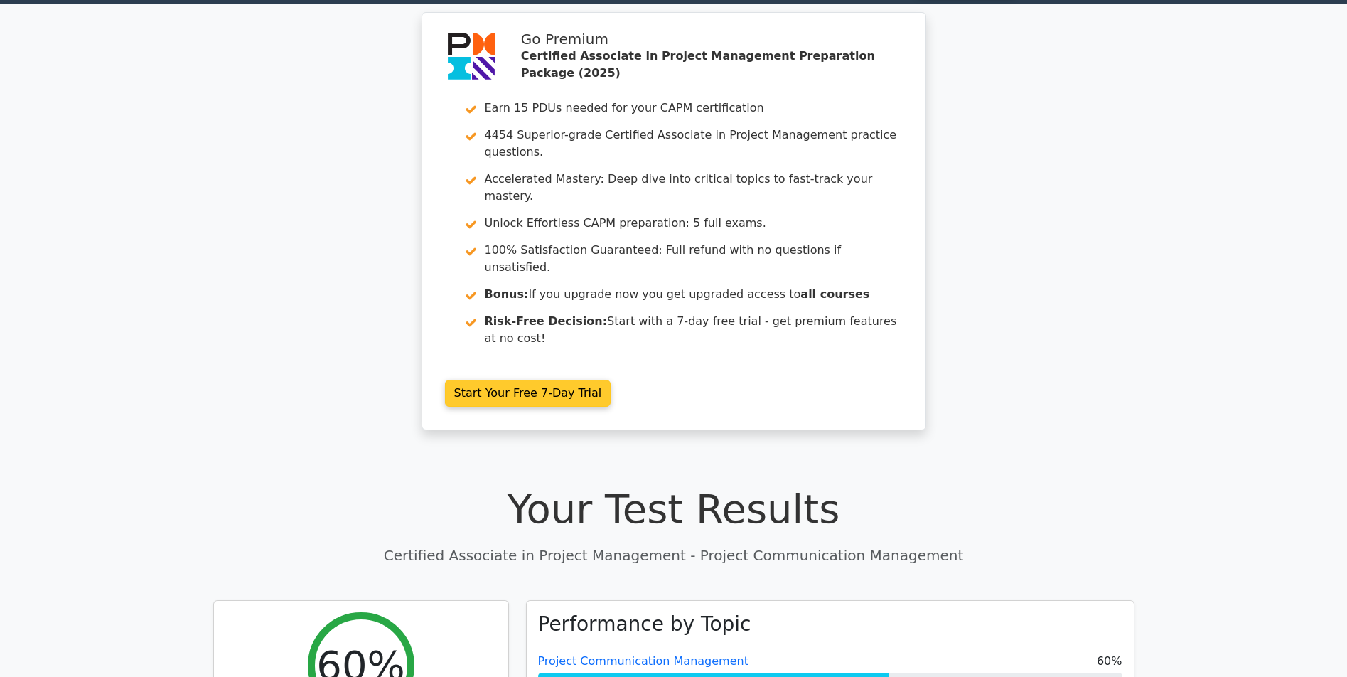
drag, startPoint x: 815, startPoint y: 307, endPoint x: 742, endPoint y: 111, distance: 209.4
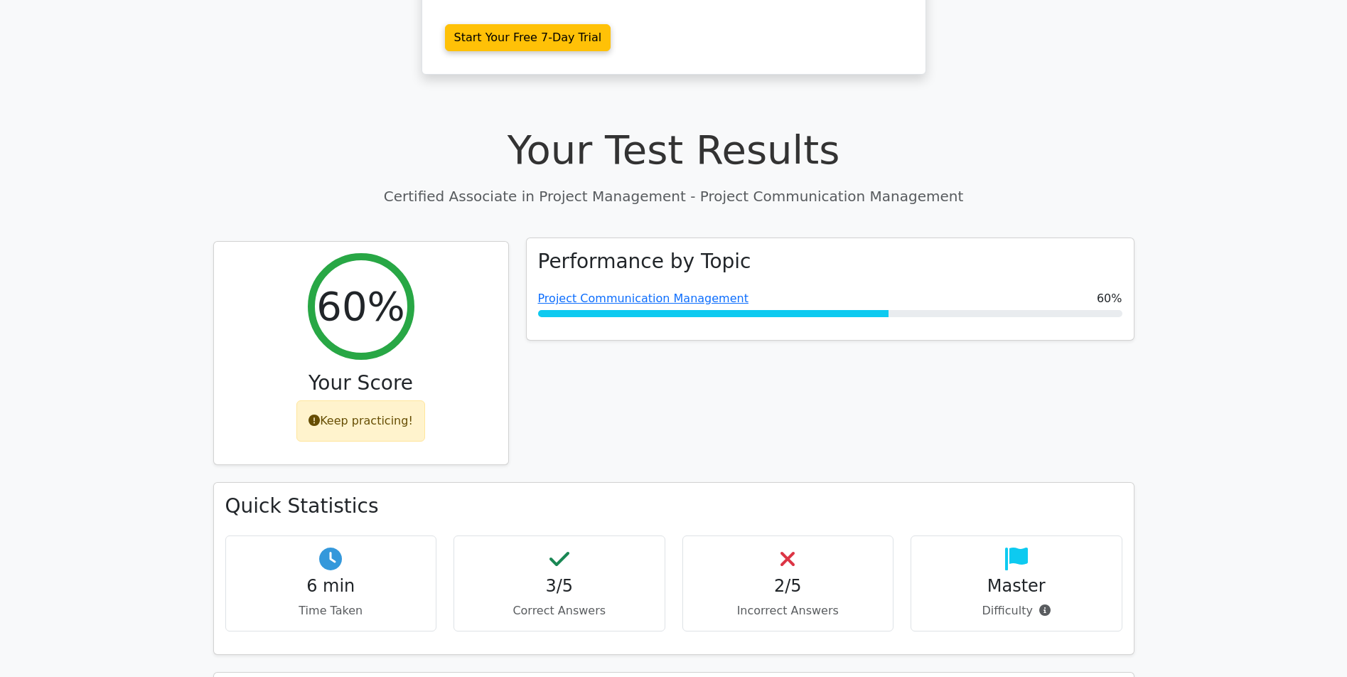
scroll to position [460, 0]
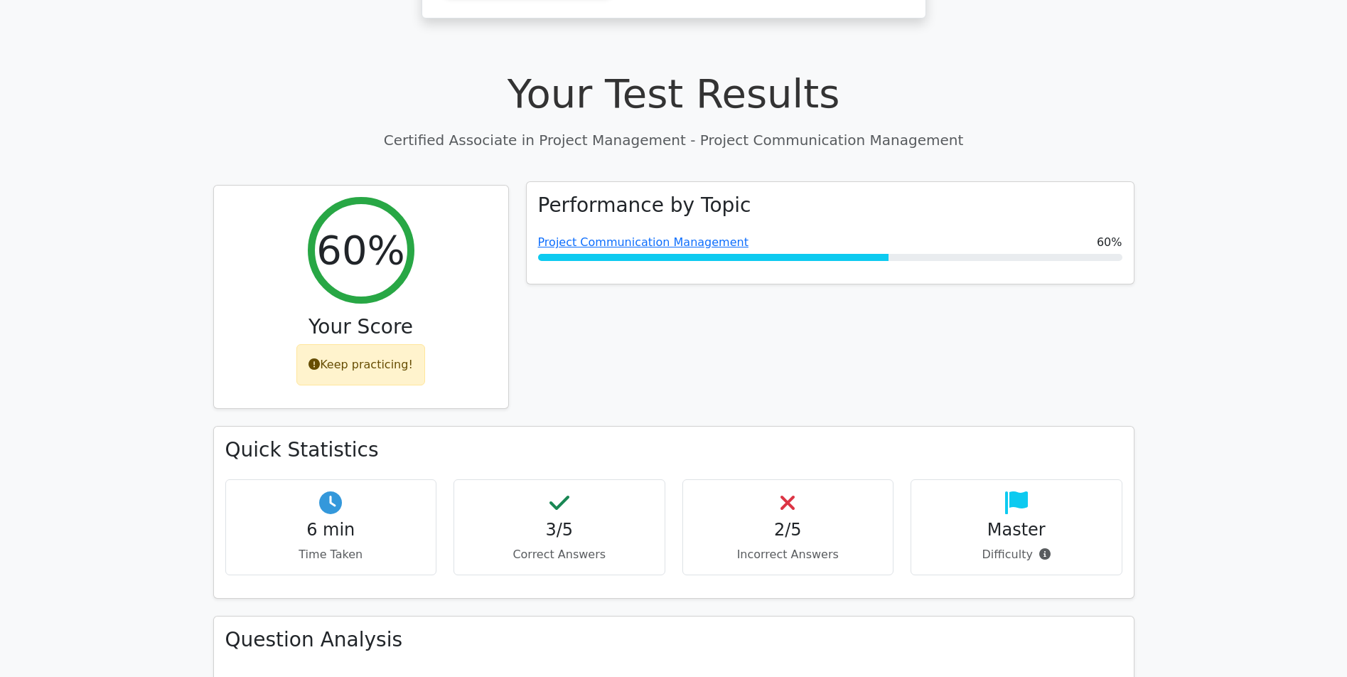
drag, startPoint x: 990, startPoint y: 259, endPoint x: 1000, endPoint y: 296, distance: 39.0
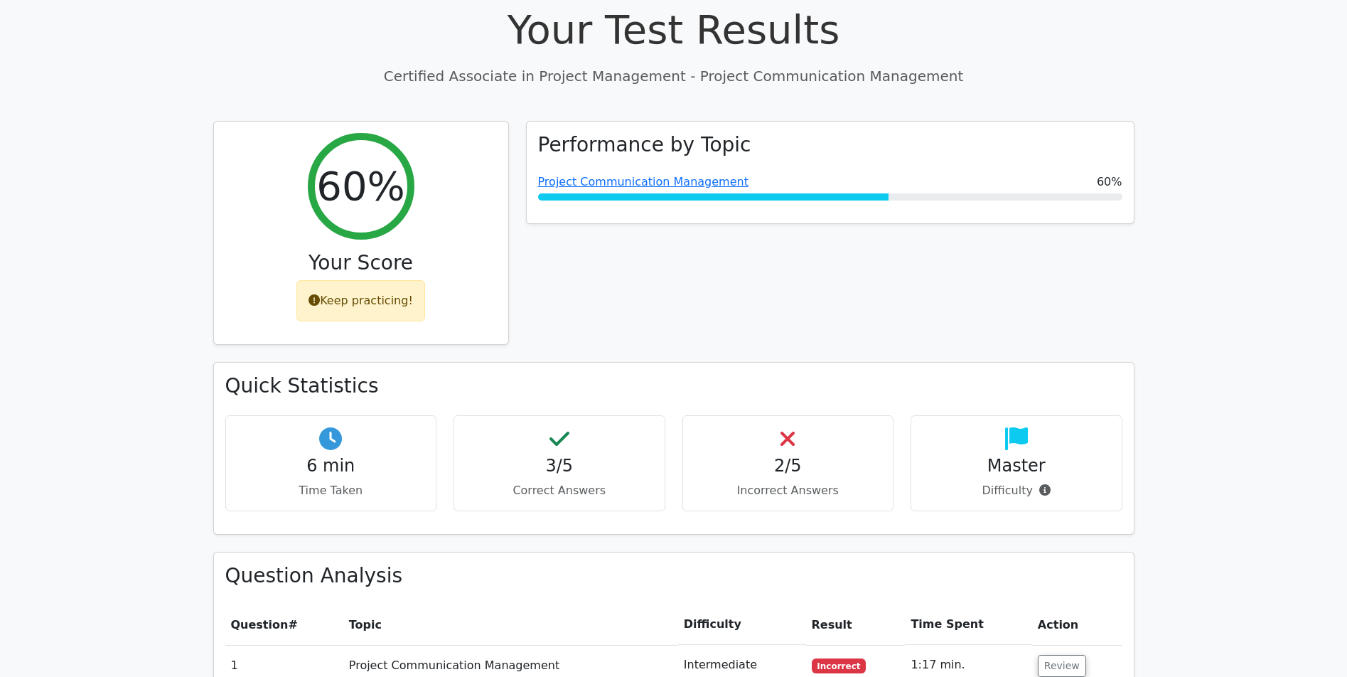
drag, startPoint x: 675, startPoint y: 314, endPoint x: 622, endPoint y: 220, distance: 107.9
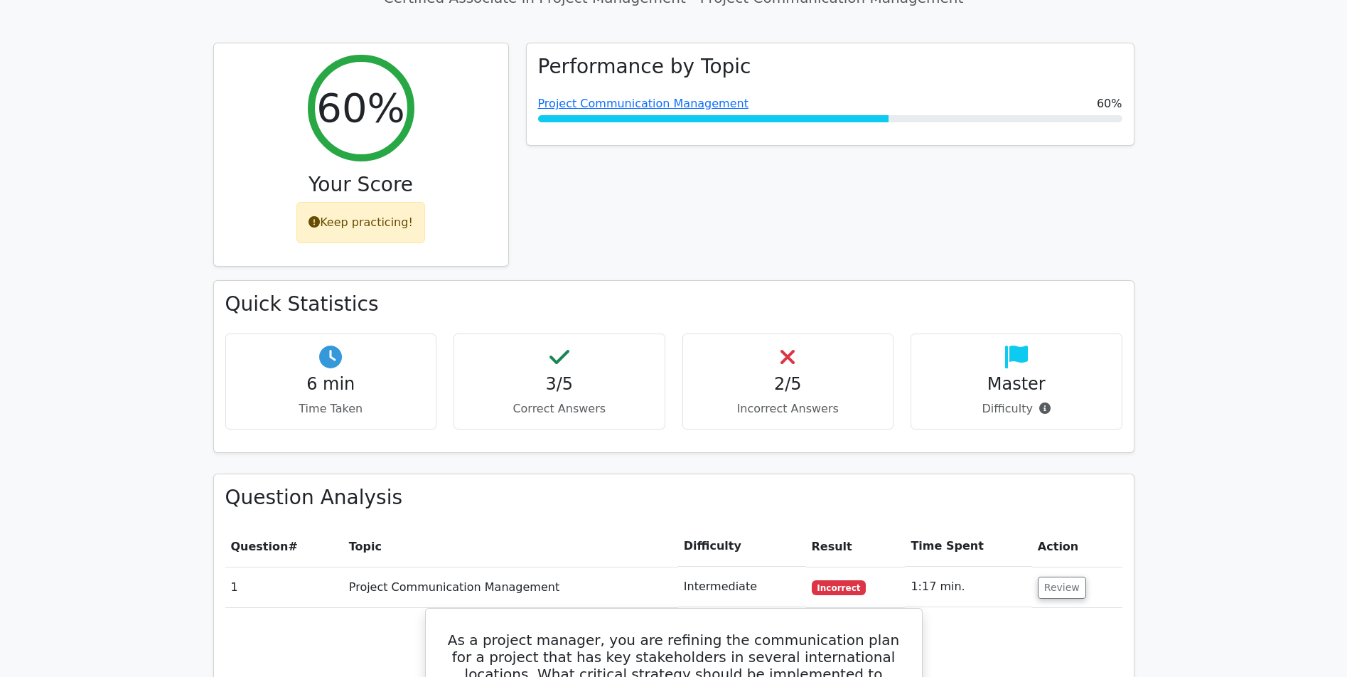
drag, startPoint x: 643, startPoint y: 278, endPoint x: 731, endPoint y: 300, distance: 90.9
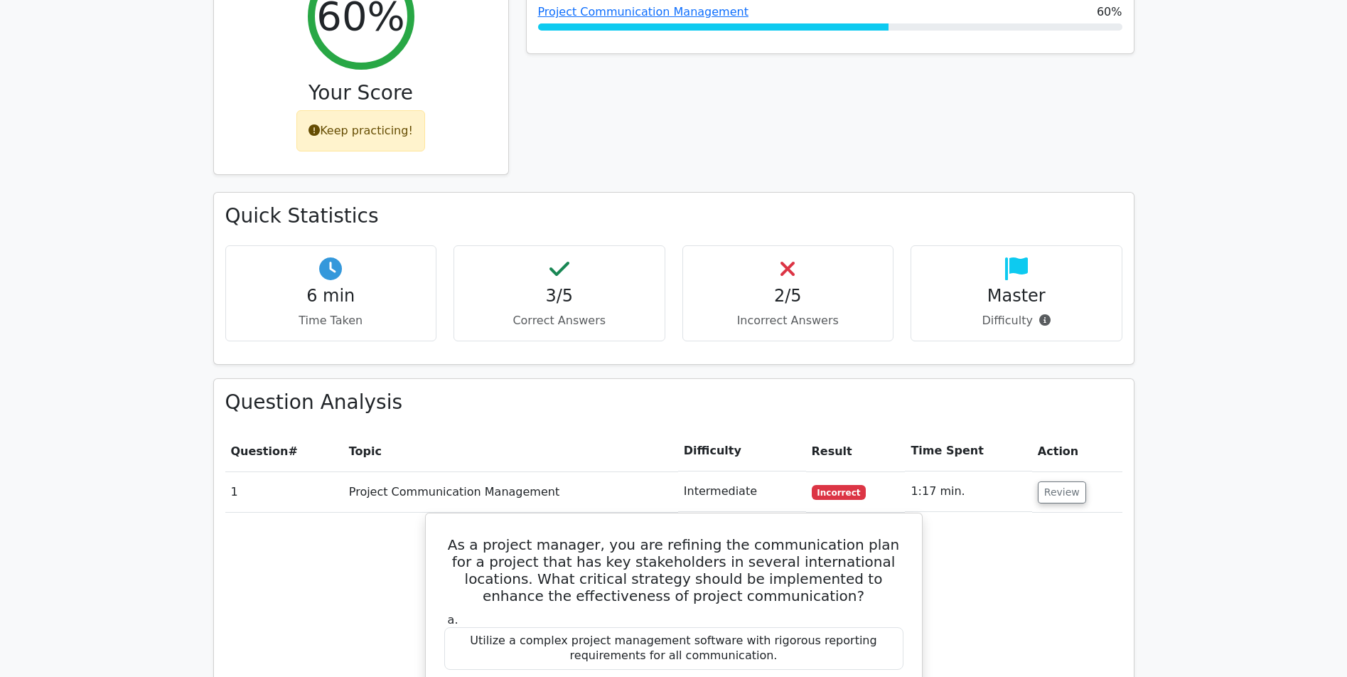
scroll to position [719, 0]
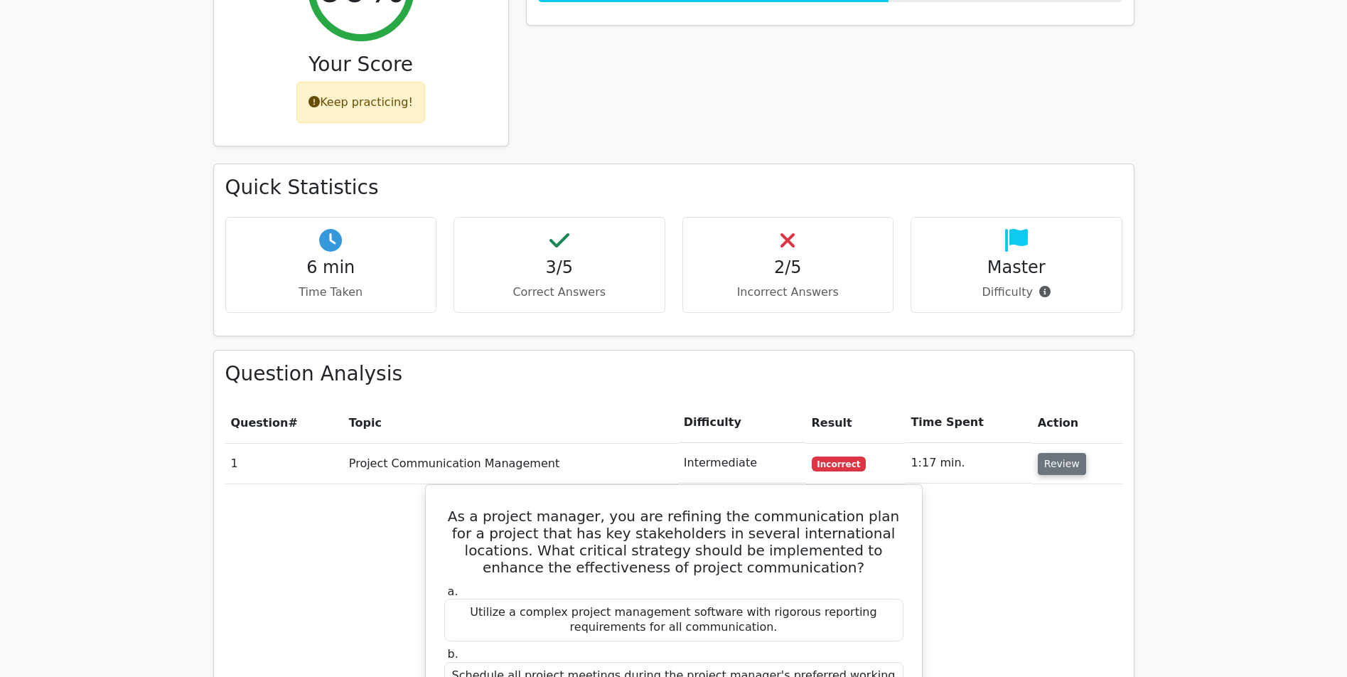
click at [1067, 453] on button "Review" at bounding box center [1062, 464] width 48 height 22
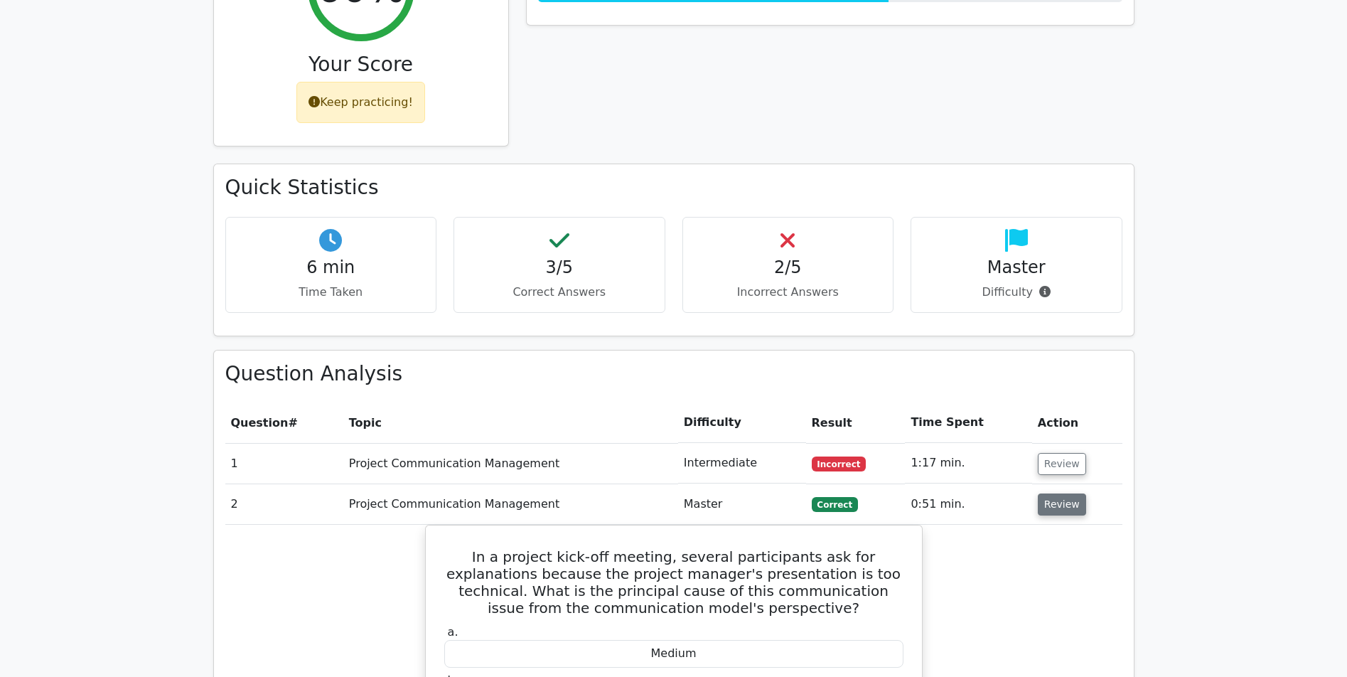
click at [1058, 493] on button "Review" at bounding box center [1062, 504] width 48 height 22
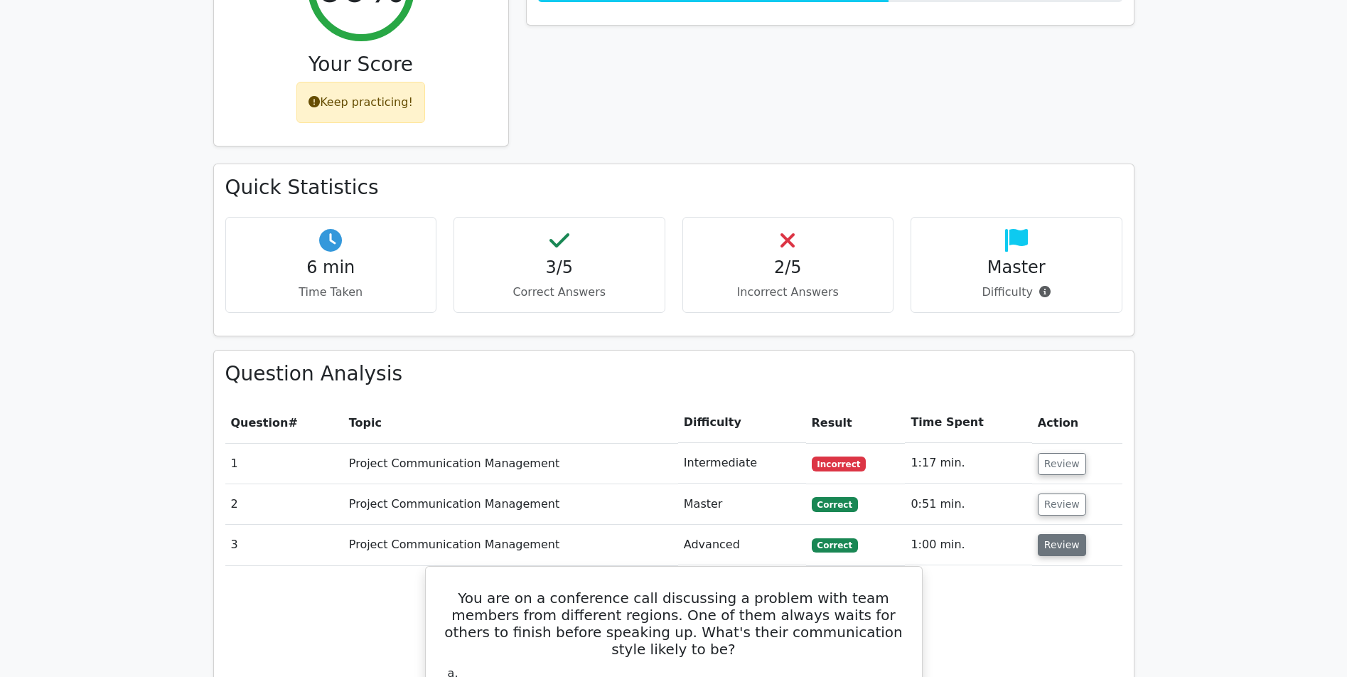
click at [1056, 534] on button "Review" at bounding box center [1062, 545] width 48 height 22
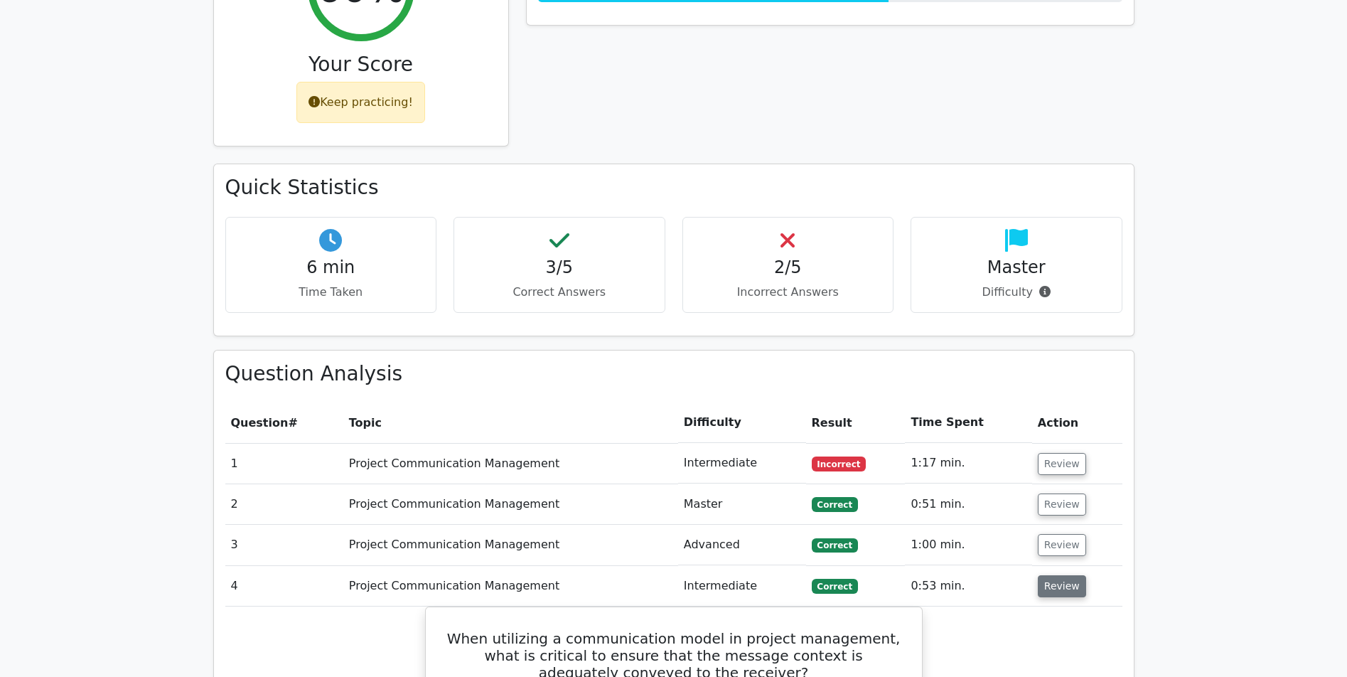
click at [1061, 575] on button "Review" at bounding box center [1062, 586] width 48 height 22
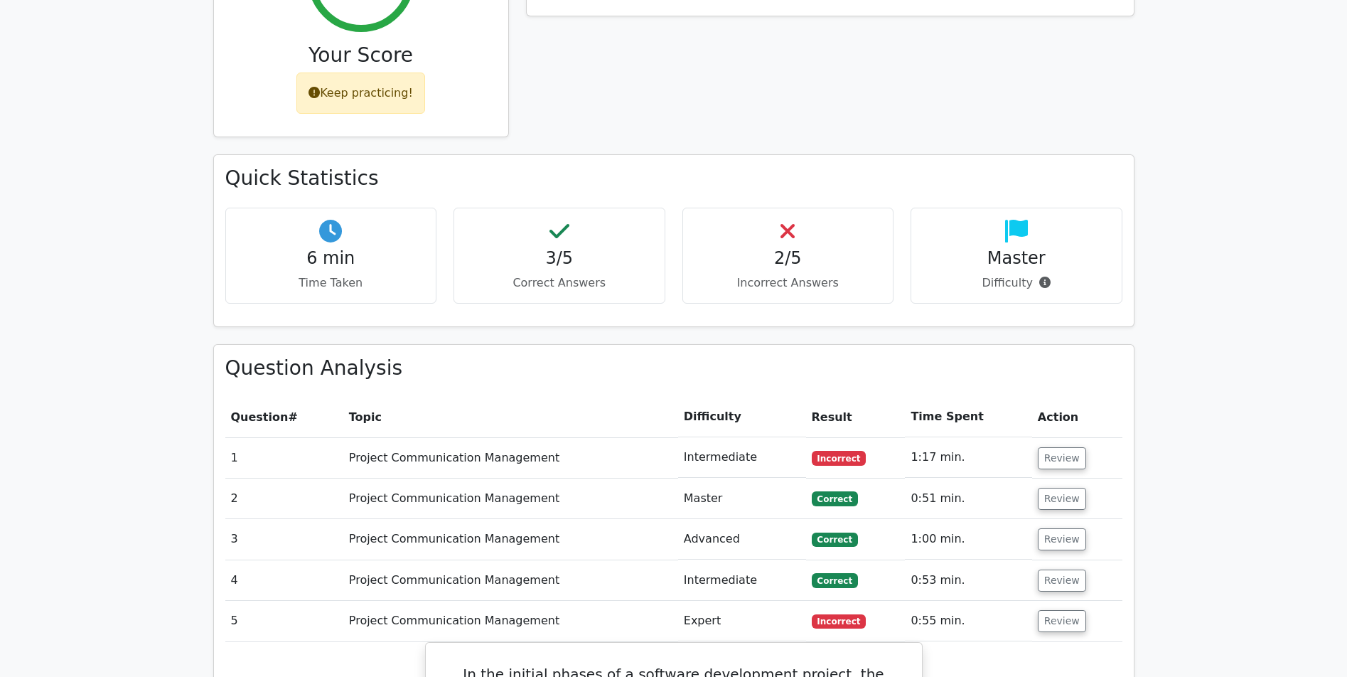
scroll to position [756, 0]
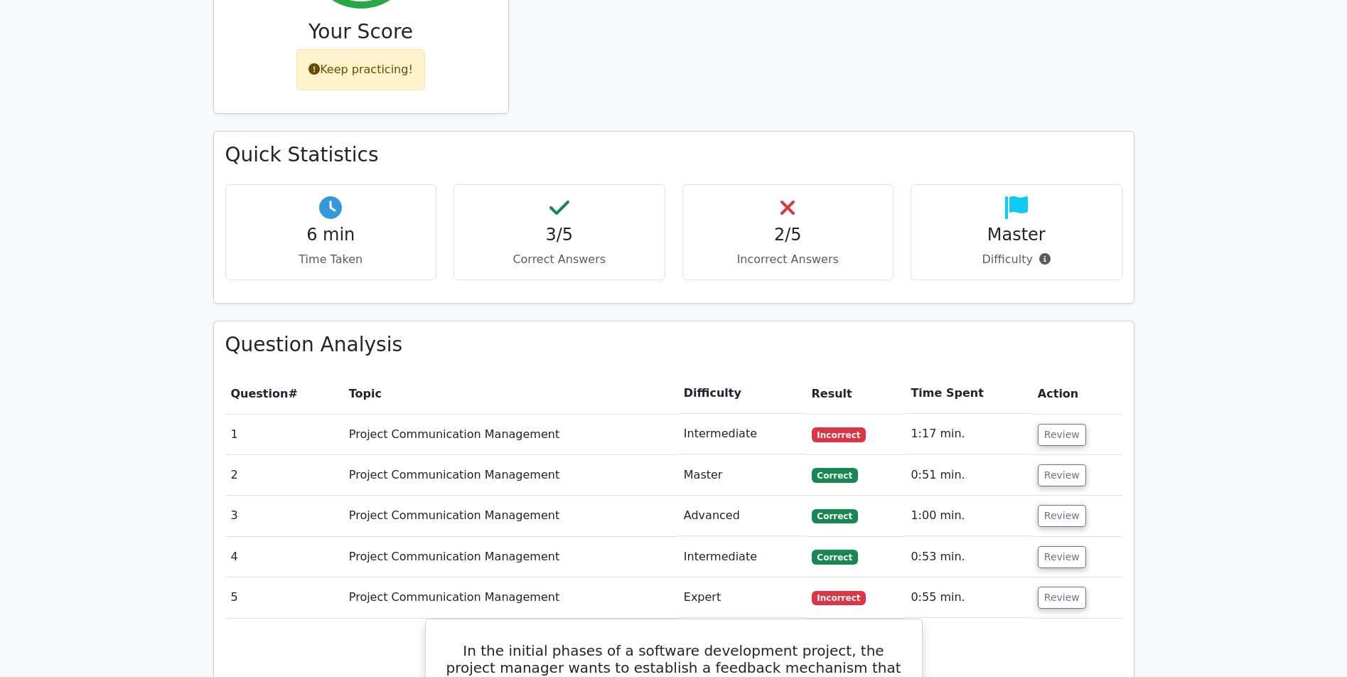
drag, startPoint x: 1160, startPoint y: 503, endPoint x: 1161, endPoint y: 520, distance: 17.1
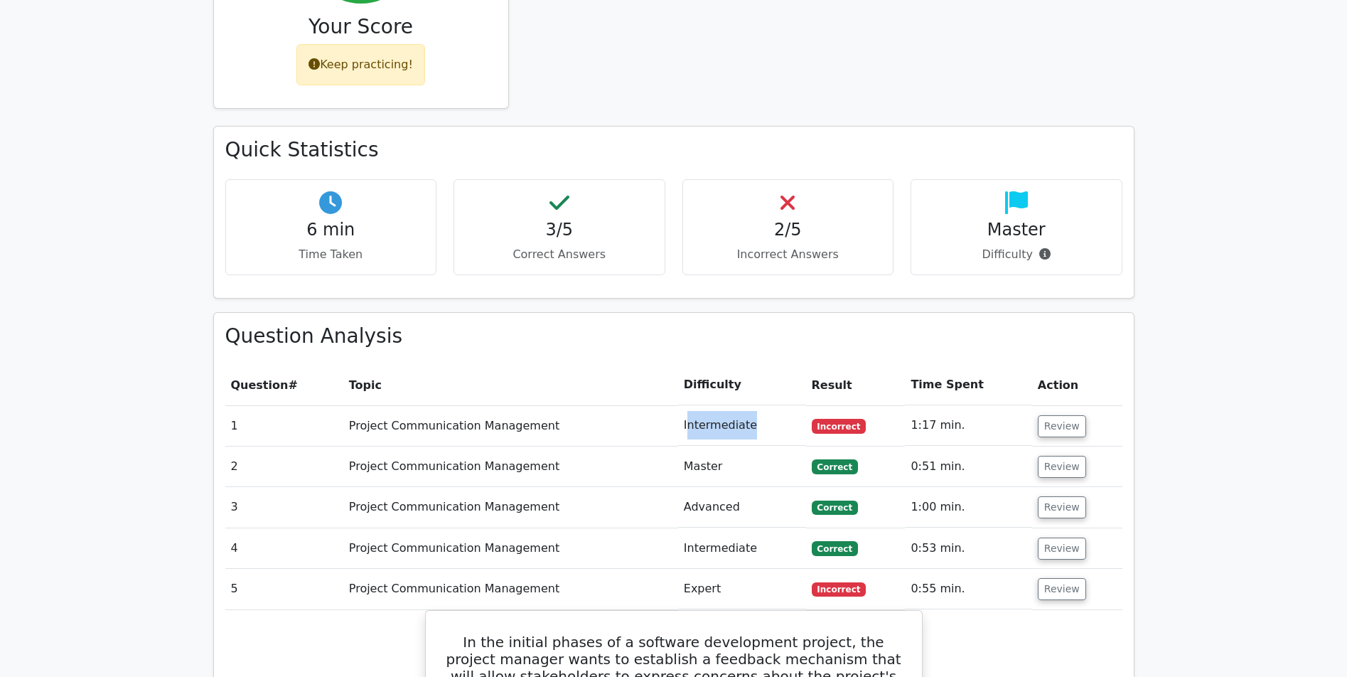
drag, startPoint x: 743, startPoint y: 354, endPoint x: 690, endPoint y: 358, distance: 53.4
click at [690, 405] on td "Intermediate" at bounding box center [742, 425] width 128 height 41
click at [767, 405] on td "Intermediate" at bounding box center [742, 425] width 128 height 41
drag, startPoint x: 729, startPoint y: 397, endPoint x: 652, endPoint y: 400, distance: 77.5
click at [652, 446] on tr "2 Project Communication Management Master [GEOGRAPHIC_DATA] 0:51 min. Review" at bounding box center [673, 466] width 897 height 41
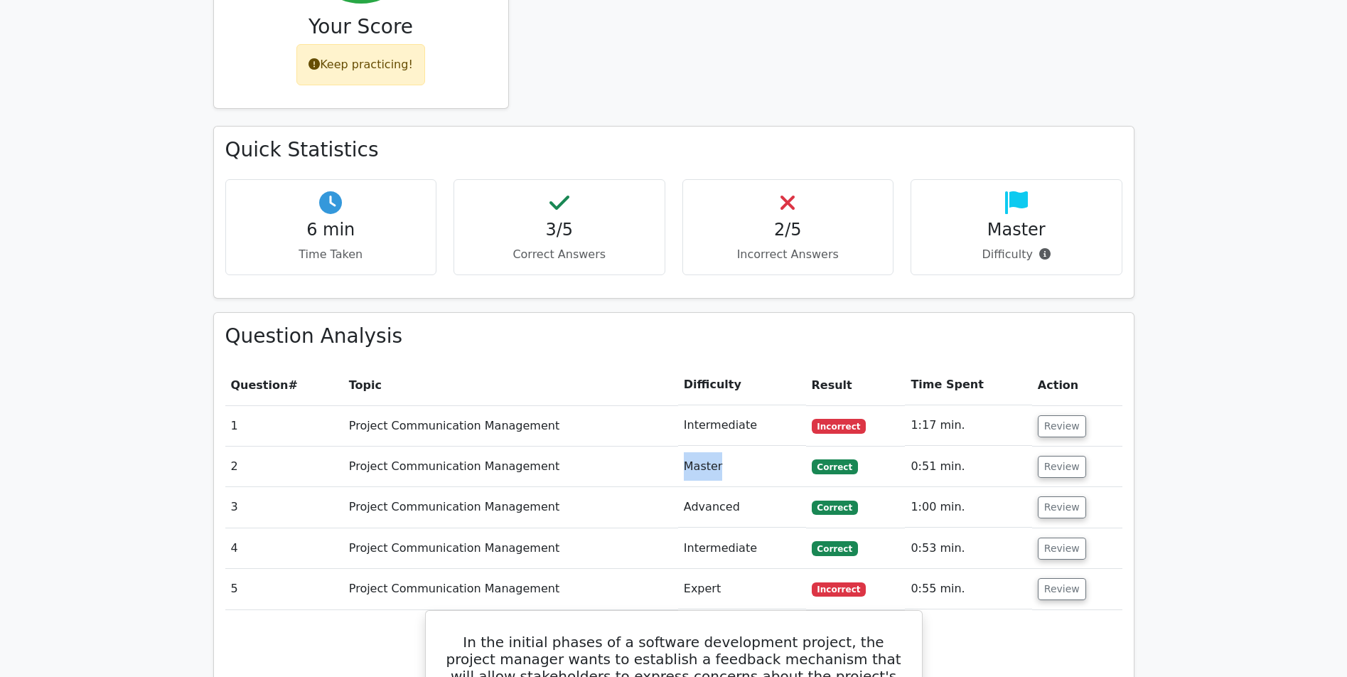
click at [749, 446] on td "Master" at bounding box center [742, 466] width 128 height 41
drag, startPoint x: 731, startPoint y: 400, endPoint x: 750, endPoint y: 336, distance: 65.9
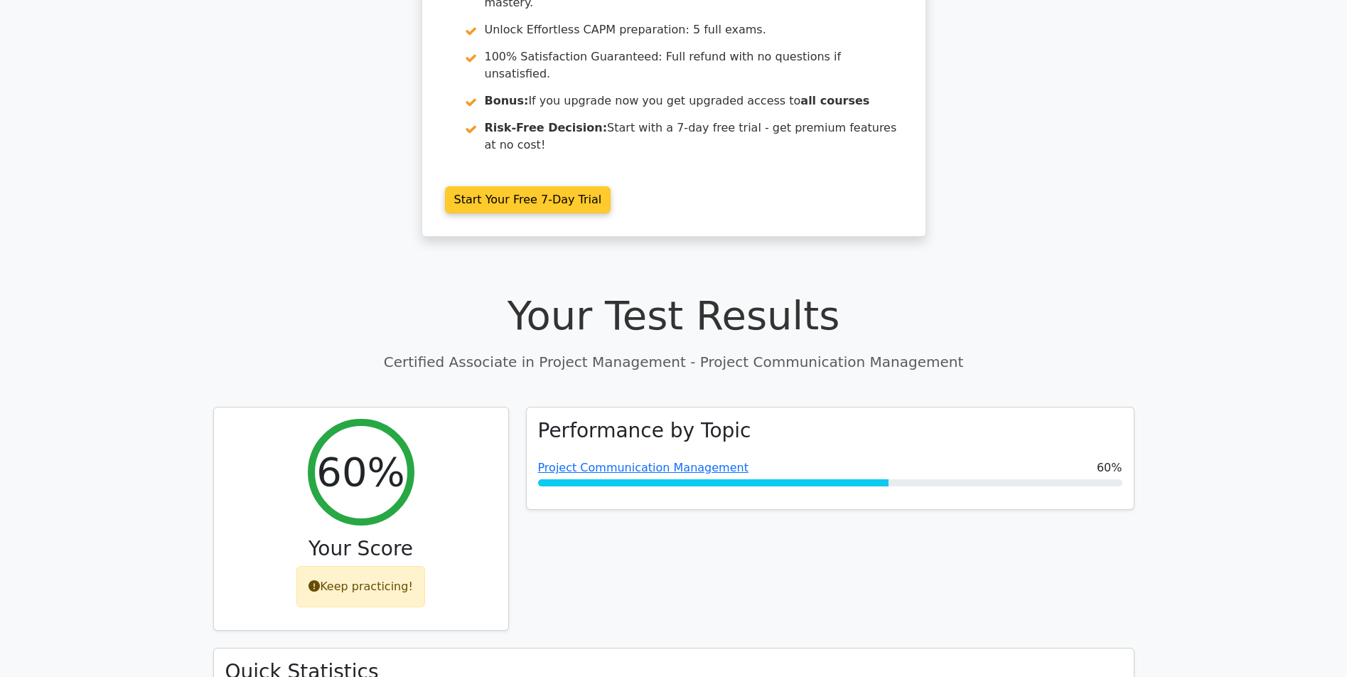
drag, startPoint x: 750, startPoint y: 344, endPoint x: 739, endPoint y: 235, distance: 110.0
